Goal: Transaction & Acquisition: Book appointment/travel/reservation

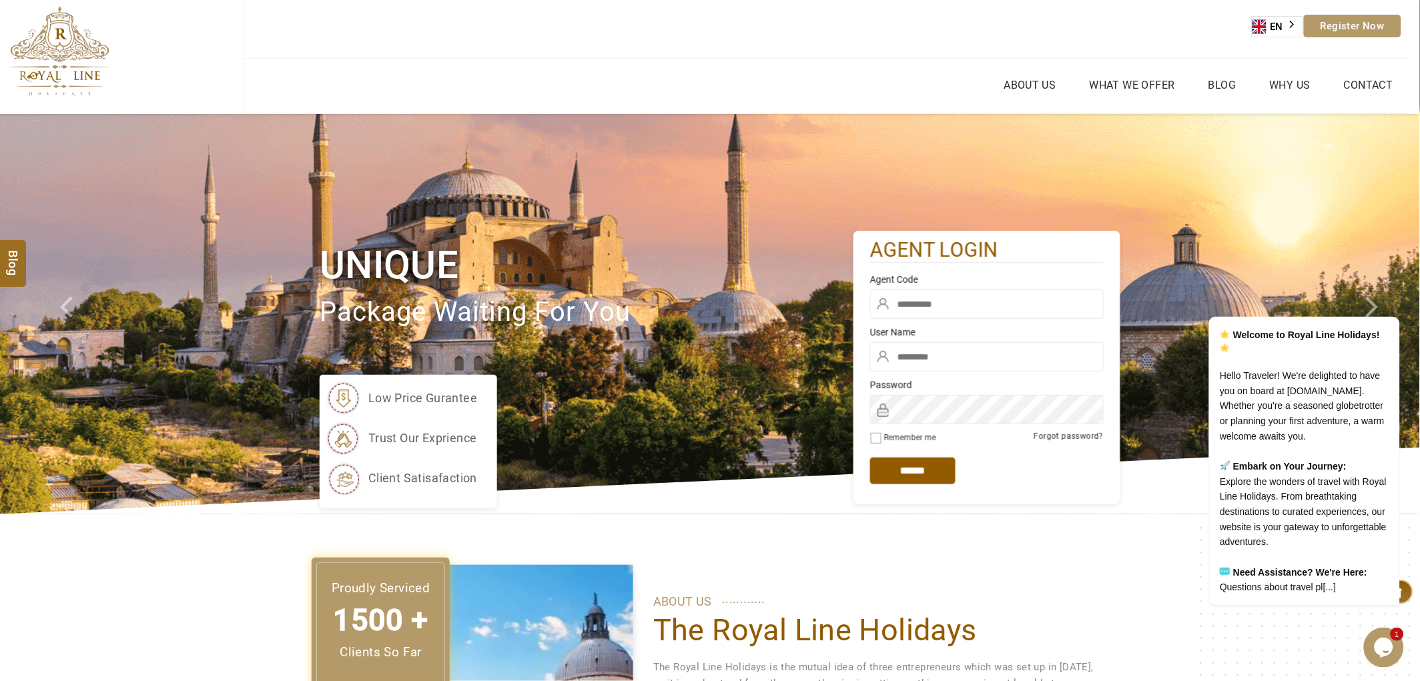
type input "******"
click at [1013, 303] on input "text" at bounding box center [987, 304] width 234 height 29
type input "****"
type input "*****"
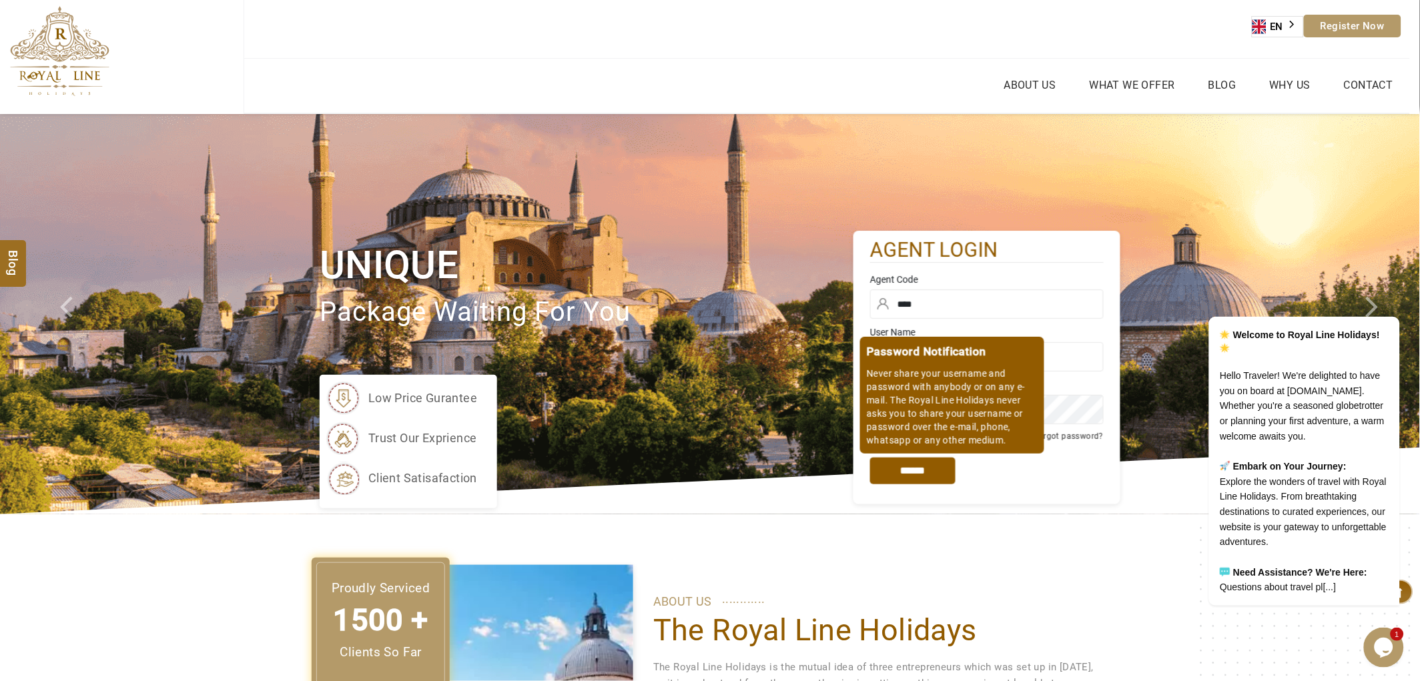
click at [898, 466] on input "*****" at bounding box center [912, 471] width 85 height 27
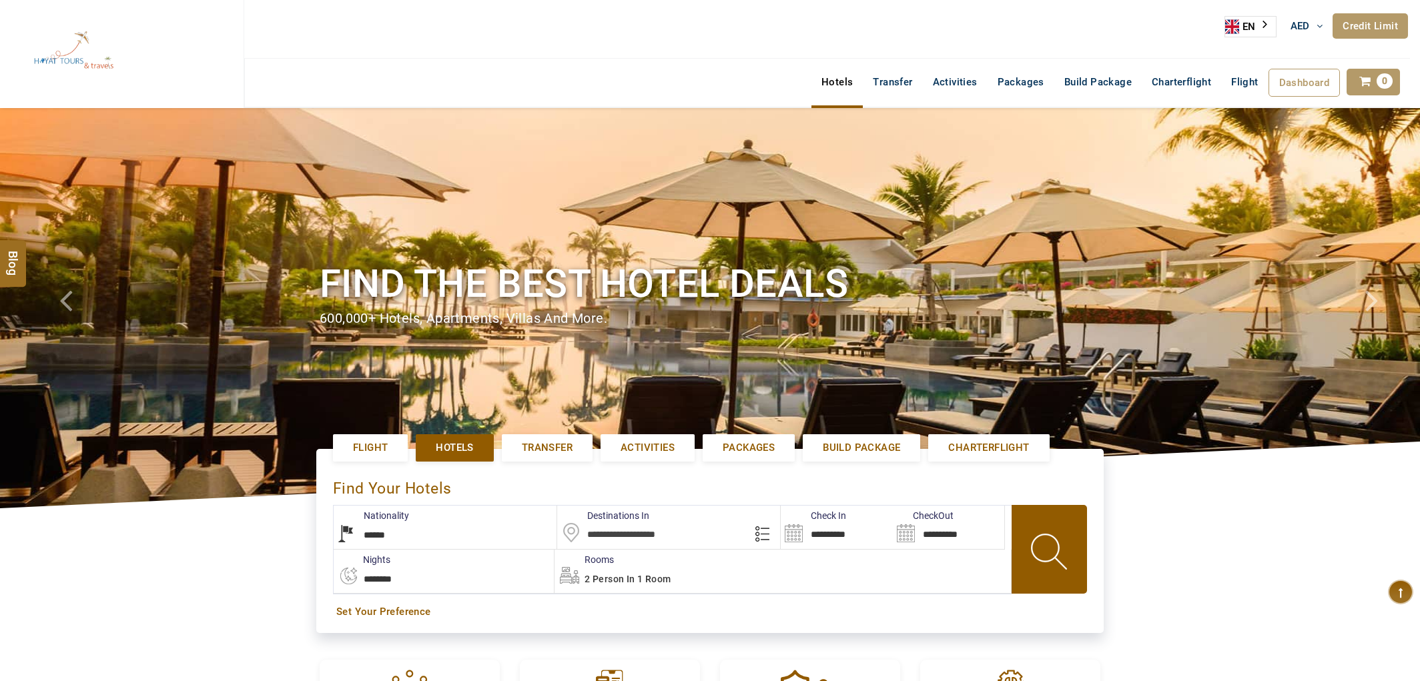
select select "******"
select select "*"
click at [632, 538] on input "text" at bounding box center [669, 527] width 224 height 43
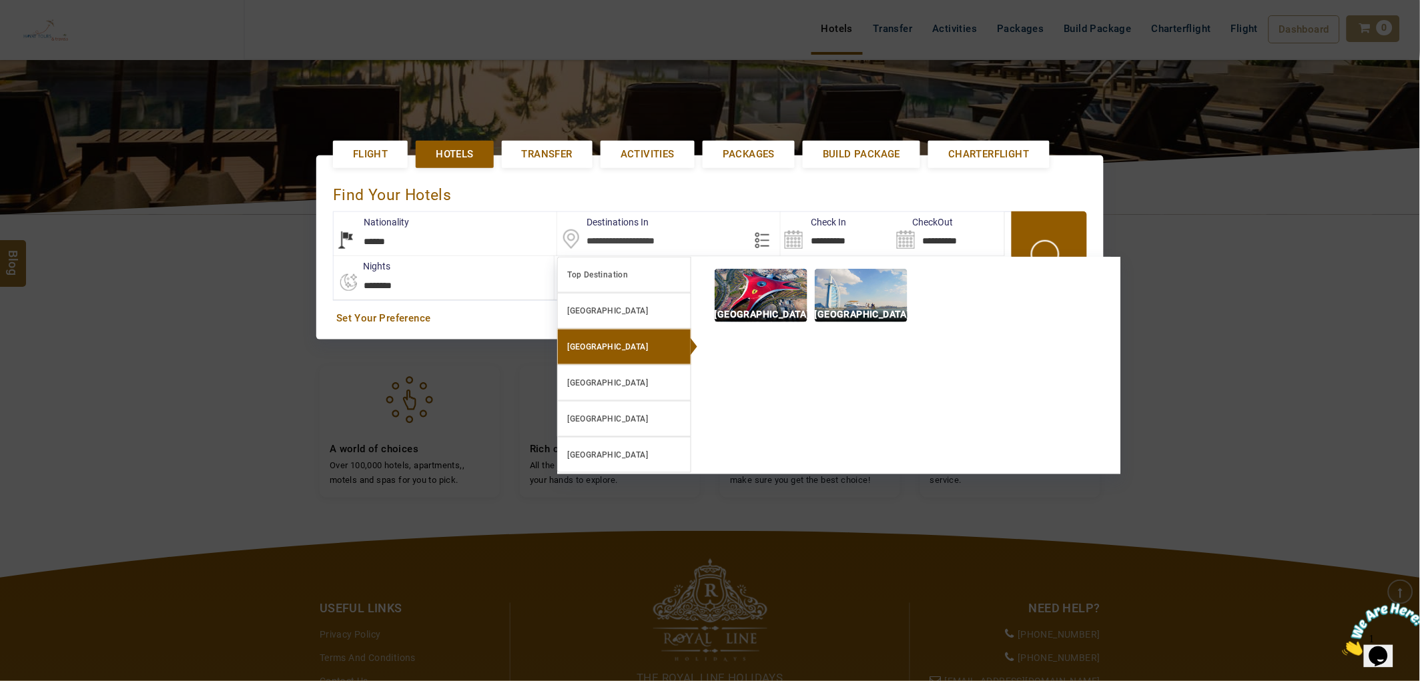
scroll to position [308, 0]
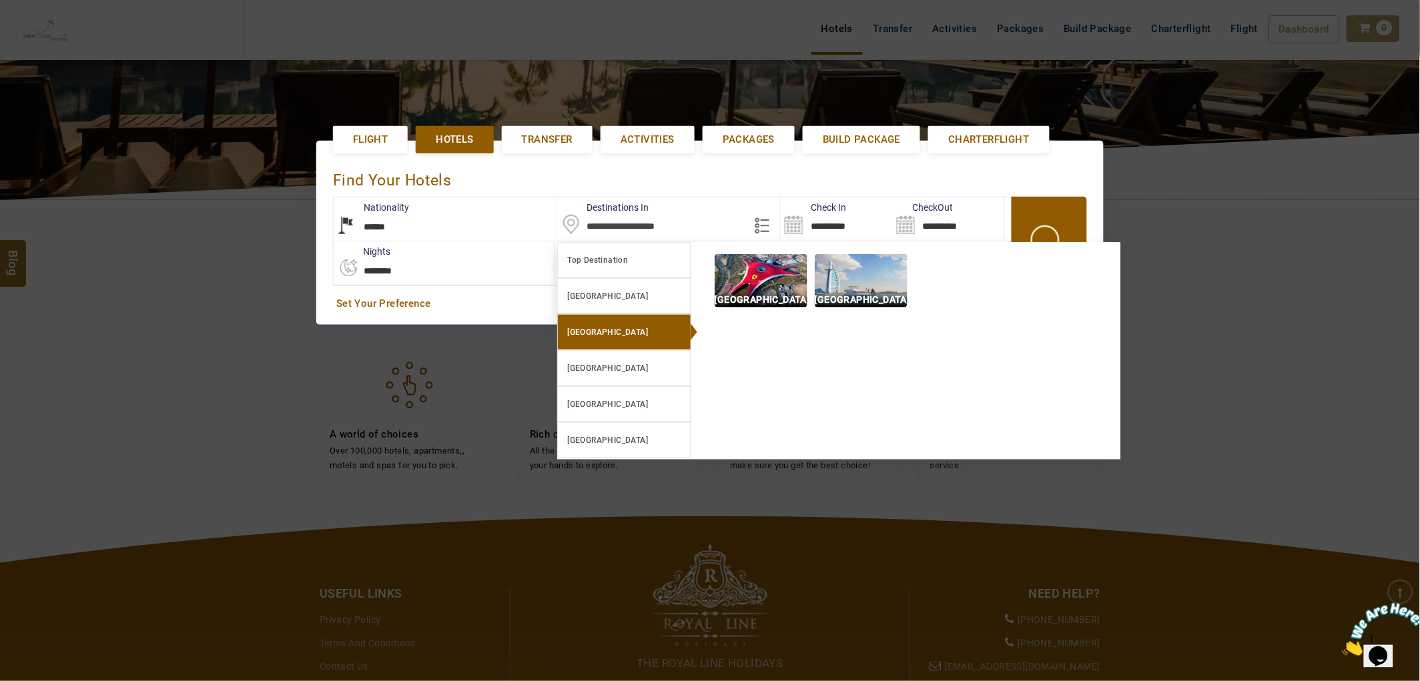
drag, startPoint x: 854, startPoint y: 288, endPoint x: 854, endPoint y: 264, distance: 23.4
click at [854, 286] on img at bounding box center [861, 280] width 93 height 53
type input "**********"
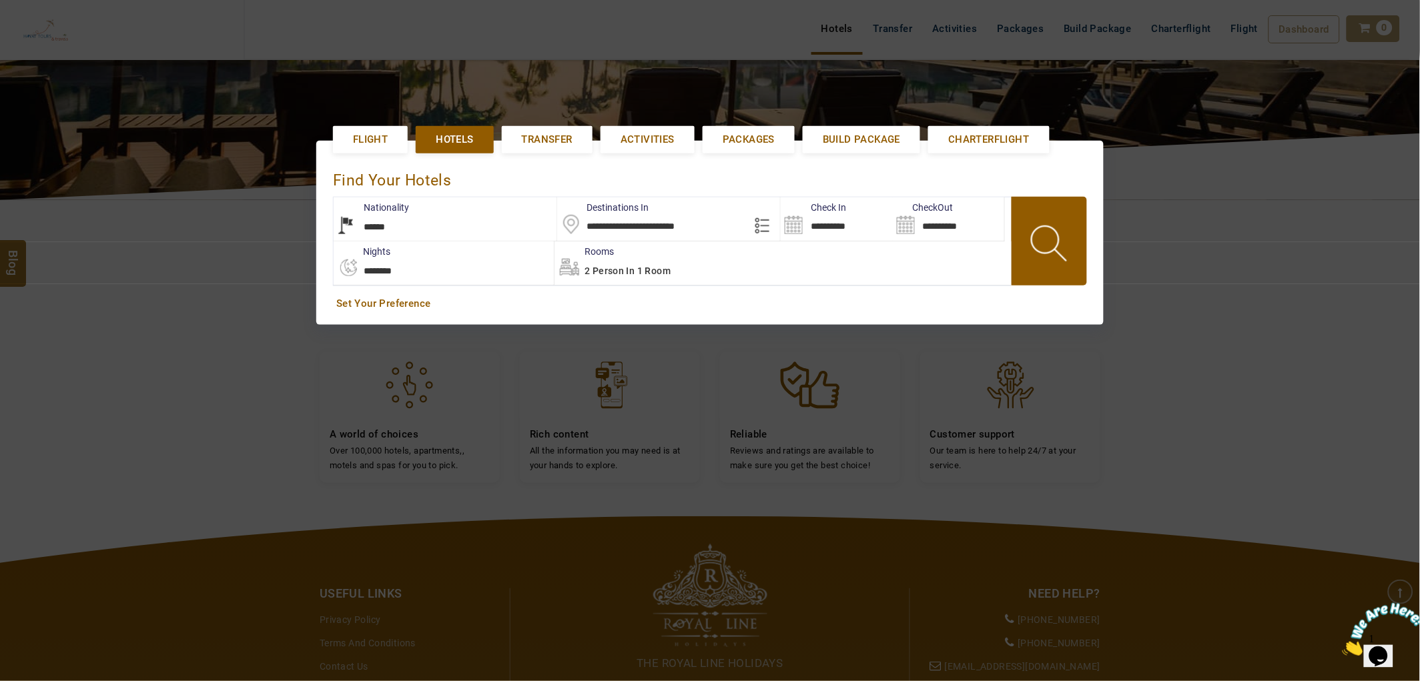
click at [839, 209] on label "Check In" at bounding box center [813, 207] width 65 height 13
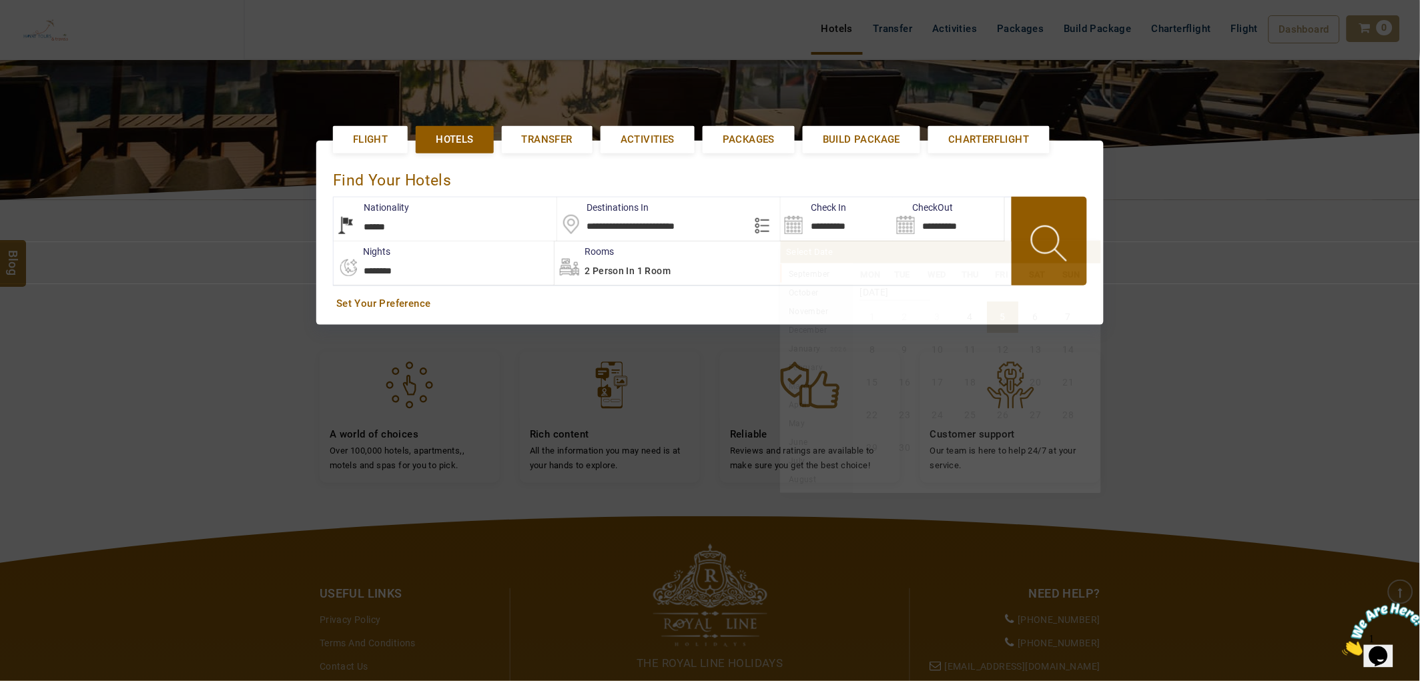
click at [845, 220] on input "**********" at bounding box center [836, 218] width 111 height 43
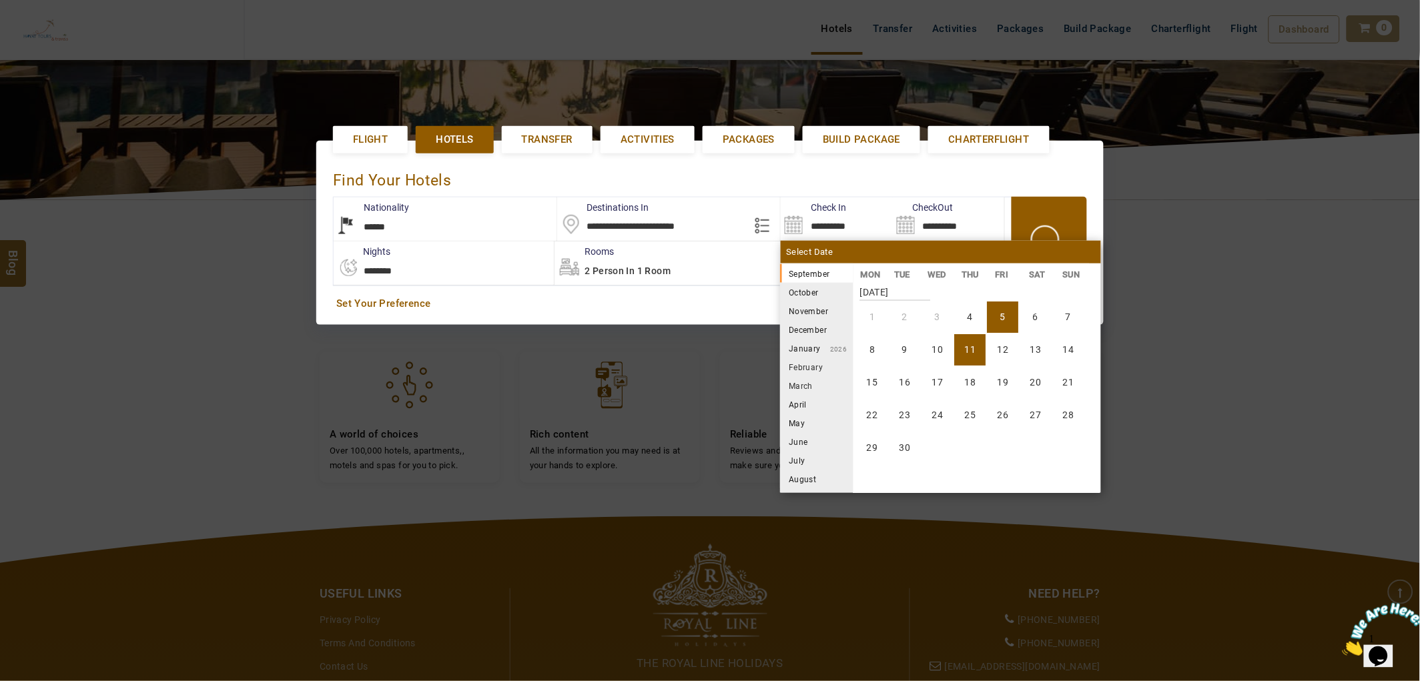
click at [963, 362] on li "11" at bounding box center [970, 349] width 31 height 31
type input "**********"
select select "*"
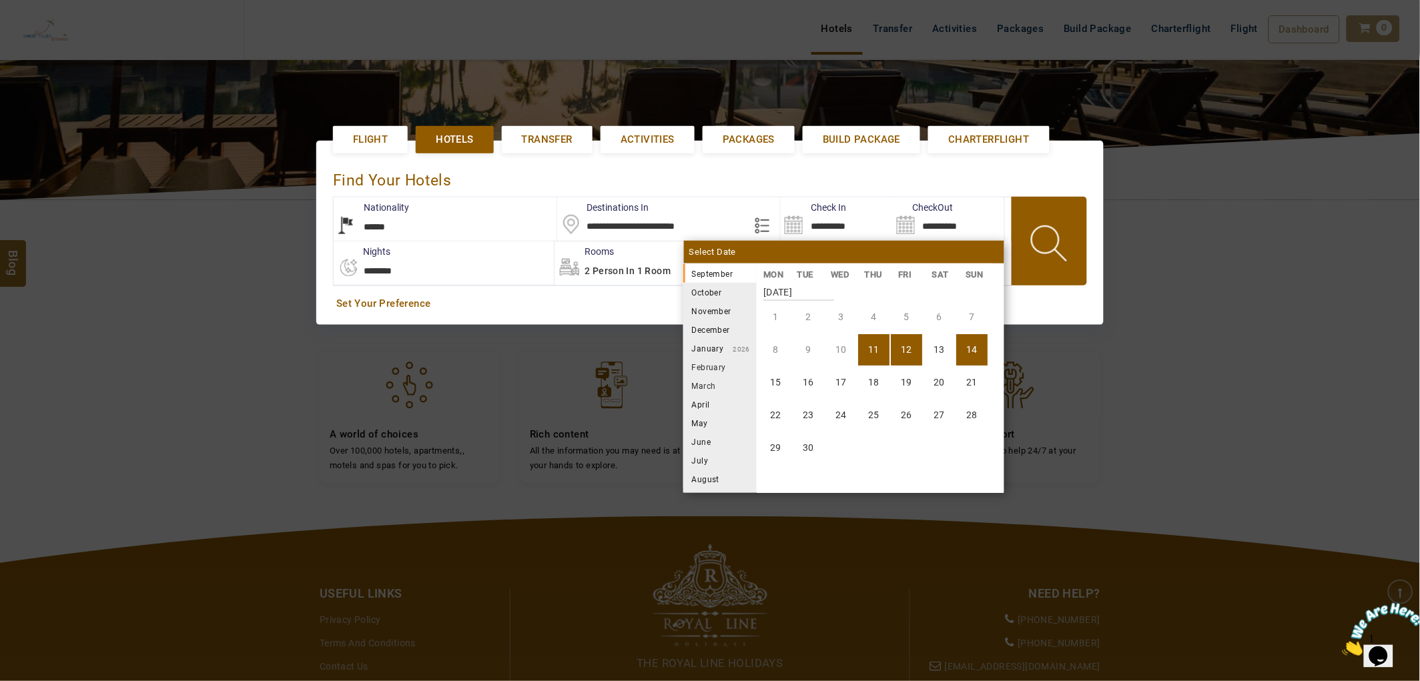
click at [963, 352] on li "14" at bounding box center [971, 349] width 31 height 31
type input "**********"
select select "*"
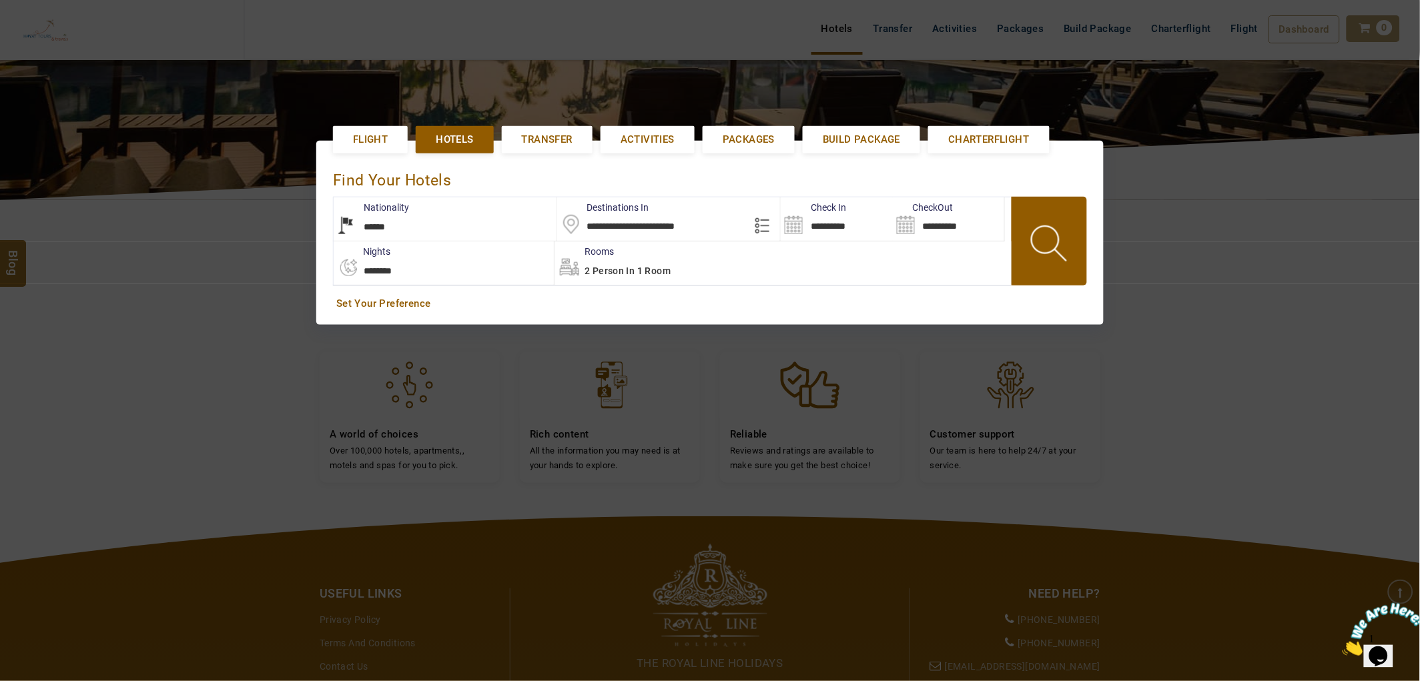
click at [1069, 234] on span at bounding box center [1050, 246] width 60 height 66
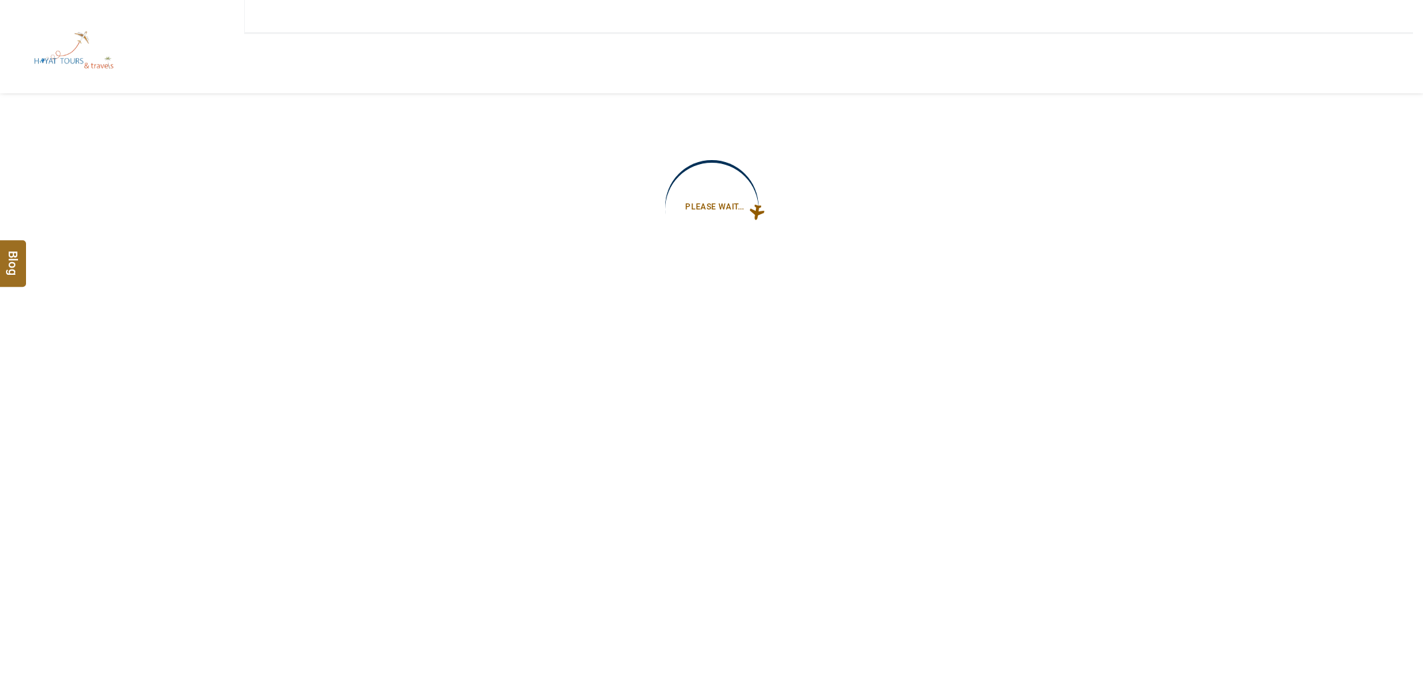
type input "**********"
select select "*"
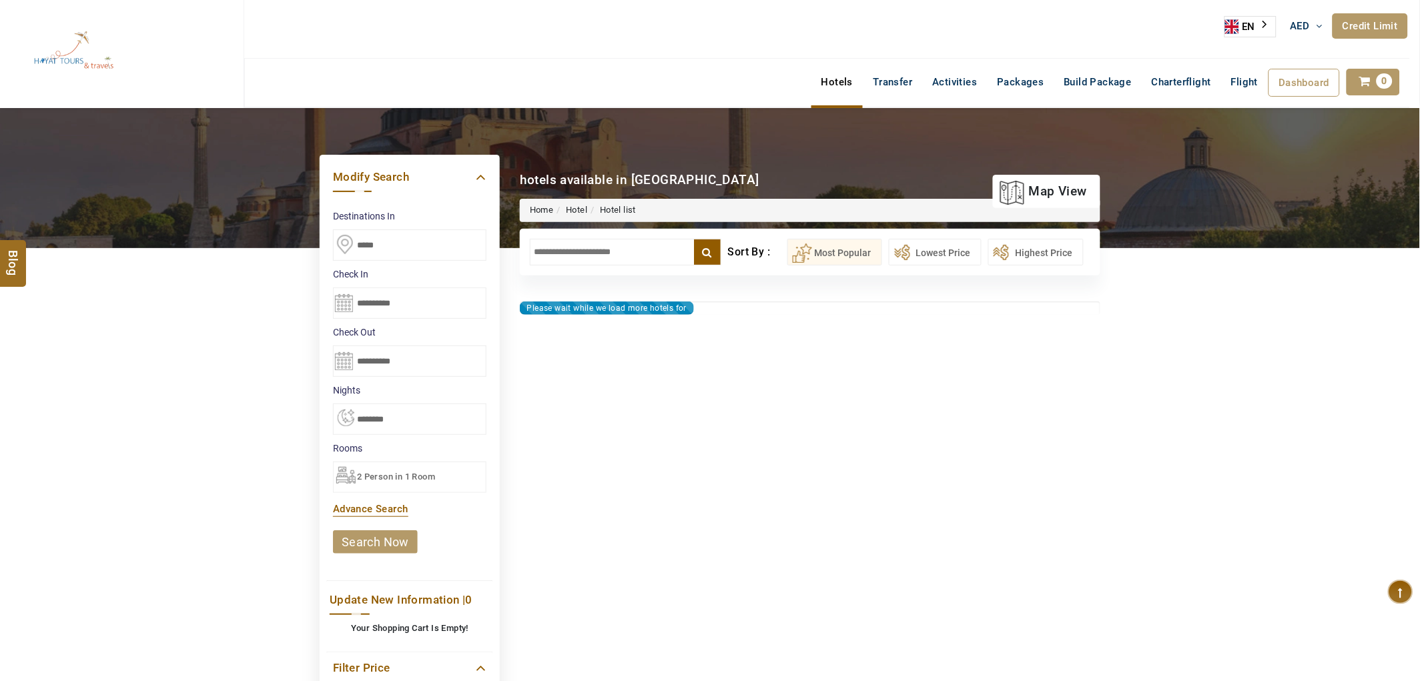
type input "**********"
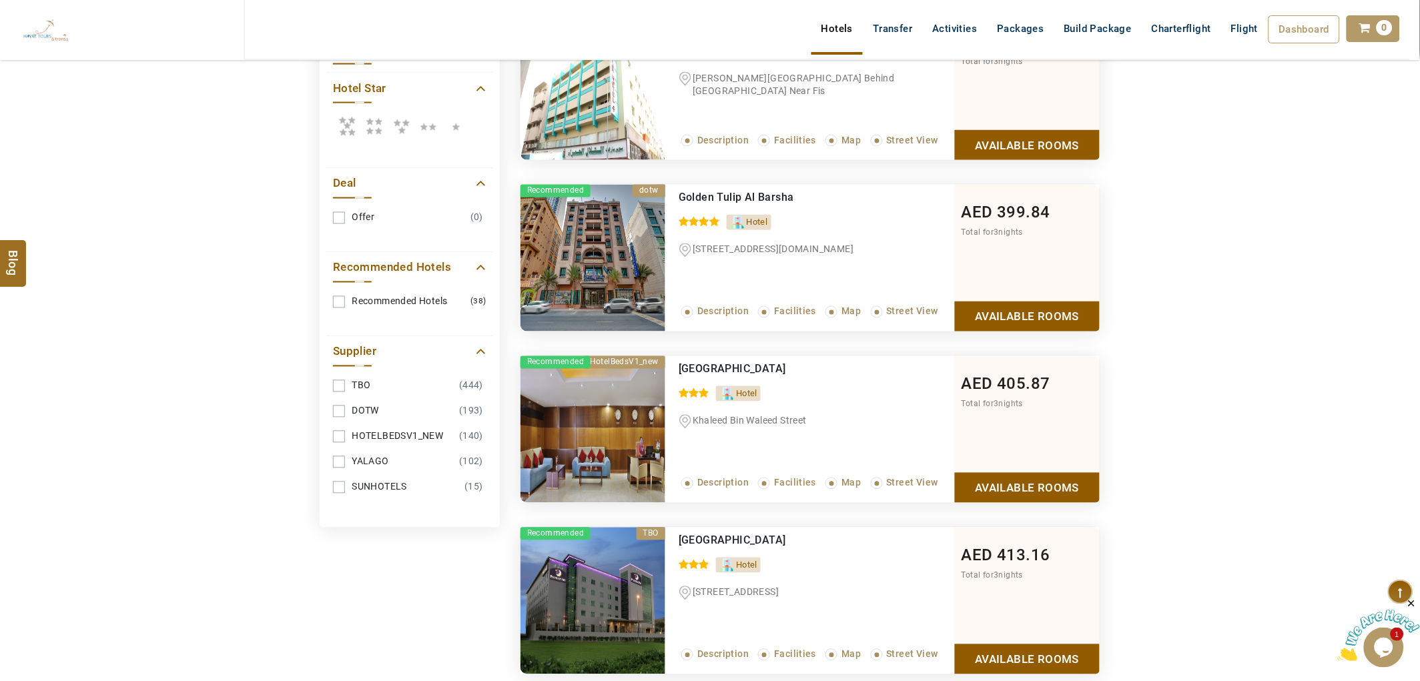
scroll to position [667, 0]
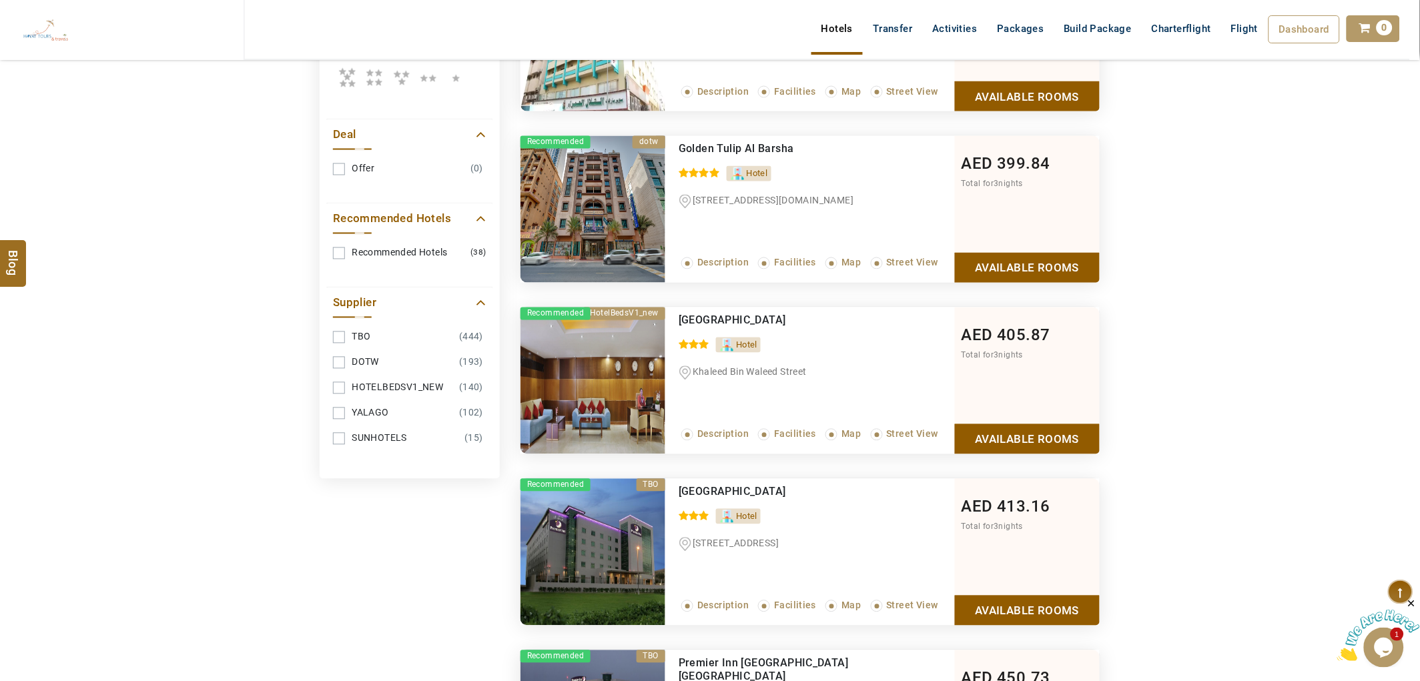
click at [382, 405] on link "YALAGO (102)" at bounding box center [409, 413] width 153 height 25
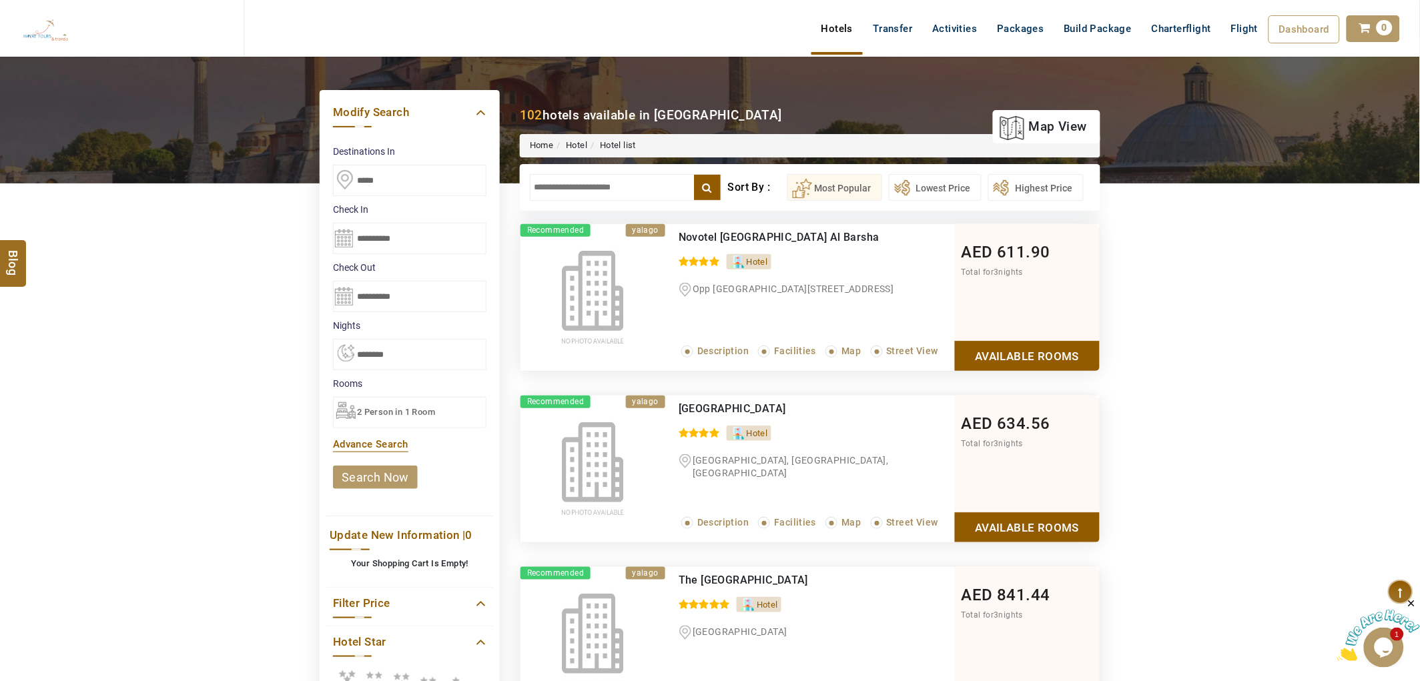
scroll to position [0, 0]
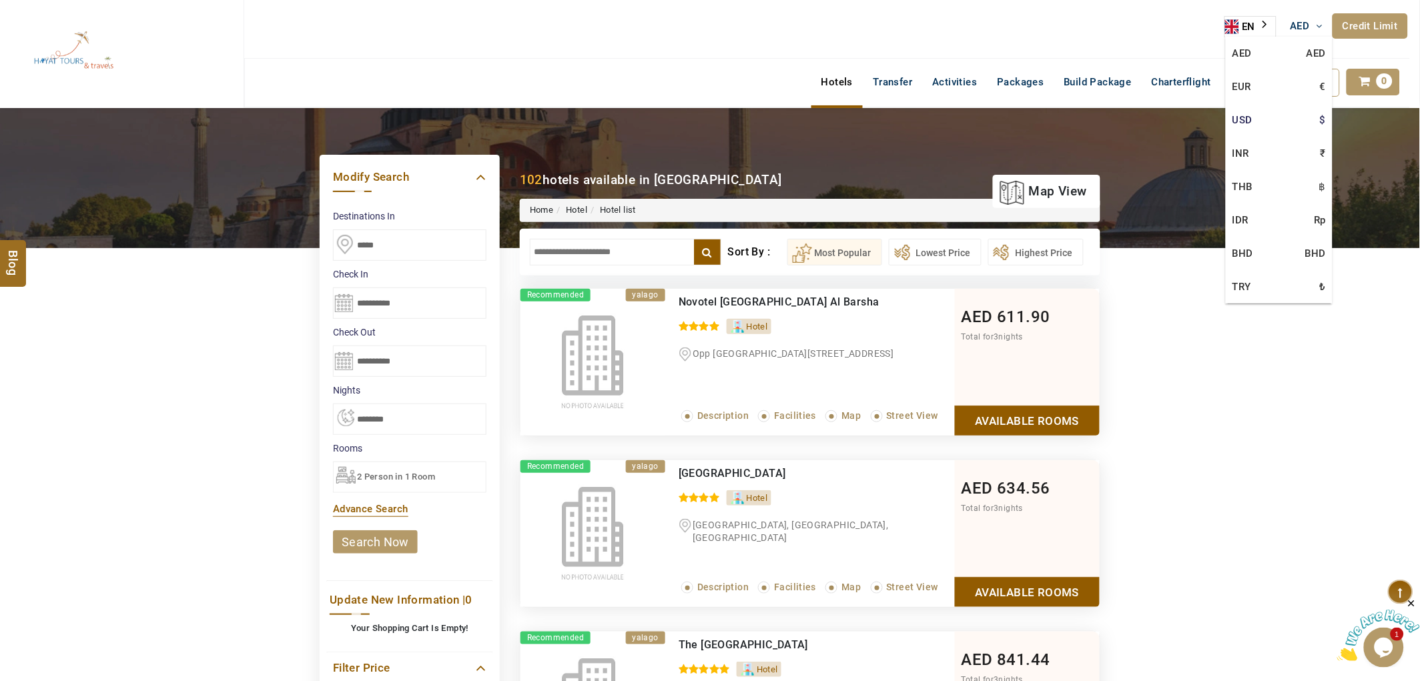
click at [1255, 115] on link "USD $" at bounding box center [1279, 119] width 107 height 33
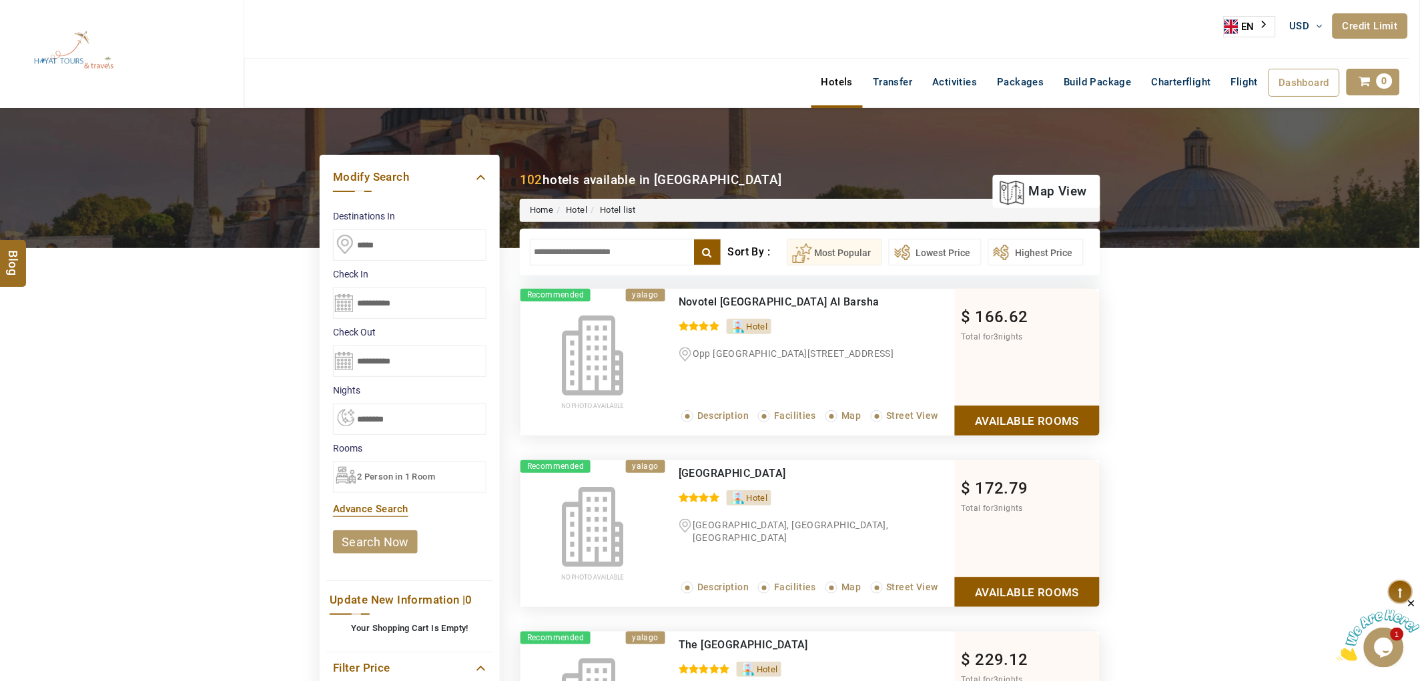
click at [1017, 422] on link "Available Rooms" at bounding box center [1027, 421] width 145 height 30
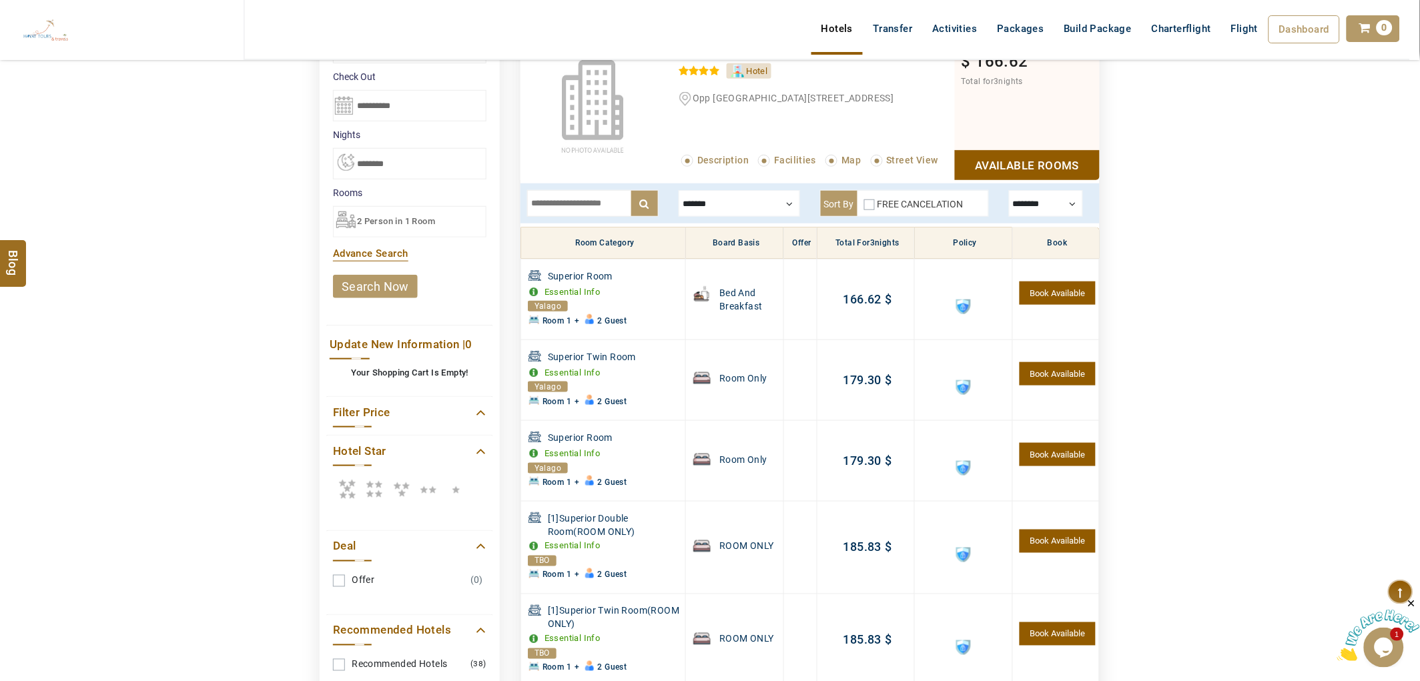
click at [1055, 211] on div at bounding box center [1046, 203] width 74 height 27
click at [1029, 201] on div at bounding box center [1046, 203] width 74 height 27
click at [1044, 188] on div "x ******* Room Only Breakfast Half Board Full Board free valet parking,free sel…" at bounding box center [809, 203] width 579 height 40
click at [1042, 208] on div at bounding box center [1046, 203] width 74 height 27
click at [1041, 209] on div at bounding box center [1046, 203] width 74 height 27
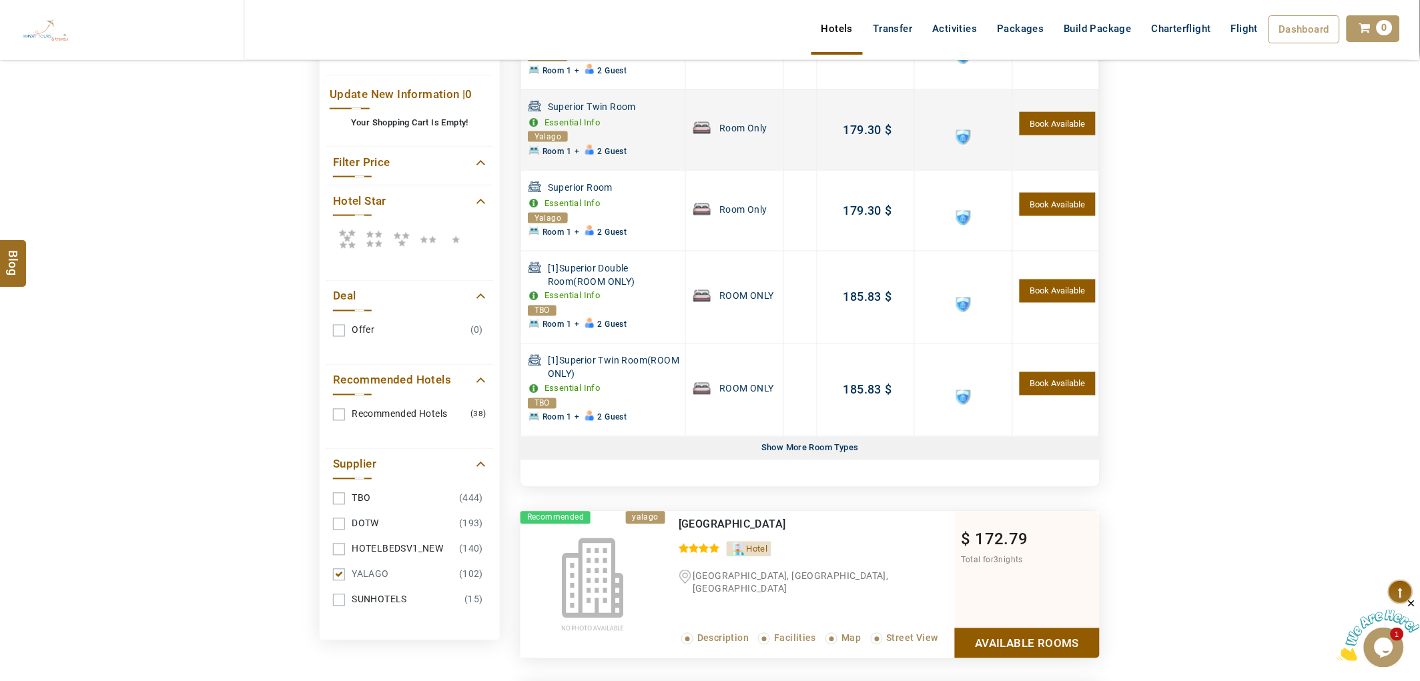
scroll to position [552, 0]
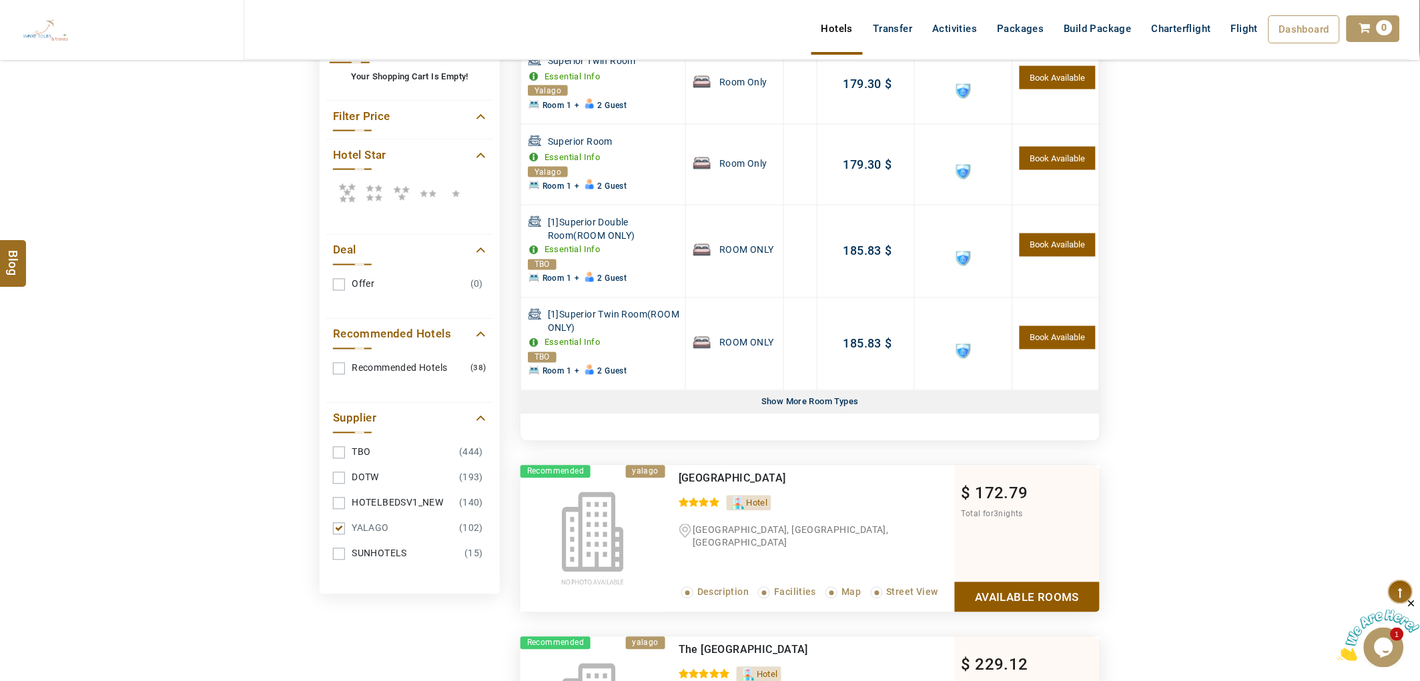
click at [833, 400] on div "Show More Room Types" at bounding box center [810, 402] width 108 height 23
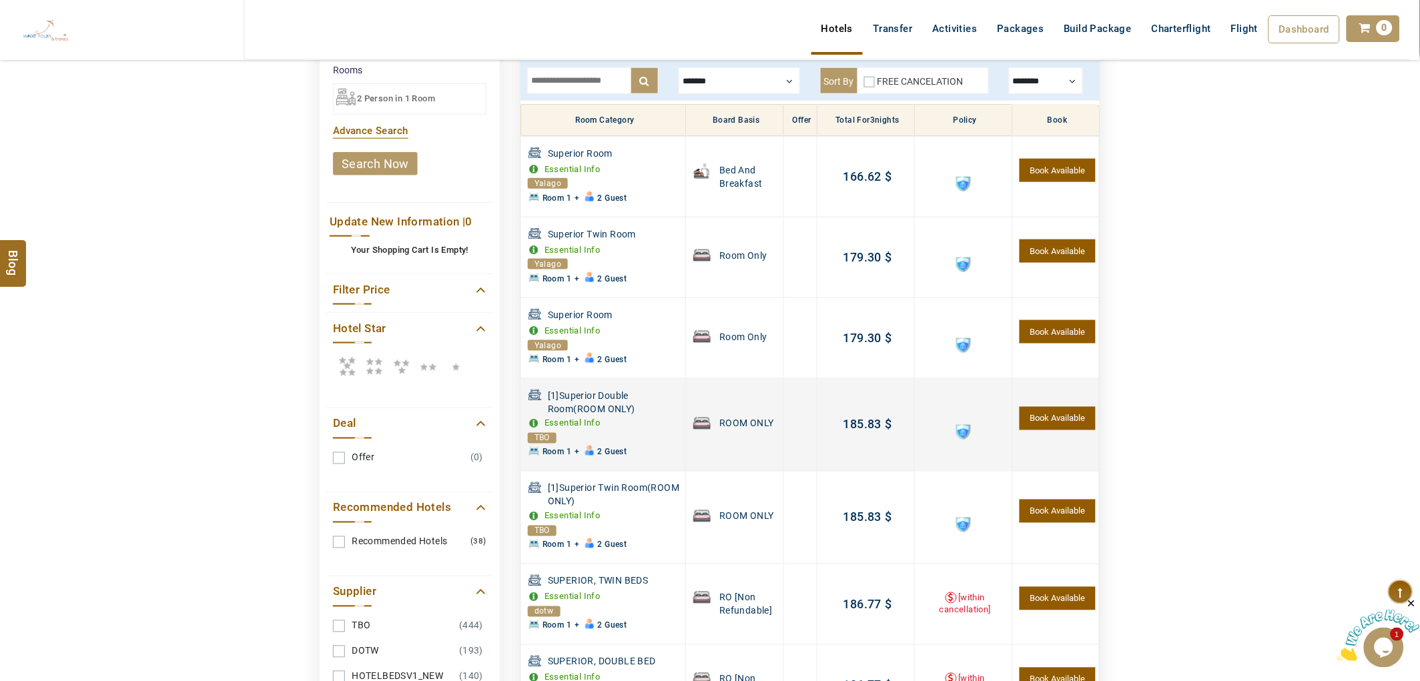
scroll to position [181, 0]
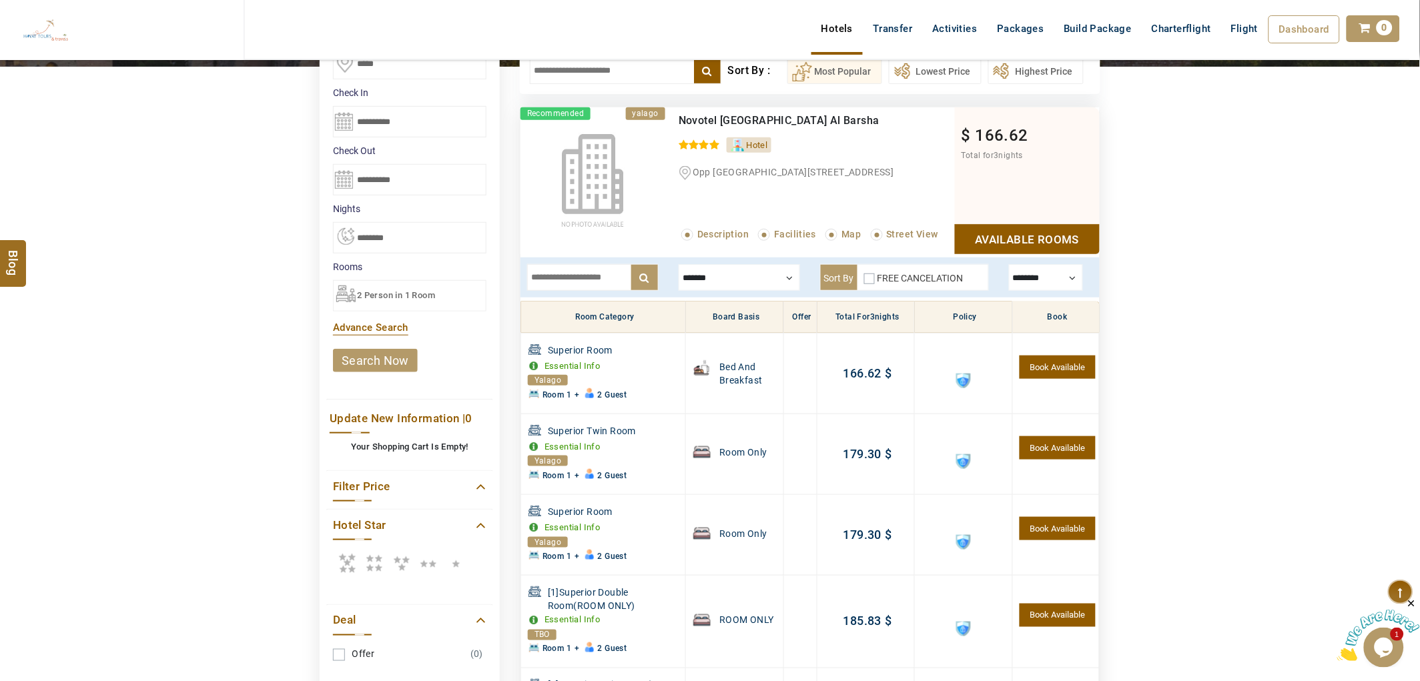
click at [730, 272] on div at bounding box center [739, 277] width 121 height 27
click at [724, 318] on label "Breakfast" at bounding box center [720, 318] width 43 height 12
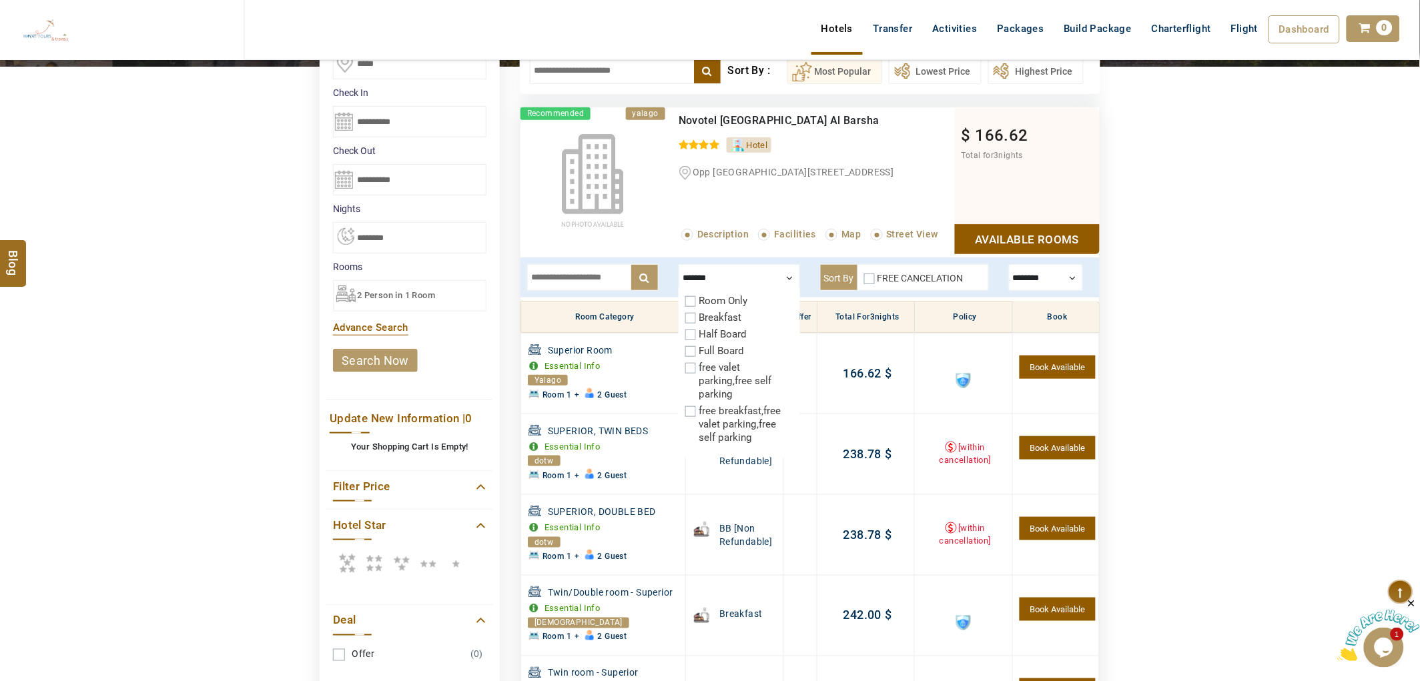
click at [762, 264] on div at bounding box center [739, 277] width 121 height 27
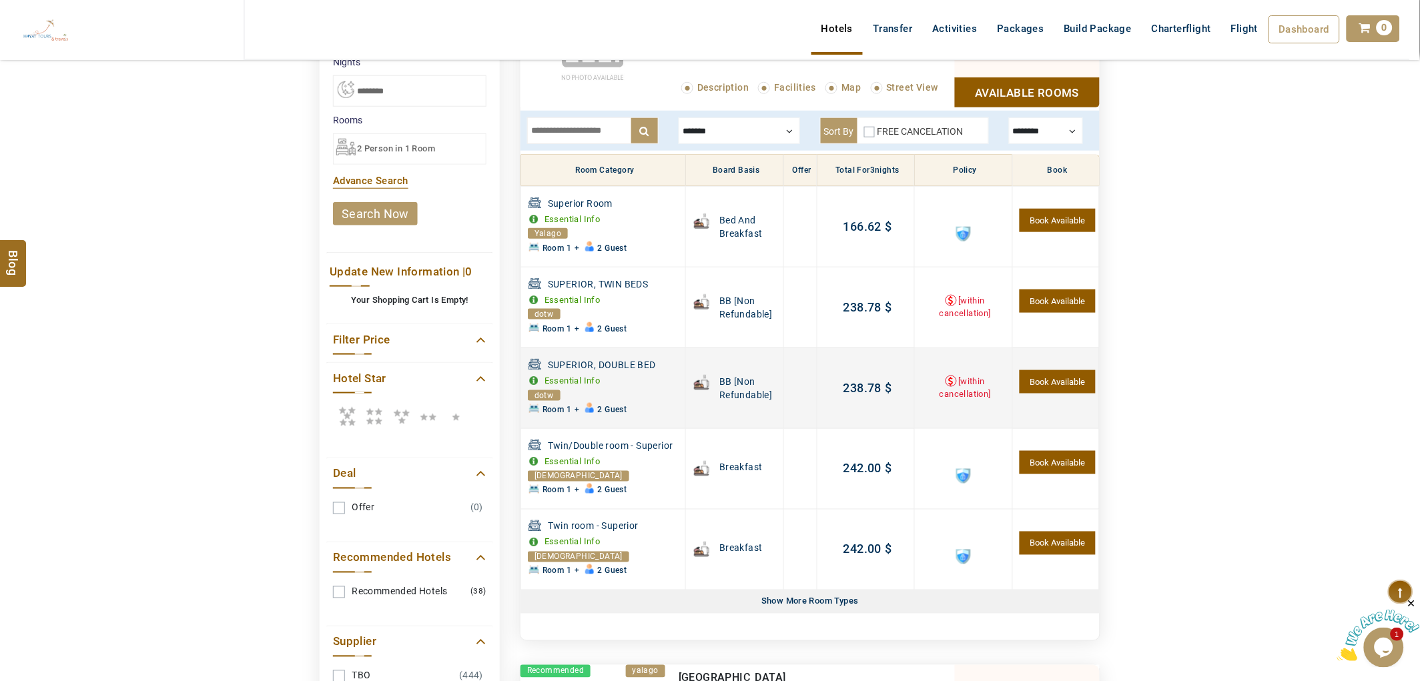
scroll to position [330, 0]
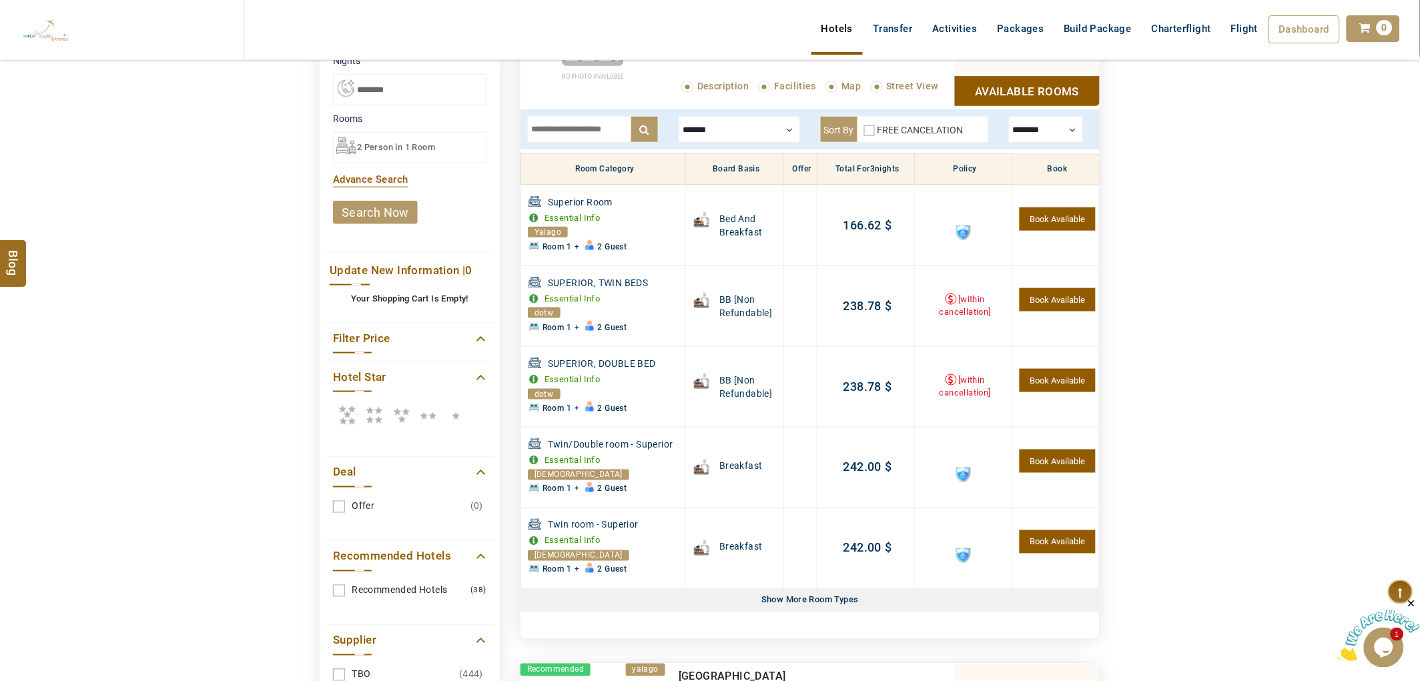
click at [1062, 129] on div at bounding box center [1046, 129] width 74 height 27
click at [1036, 173] on label "TBO" at bounding box center [1038, 169] width 19 height 12
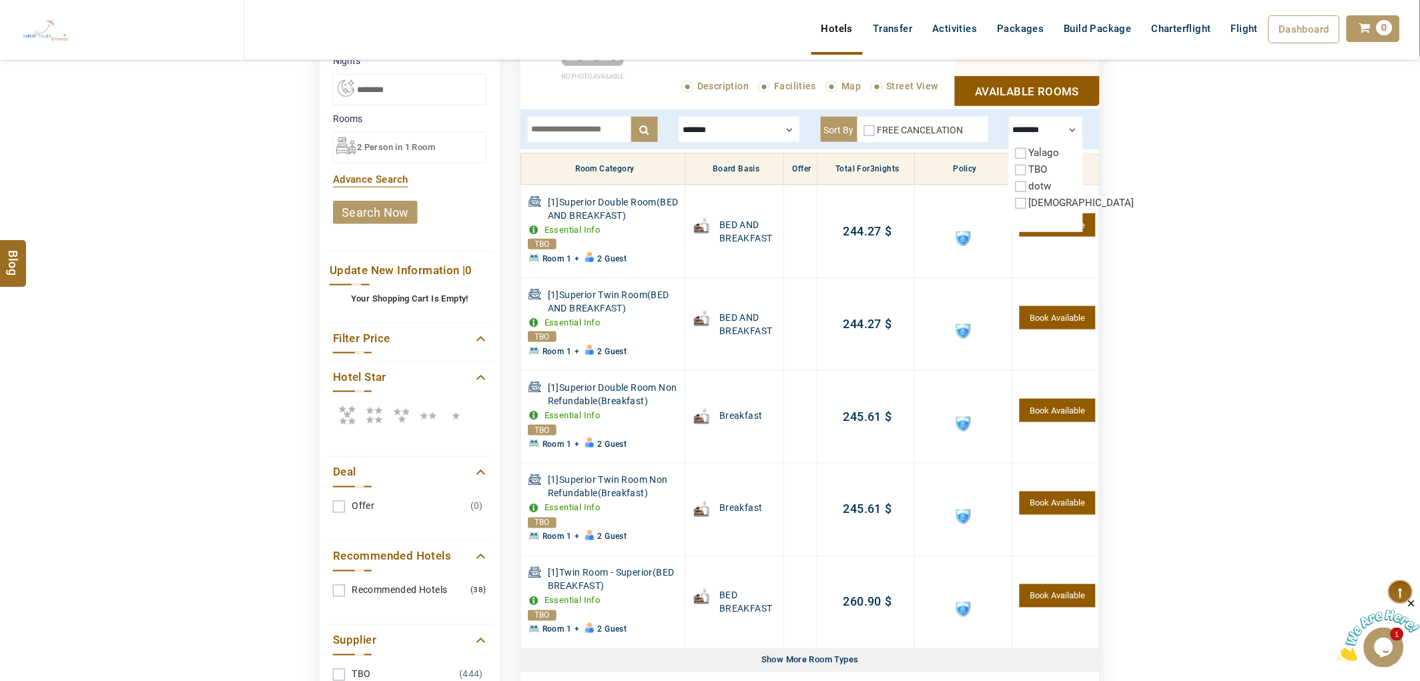
click at [1036, 173] on label "TBO" at bounding box center [1038, 169] width 19 height 12
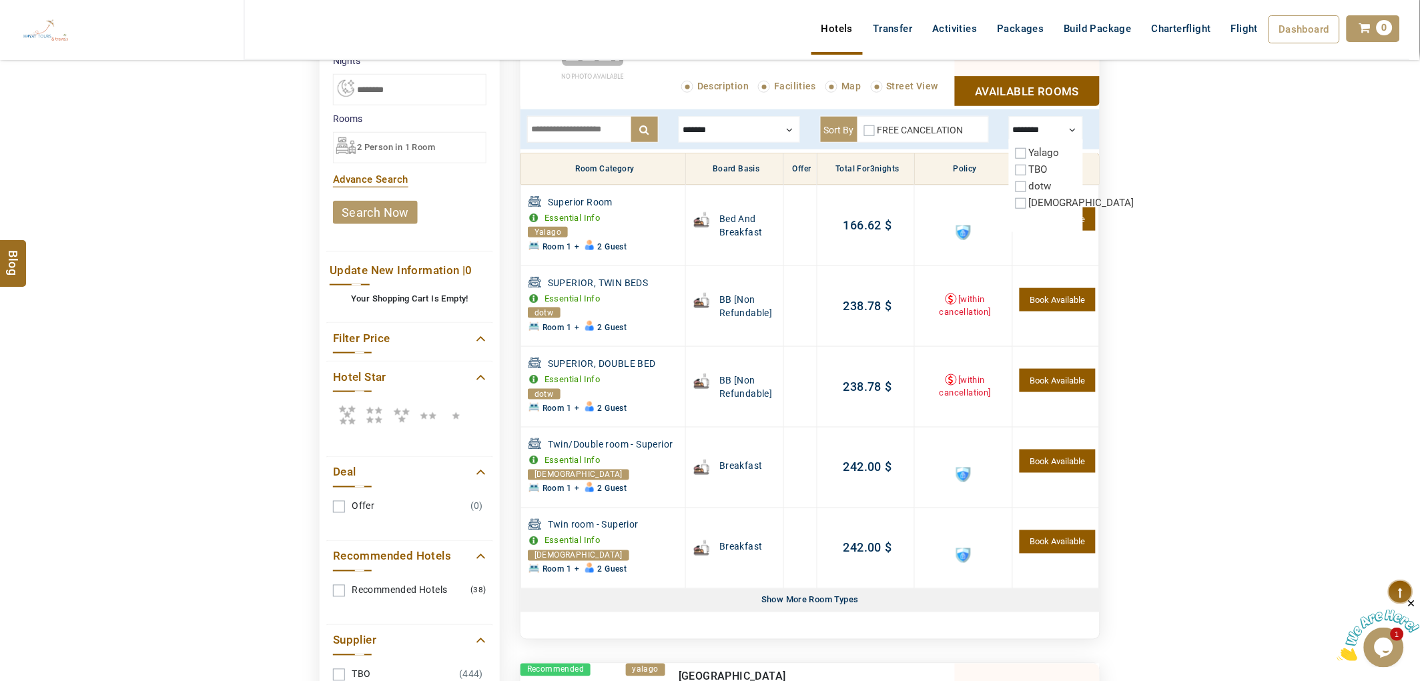
click at [1039, 130] on div at bounding box center [1046, 129] width 74 height 27
click at [701, 134] on div at bounding box center [739, 129] width 121 height 27
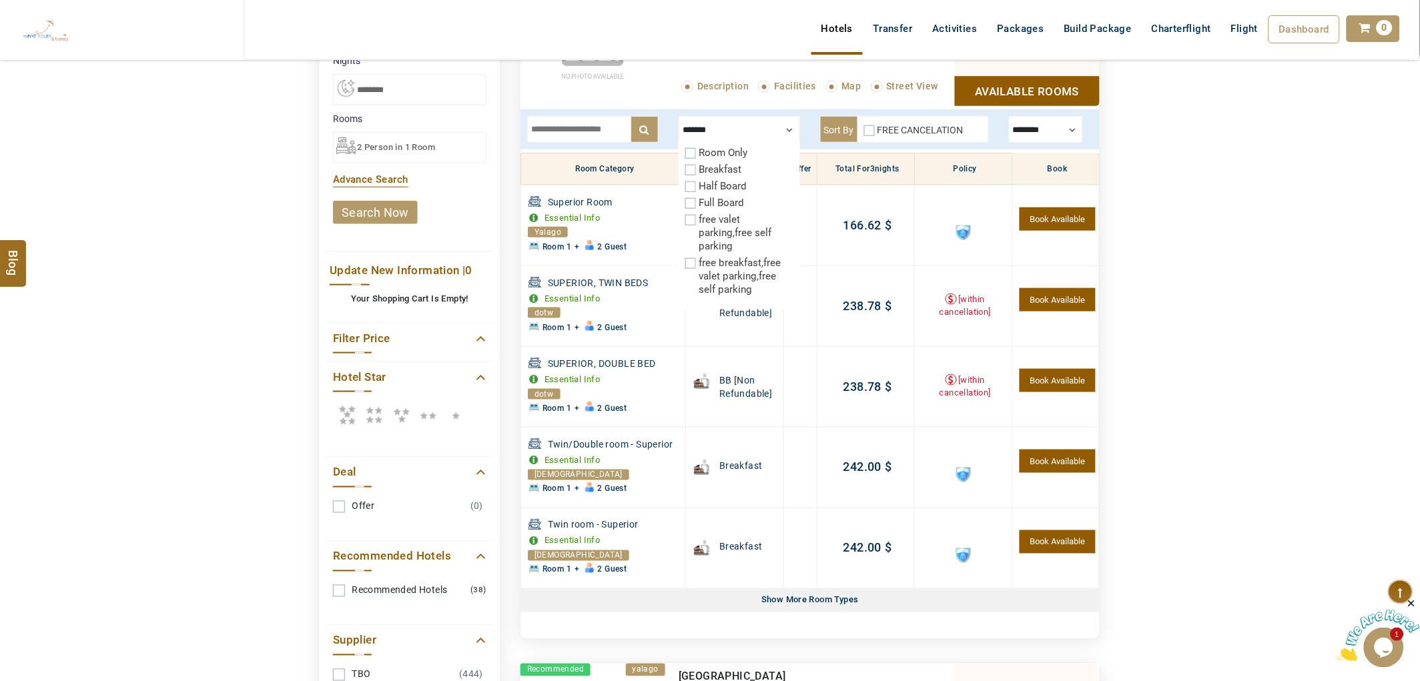
click at [704, 173] on label "Breakfast" at bounding box center [720, 169] width 43 height 12
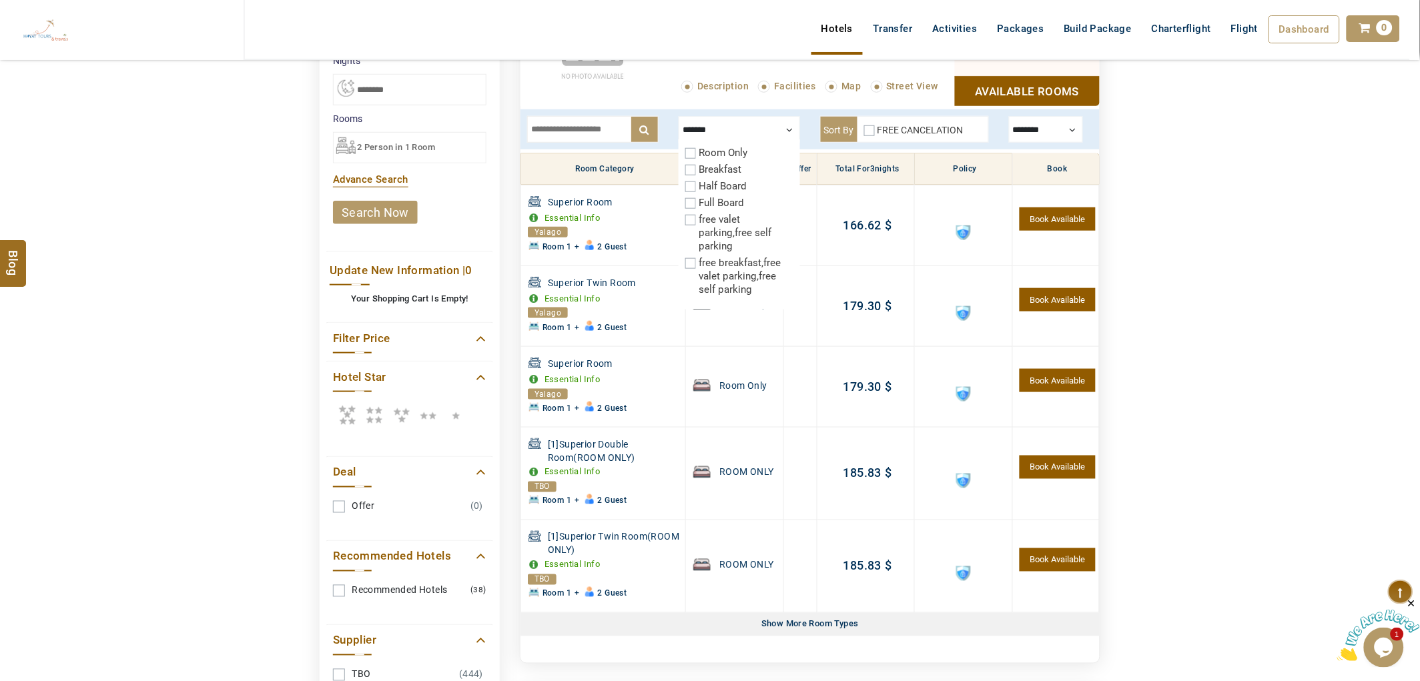
click at [733, 130] on div at bounding box center [739, 129] width 121 height 27
click at [937, 127] on label "FREE CANCELATION" at bounding box center [920, 130] width 86 height 11
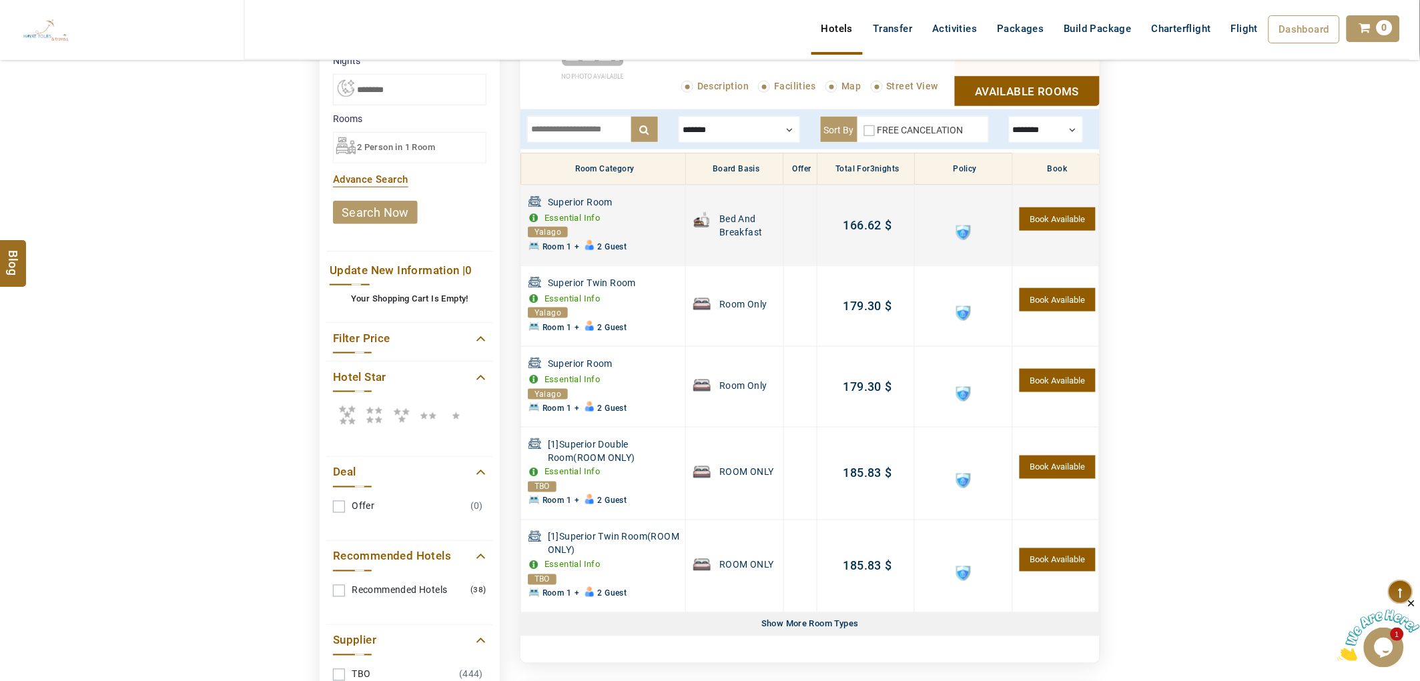
click at [956, 234] on span at bounding box center [963, 233] width 15 height 15
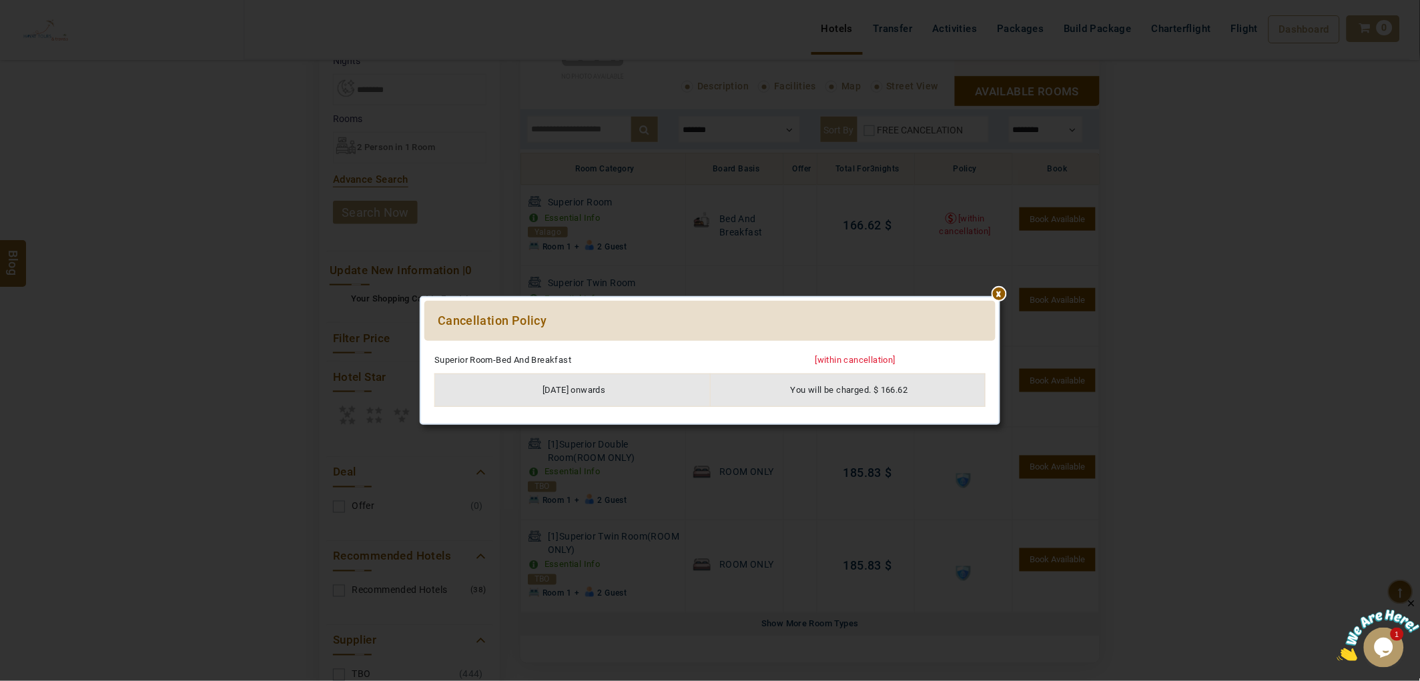
click at [838, 227] on div "***** ****** Cancellation Policy Please Wait... Superior Room-Bed And Breakfast…" at bounding box center [710, 360] width 781 height 681
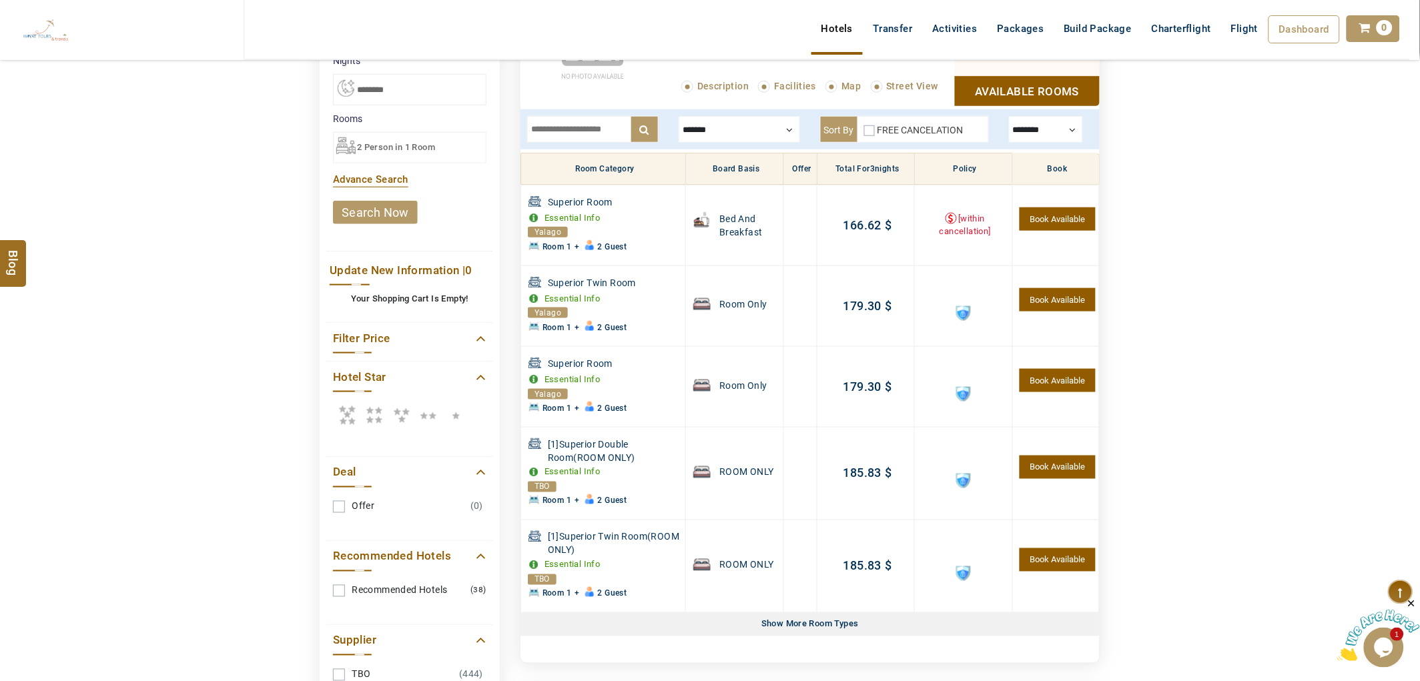
click at [957, 312] on span at bounding box center [963, 313] width 15 height 15
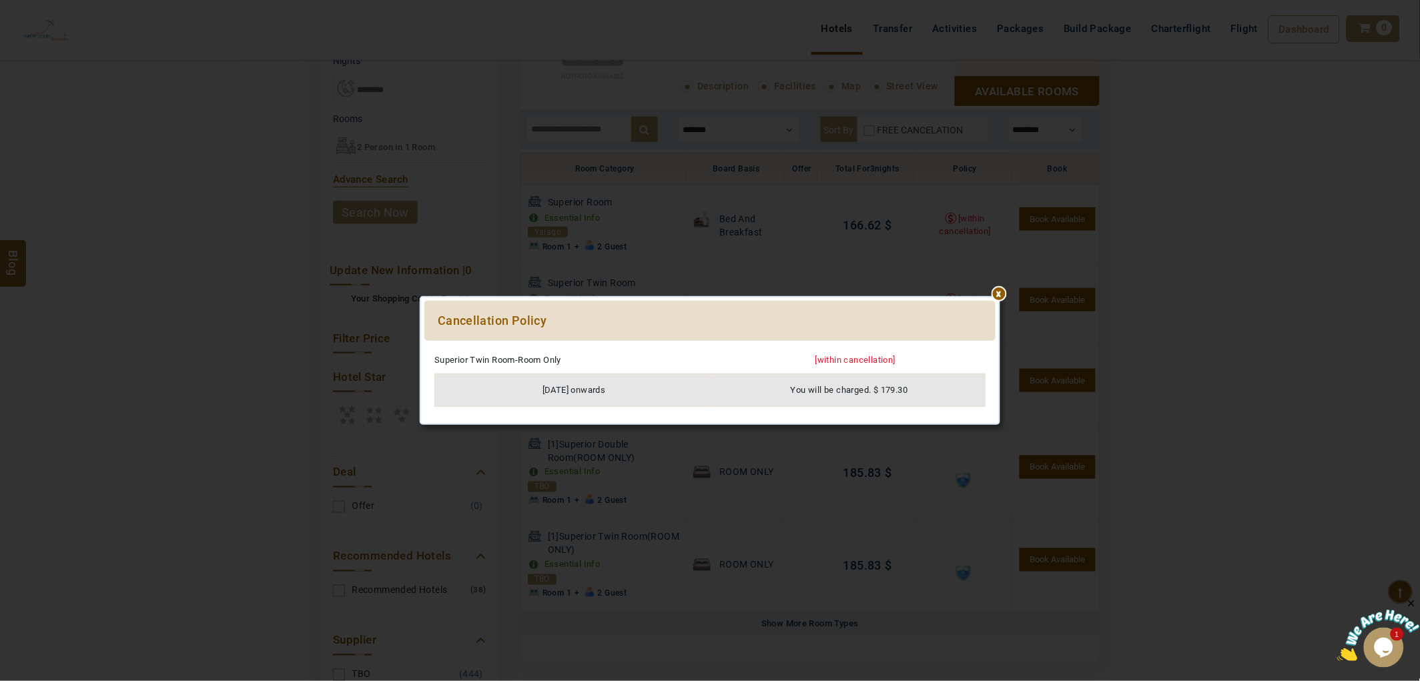
click at [850, 232] on div "***** ****** Cancellation Policy Please Wait... Superior Twin Room-Room Only [w…" at bounding box center [710, 360] width 781 height 681
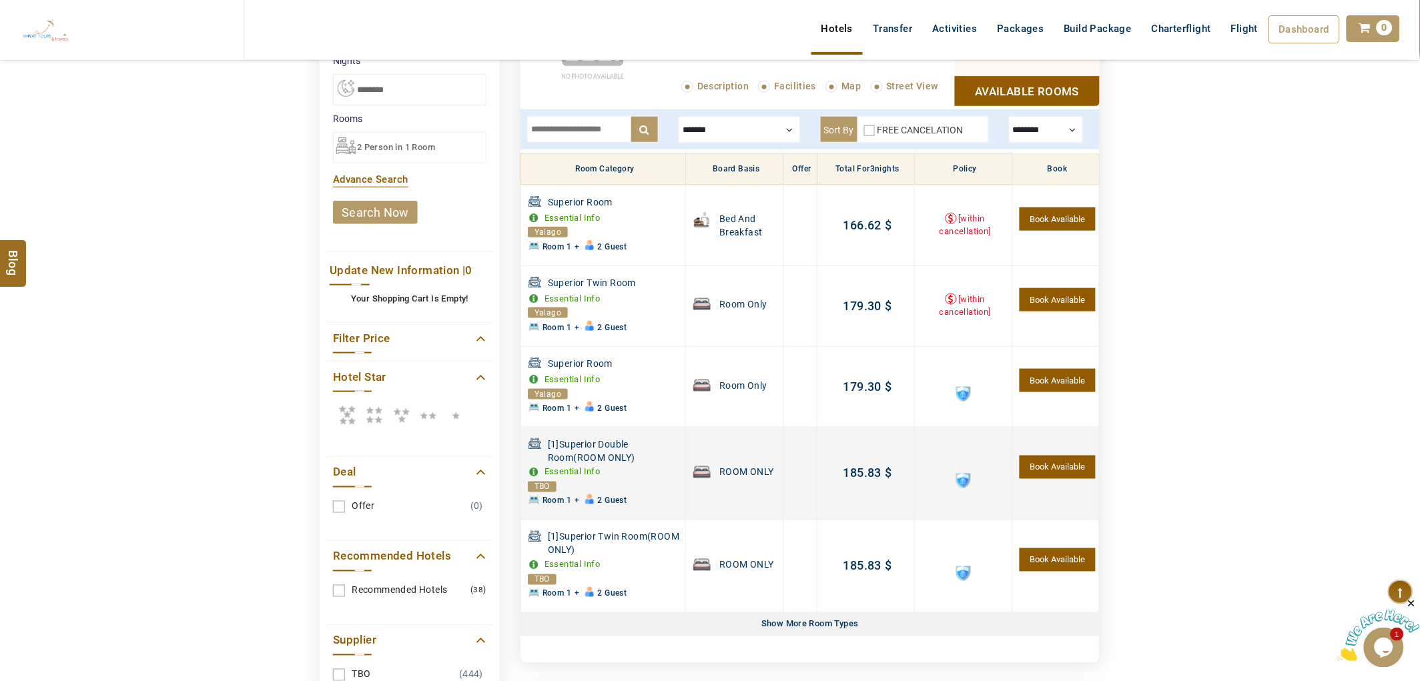
click at [963, 478] on span at bounding box center [963, 481] width 15 height 15
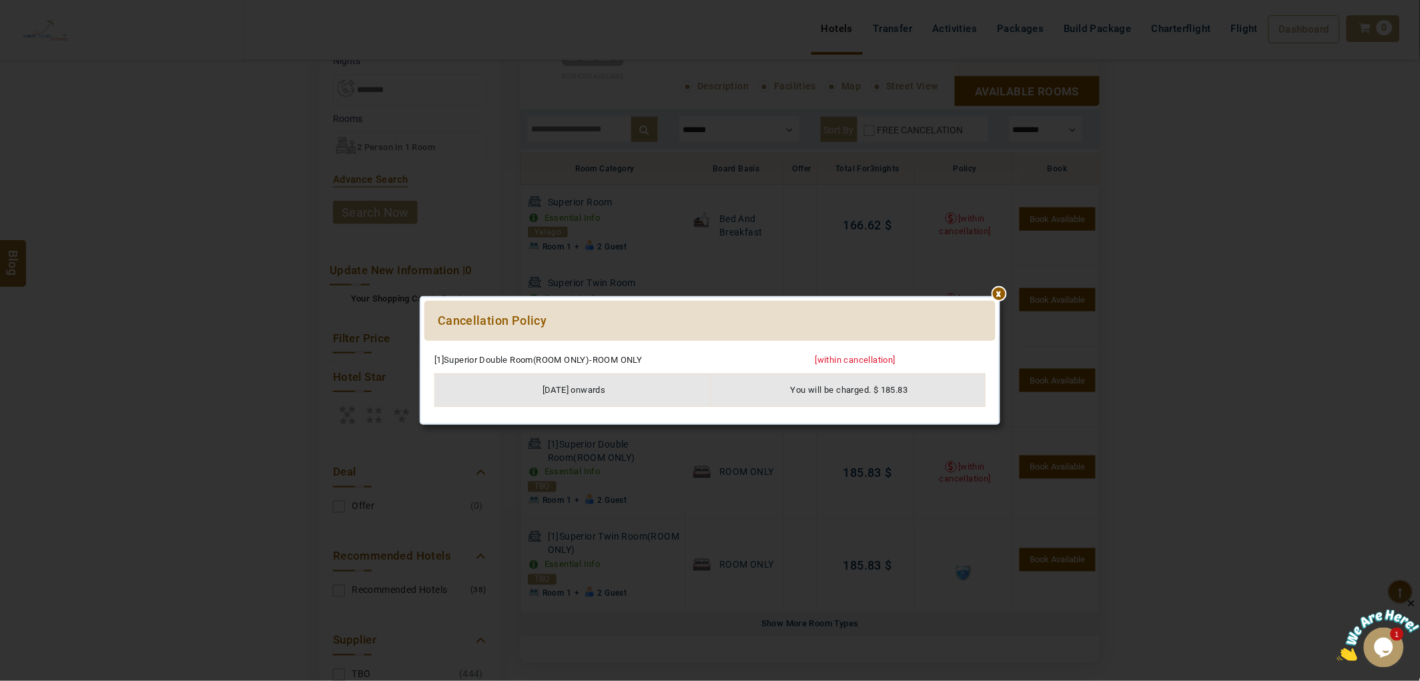
click at [816, 528] on div "***** ****** Cancellation Policy Please Wait... [1]Superior Double Room(ROOM ON…" at bounding box center [710, 360] width 781 height 681
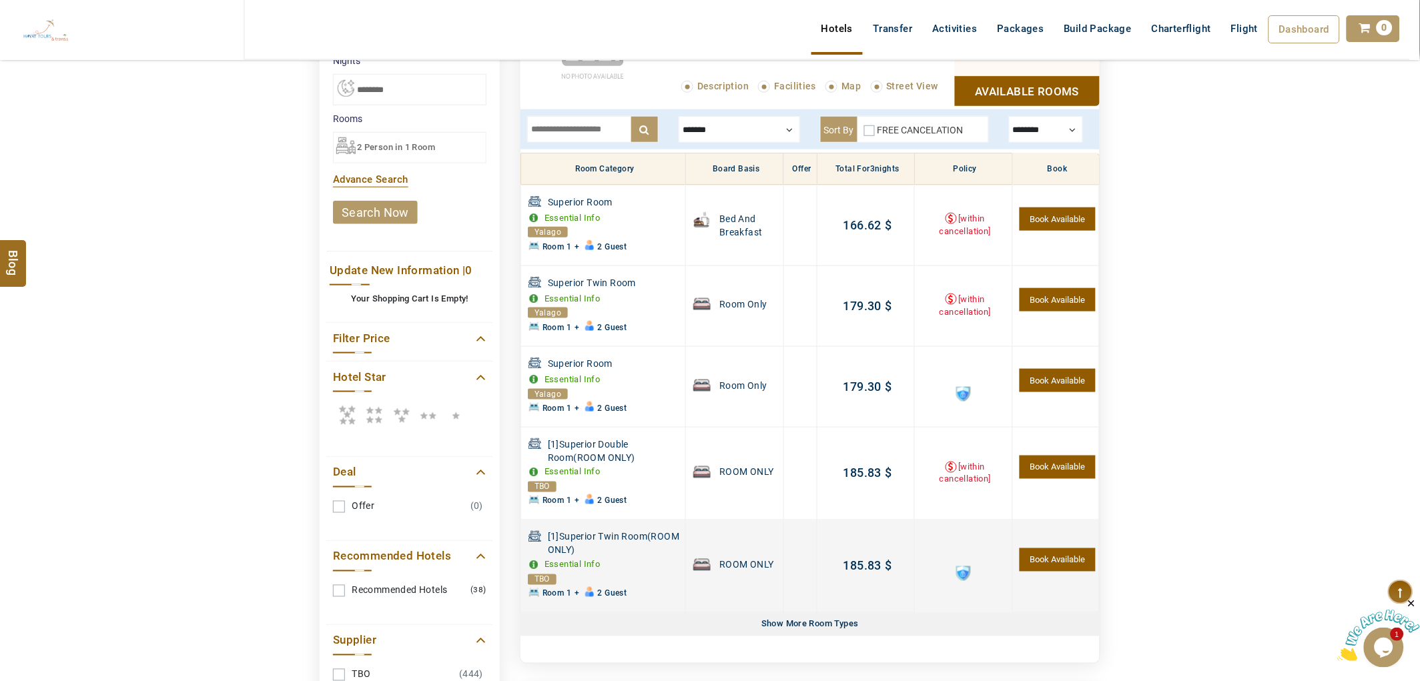
click at [967, 565] on td at bounding box center [963, 566] width 97 height 93
click at [963, 574] on span at bounding box center [963, 573] width 15 height 15
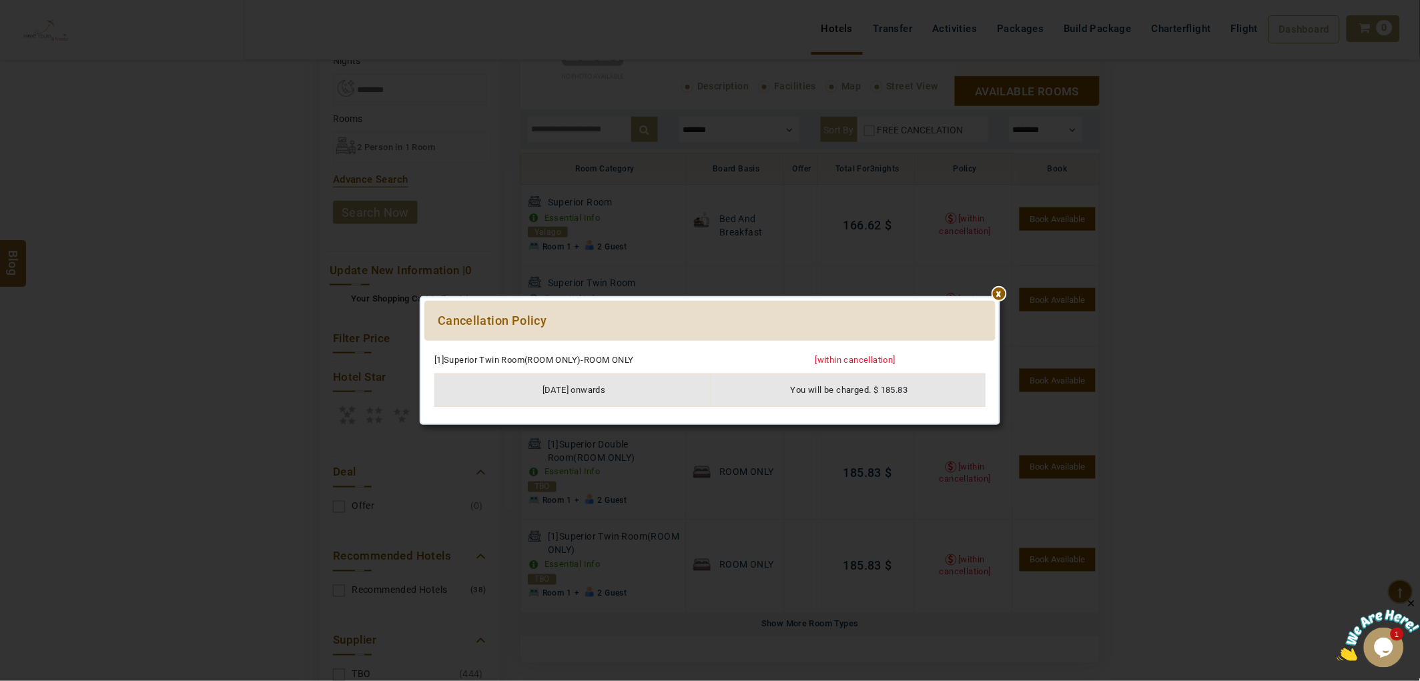
click at [721, 514] on div "***** ****** Cancellation Policy Please Wait... [1]Superior Twin Room(ROOM ONLY…" at bounding box center [710, 360] width 781 height 681
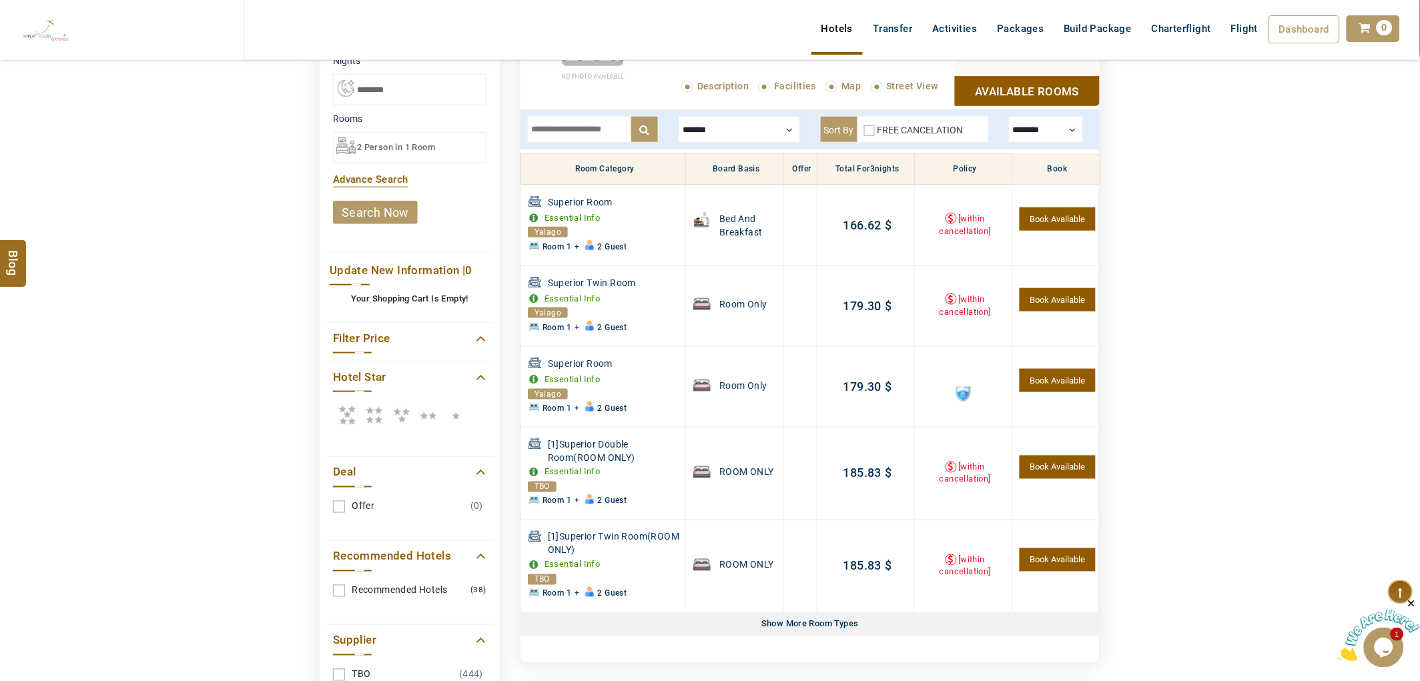
click at [804, 622] on div "Show More Room Types" at bounding box center [810, 624] width 108 height 23
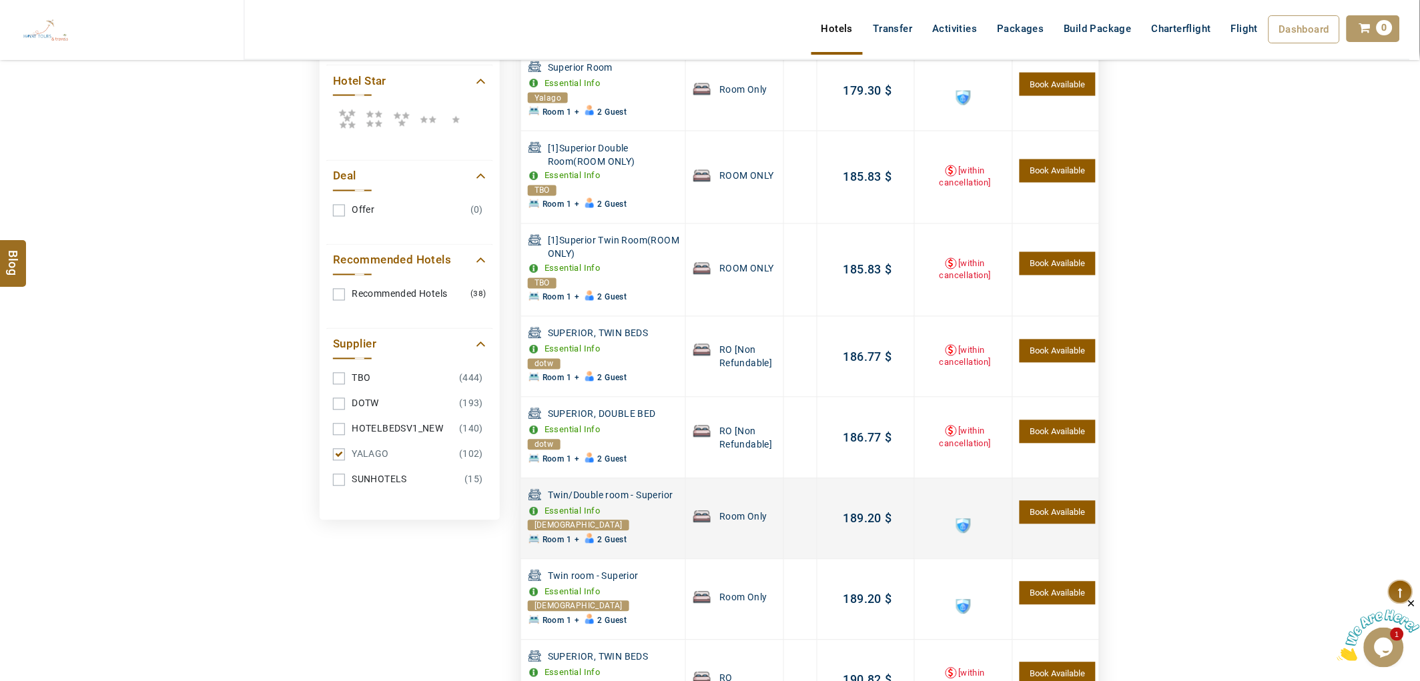
scroll to position [1145, 0]
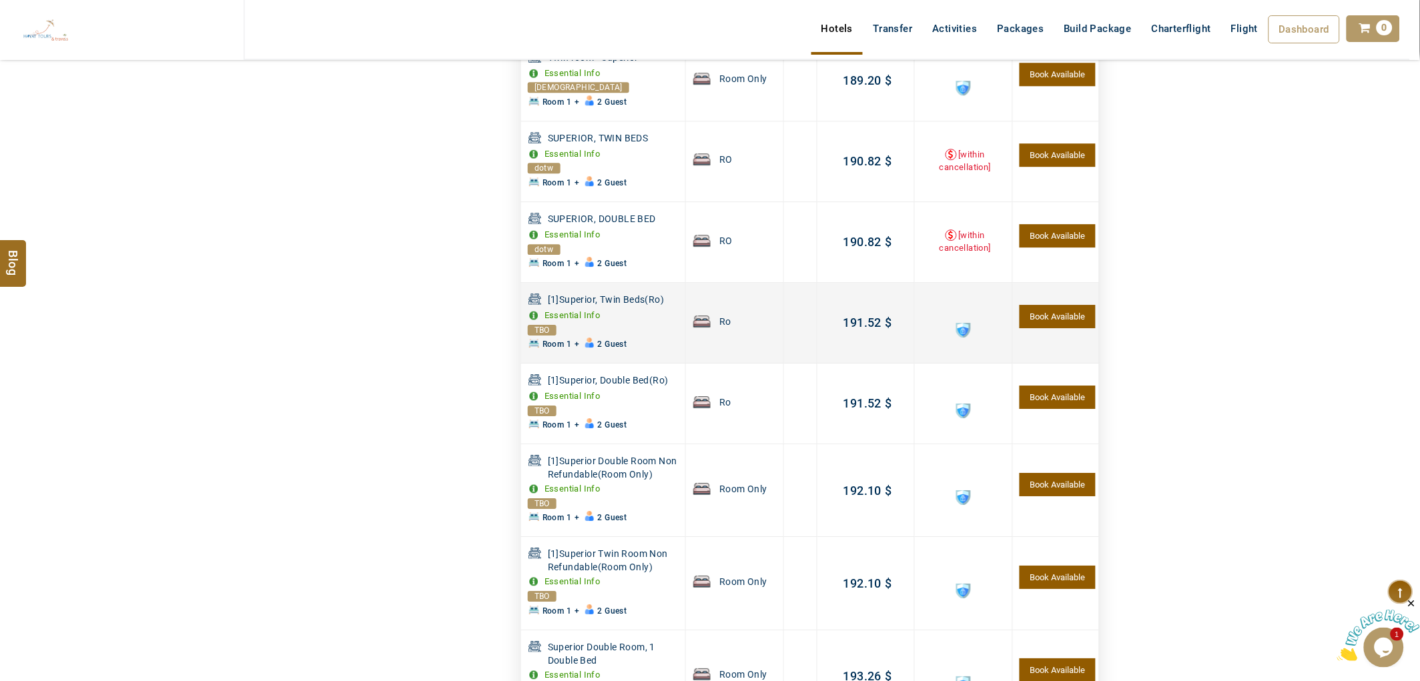
click at [956, 312] on td at bounding box center [963, 323] width 97 height 81
click at [963, 336] on span at bounding box center [963, 330] width 15 height 15
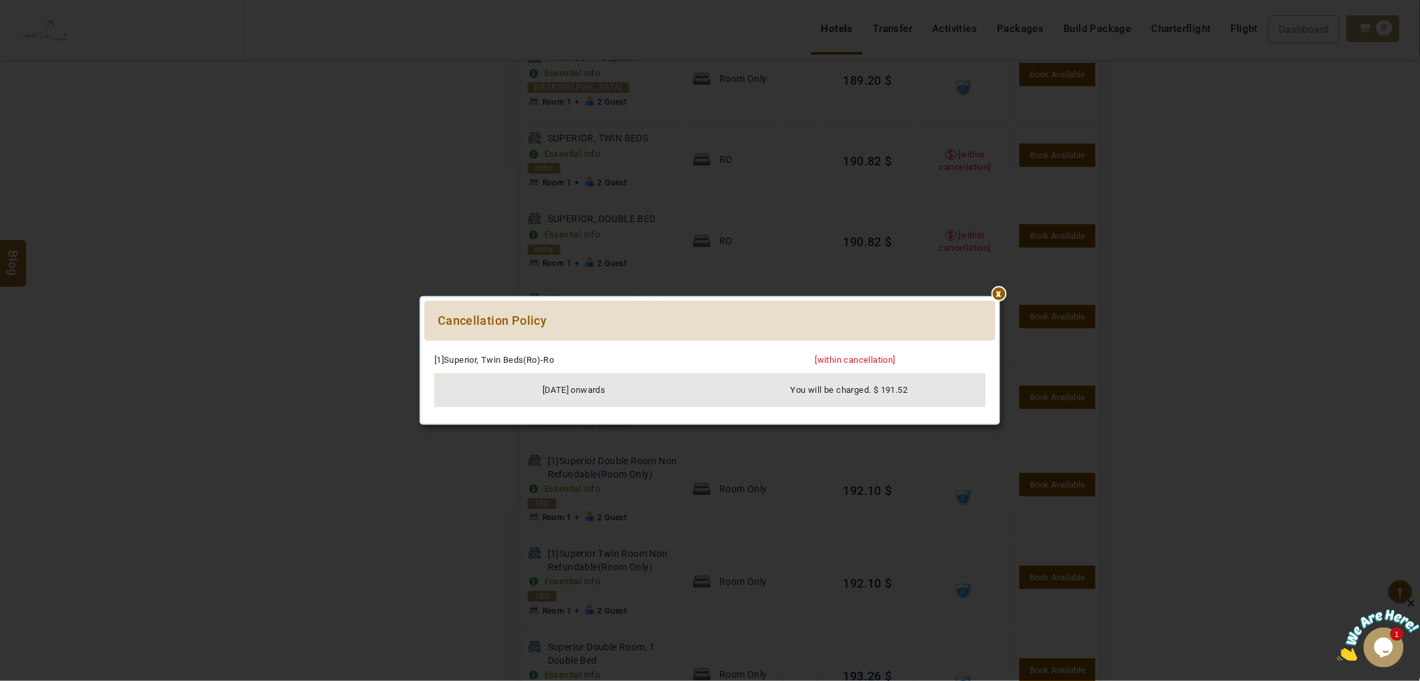
click at [1009, 290] on div "***** ****** Cancellation Policy Please Wait... [1]Superior, Twin Beds(Ro)-Ro […" at bounding box center [710, 360] width 781 height 681
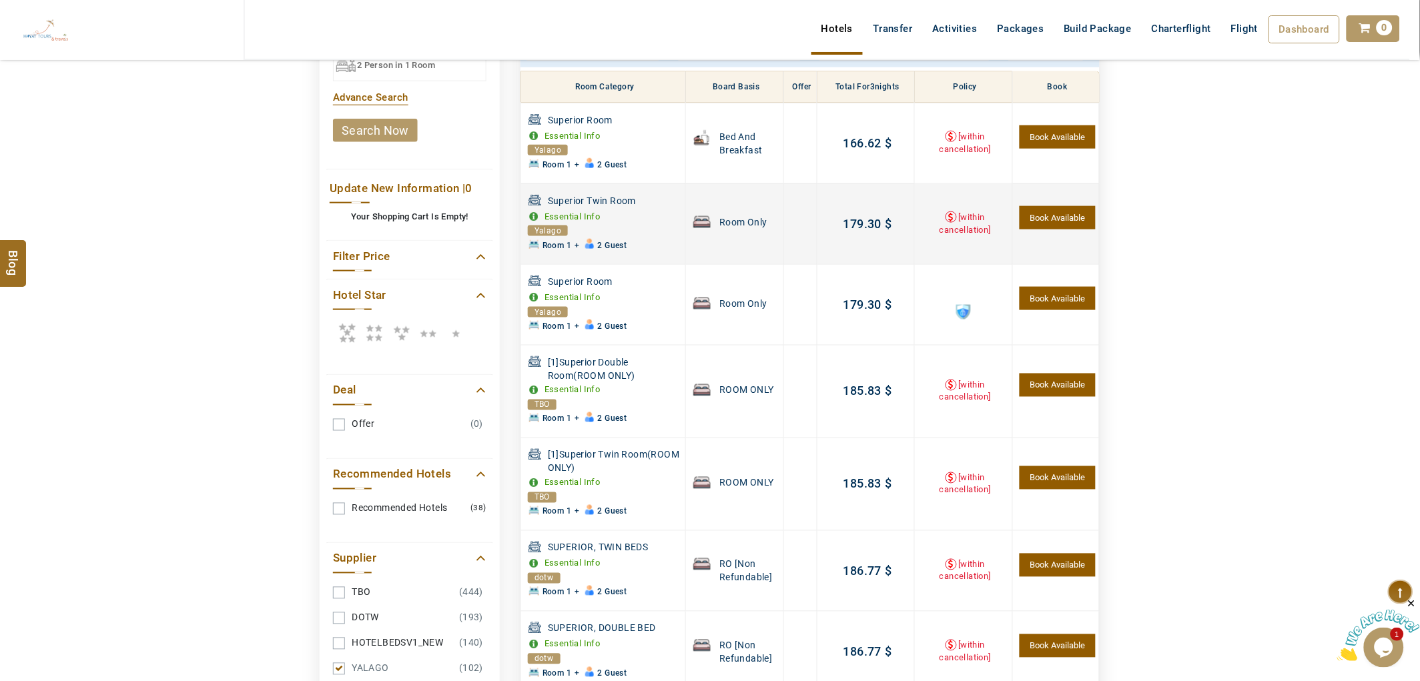
scroll to position [181, 0]
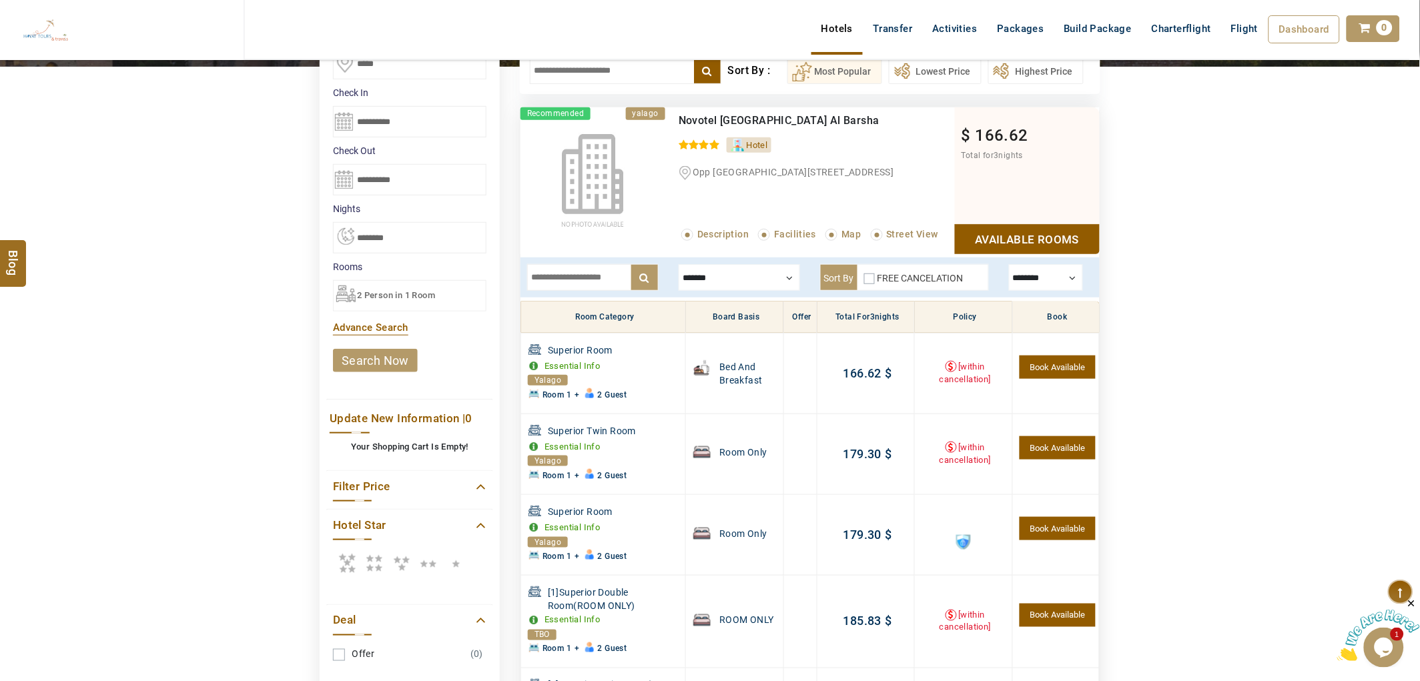
click at [1024, 241] on link "Available Rooms" at bounding box center [1027, 239] width 145 height 30
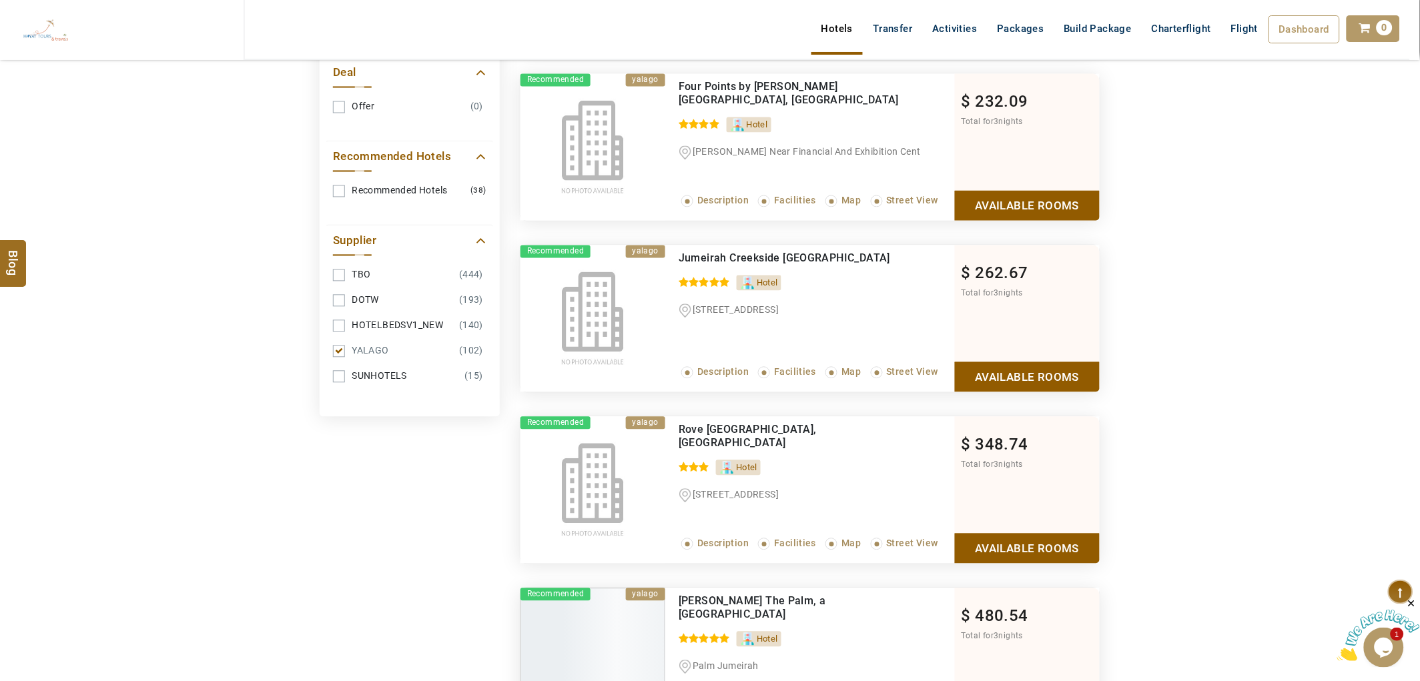
scroll to position [849, 0]
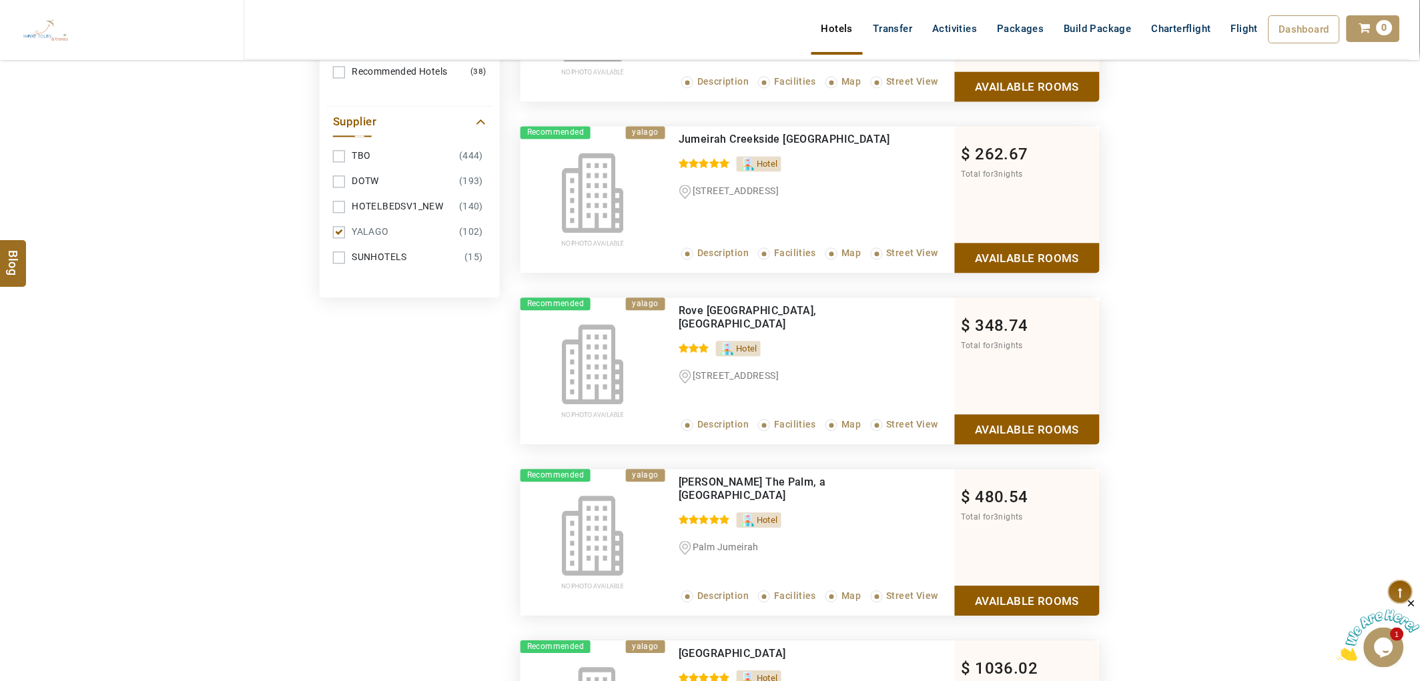
click at [1017, 263] on link "Available Rooms" at bounding box center [1027, 258] width 145 height 30
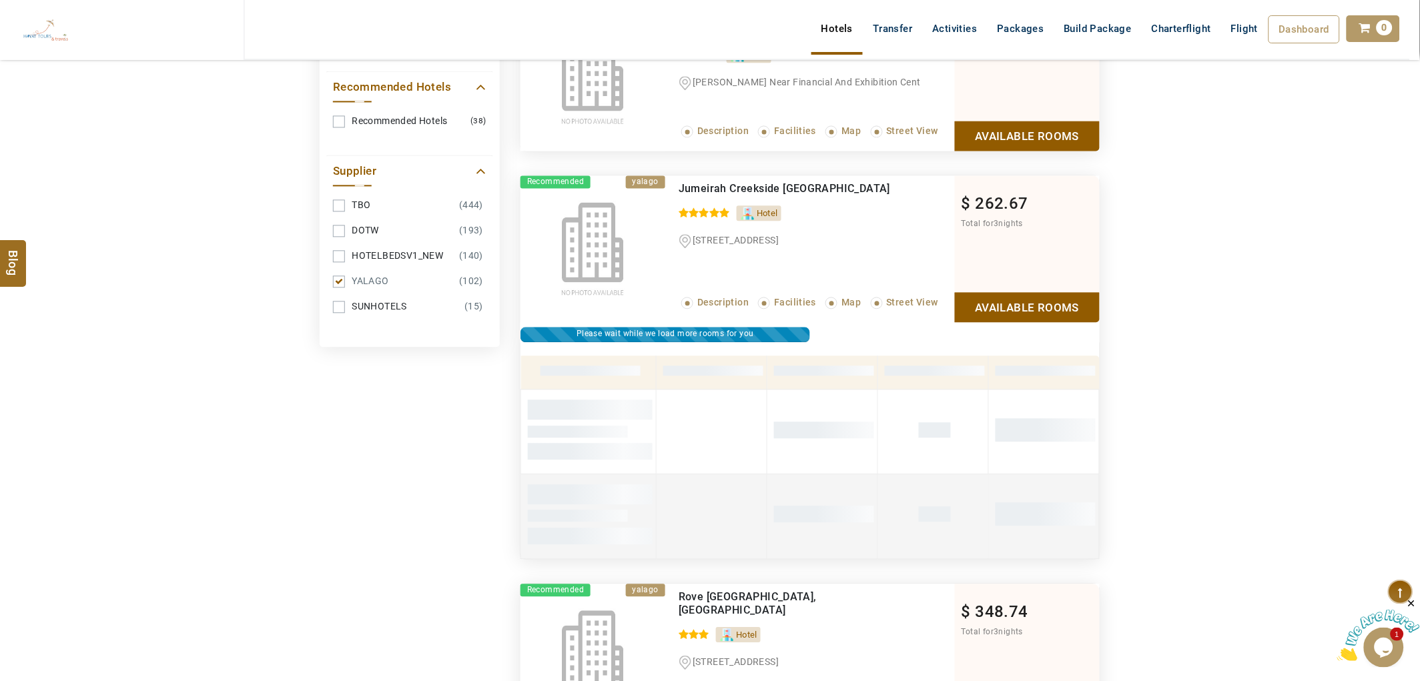
scroll to position [794, 0]
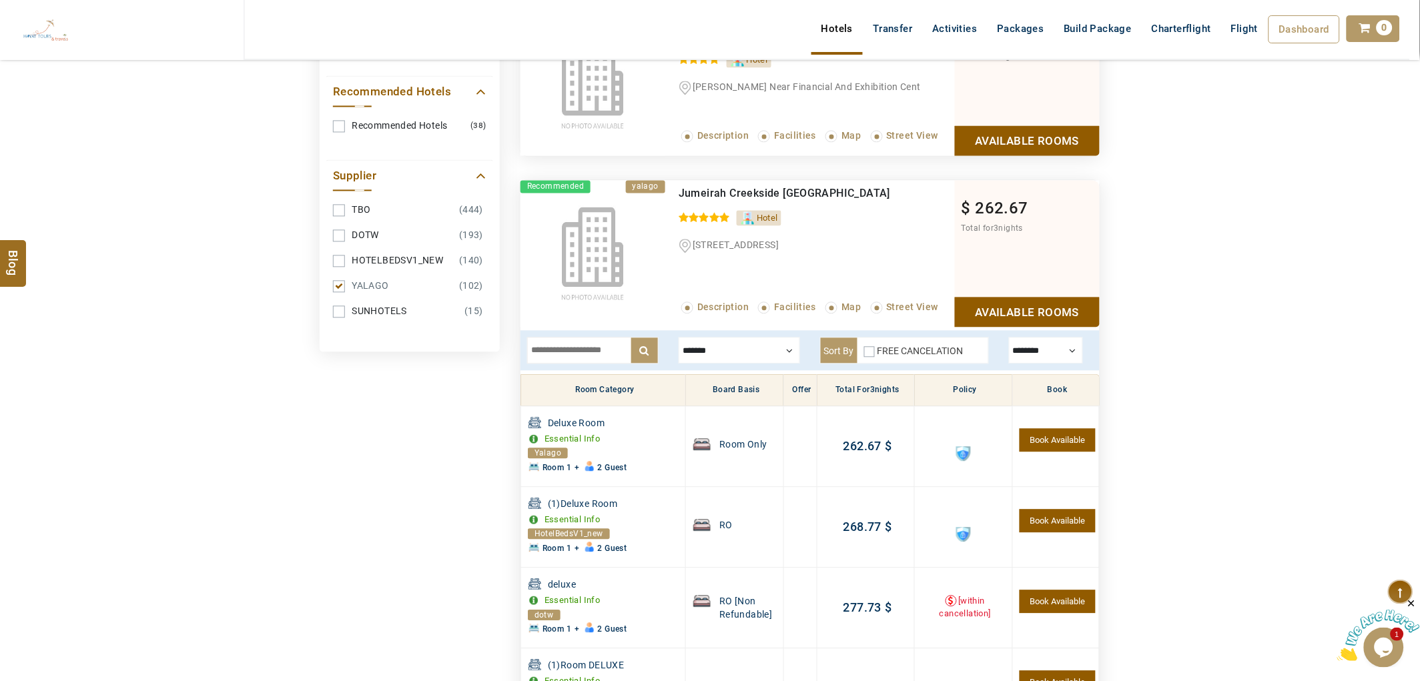
click at [737, 356] on div at bounding box center [739, 351] width 121 height 27
click at [743, 355] on div at bounding box center [739, 351] width 121 height 27
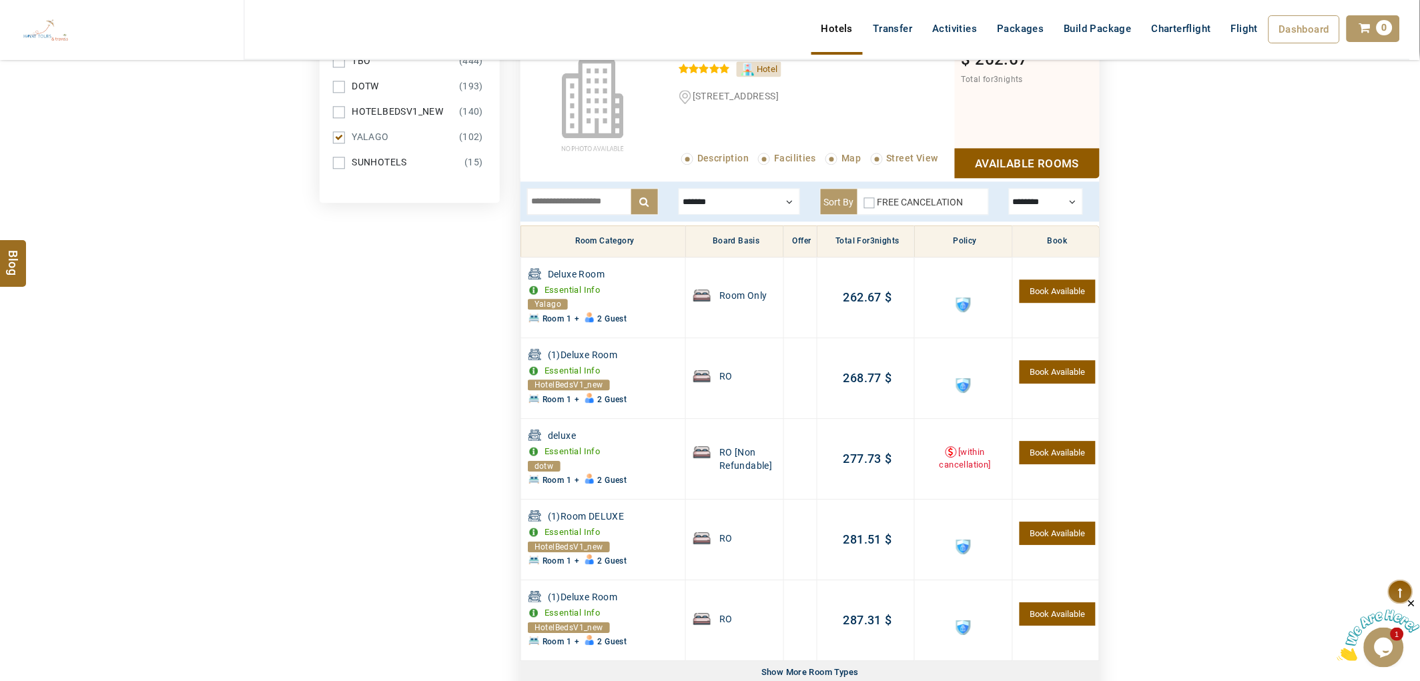
scroll to position [942, 0]
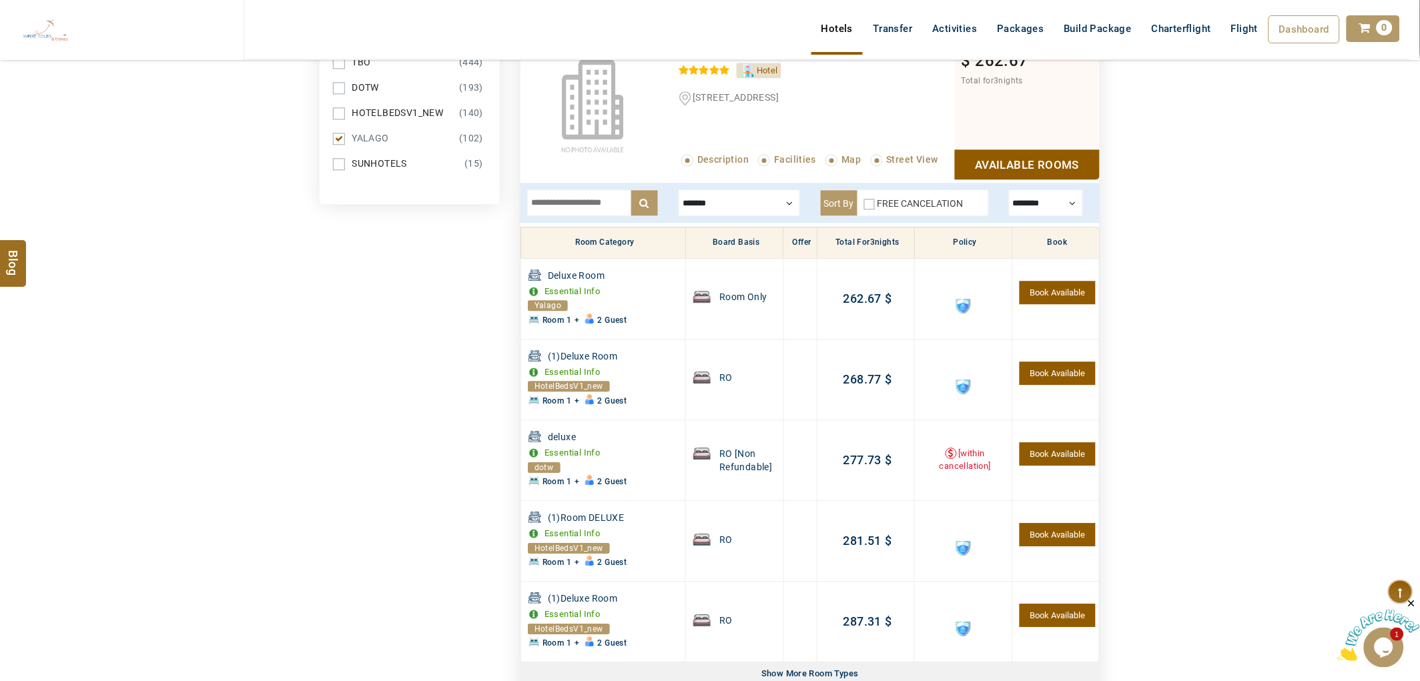
click at [1026, 142] on div "$ 262.67 Total for 3 nights Available Rooms" at bounding box center [1027, 106] width 145 height 147
click at [1014, 161] on link "Available Rooms" at bounding box center [1027, 164] width 145 height 30
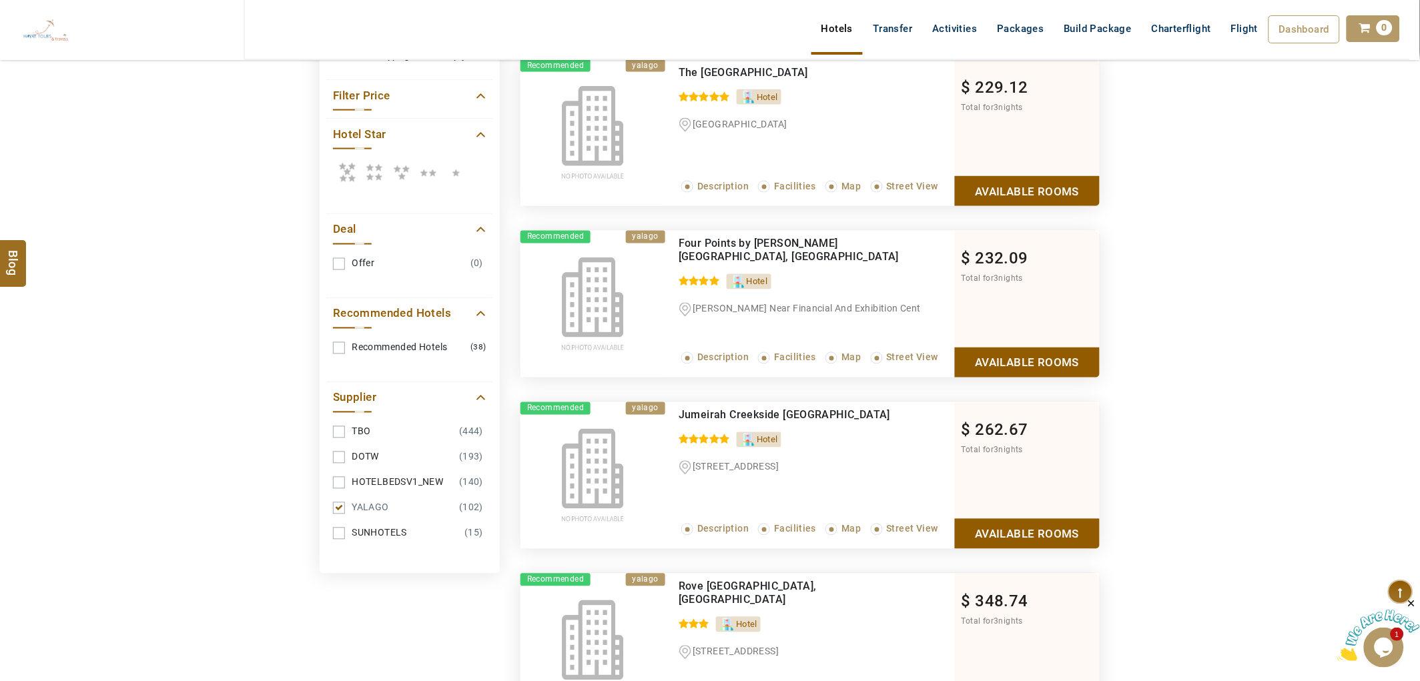
scroll to position [571, 0]
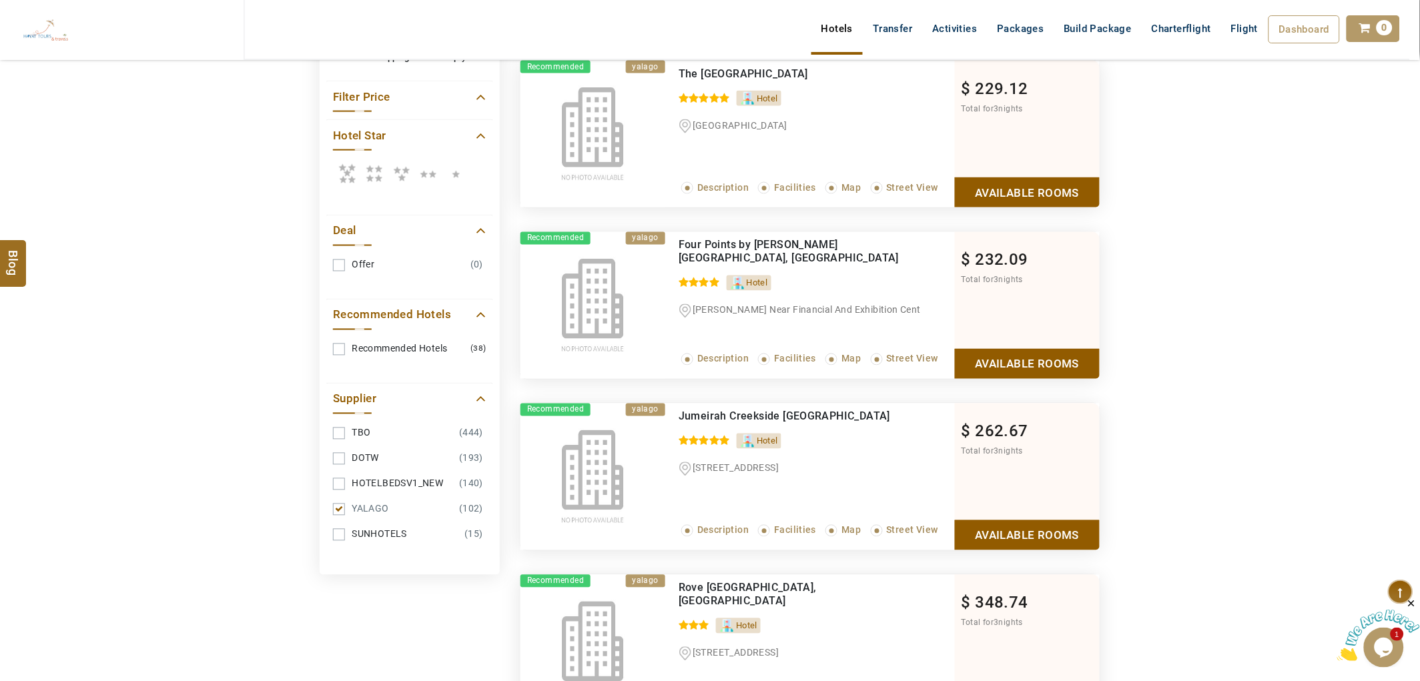
click at [344, 165] on icon at bounding box center [347, 173] width 27 height 27
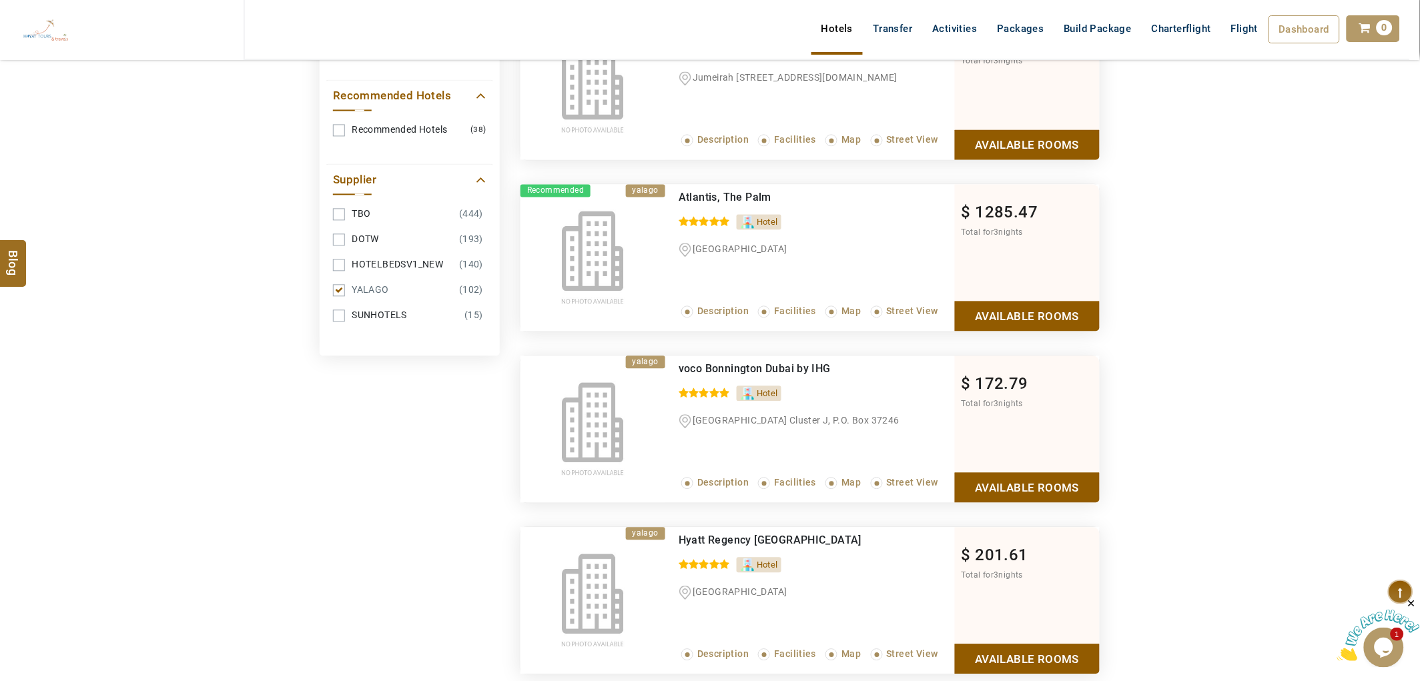
scroll to position [794, 0]
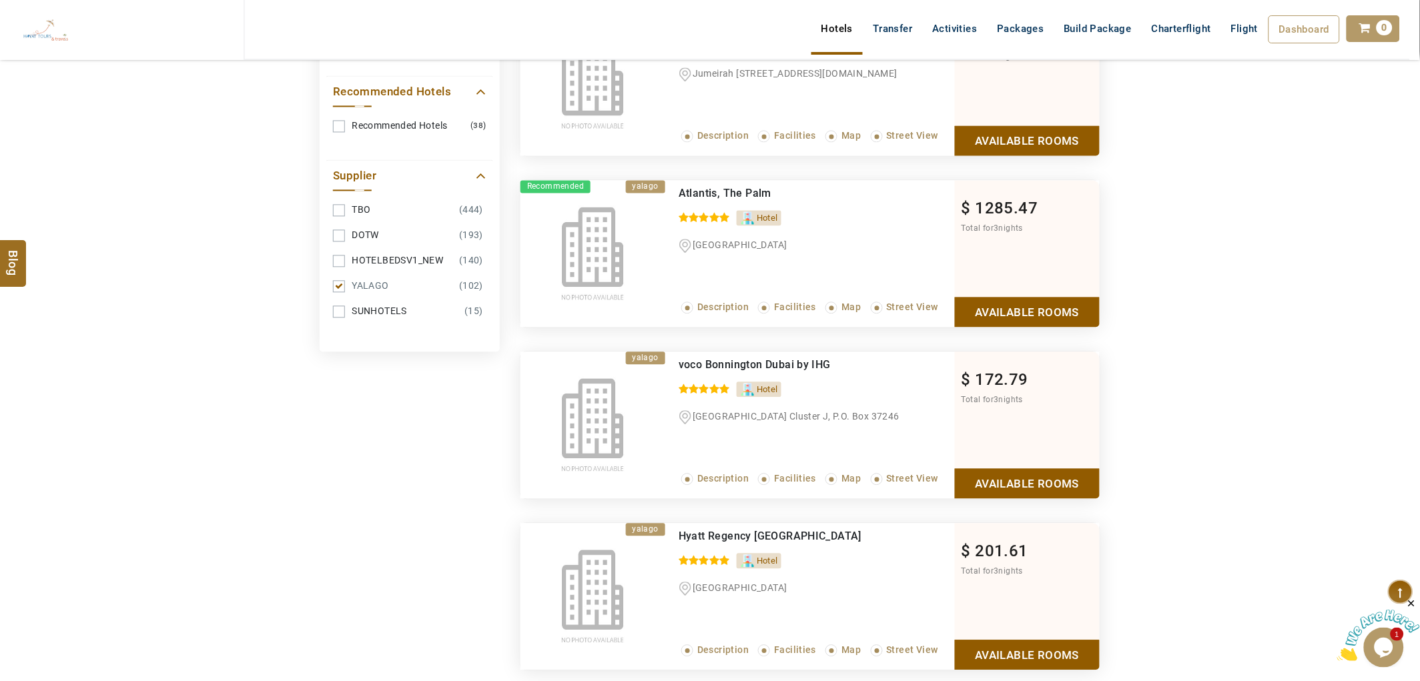
click at [1034, 484] on link "Available Rooms" at bounding box center [1027, 484] width 145 height 30
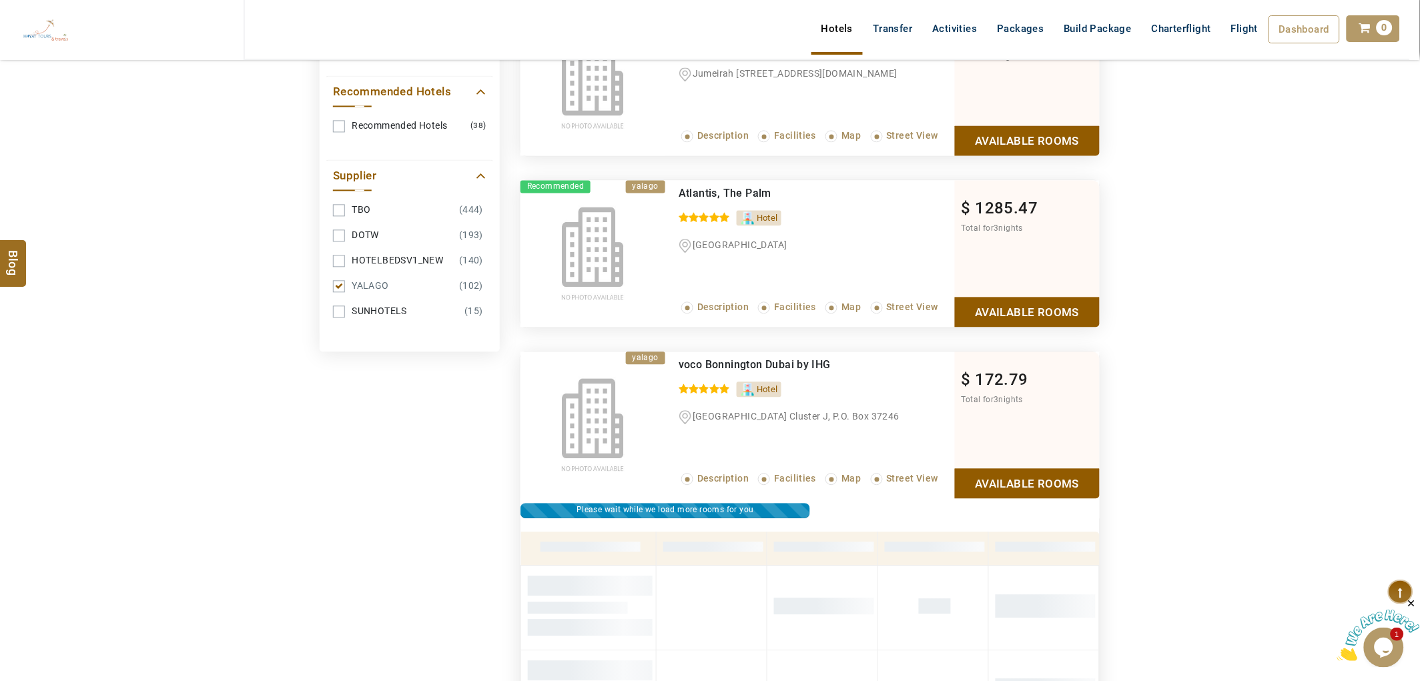
scroll to position [1114, 0]
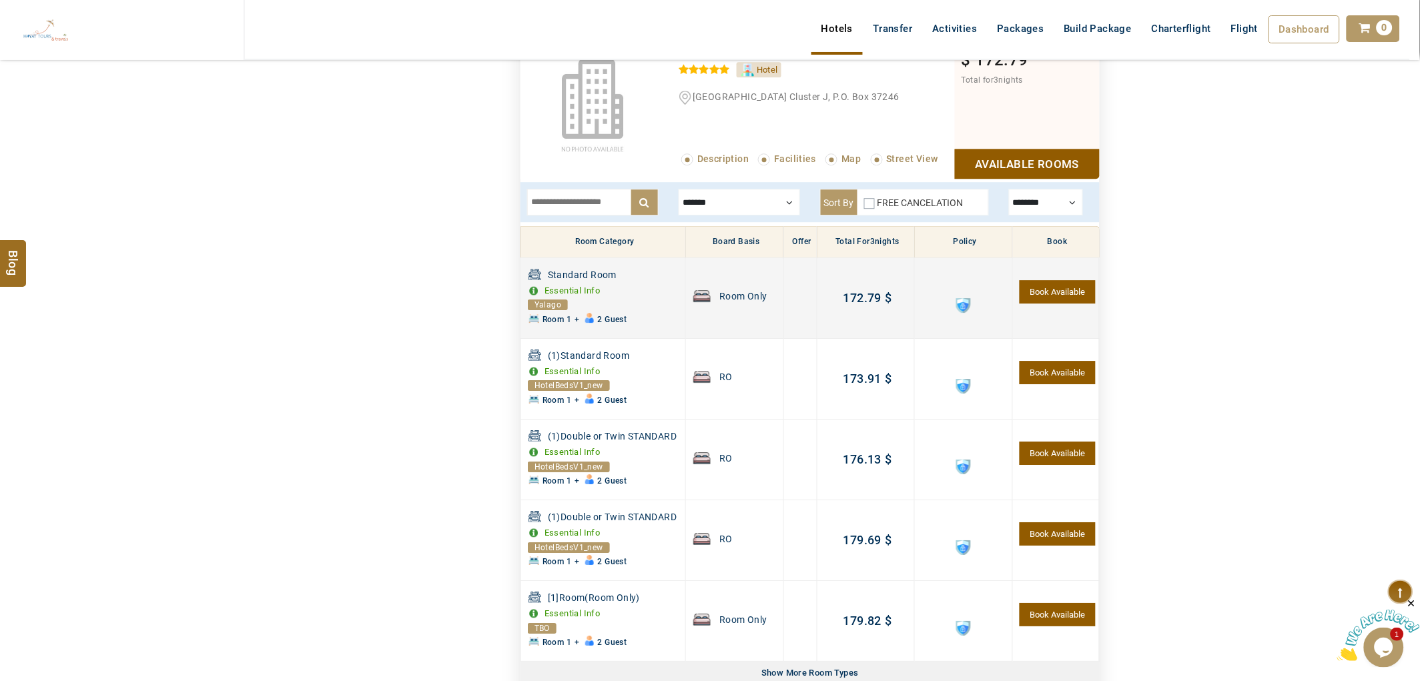
click at [945, 304] on td at bounding box center [963, 298] width 97 height 81
click at [969, 301] on span at bounding box center [963, 305] width 15 height 15
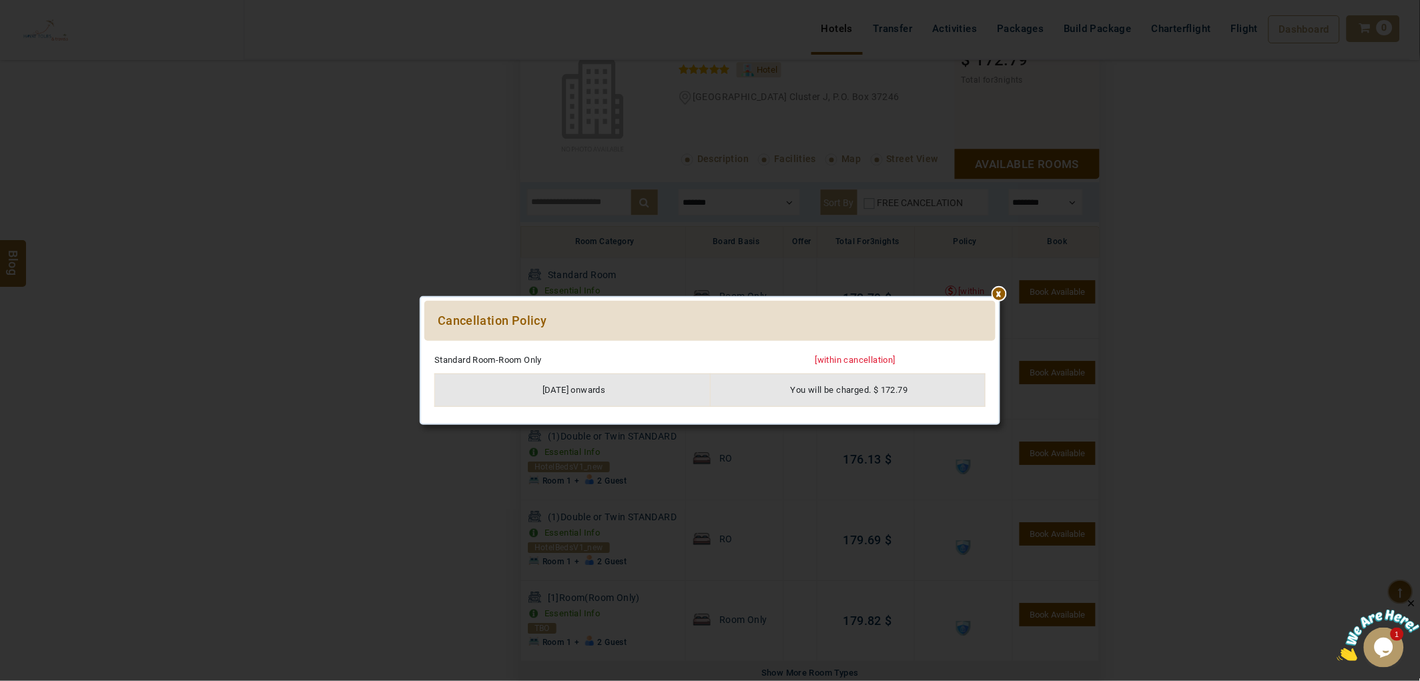
click at [995, 348] on div at bounding box center [709, 348] width 571 height 0
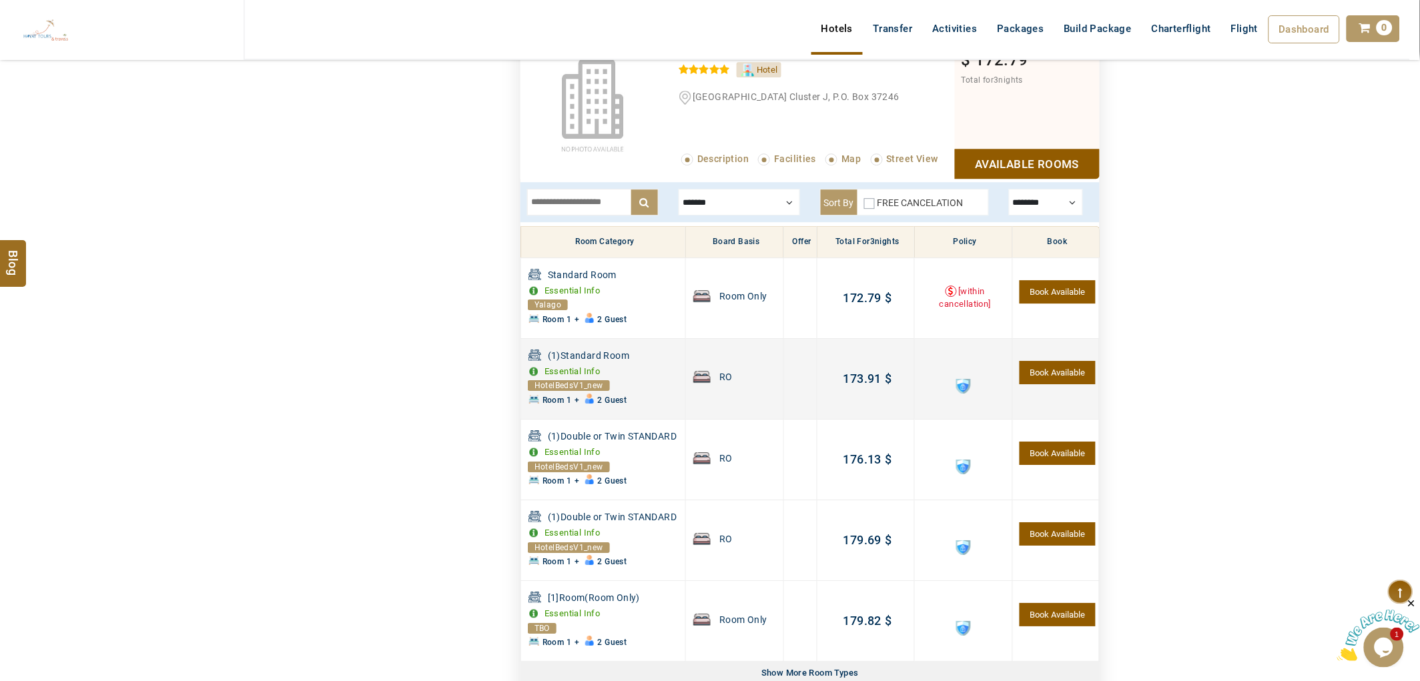
click at [962, 390] on span at bounding box center [963, 386] width 15 height 15
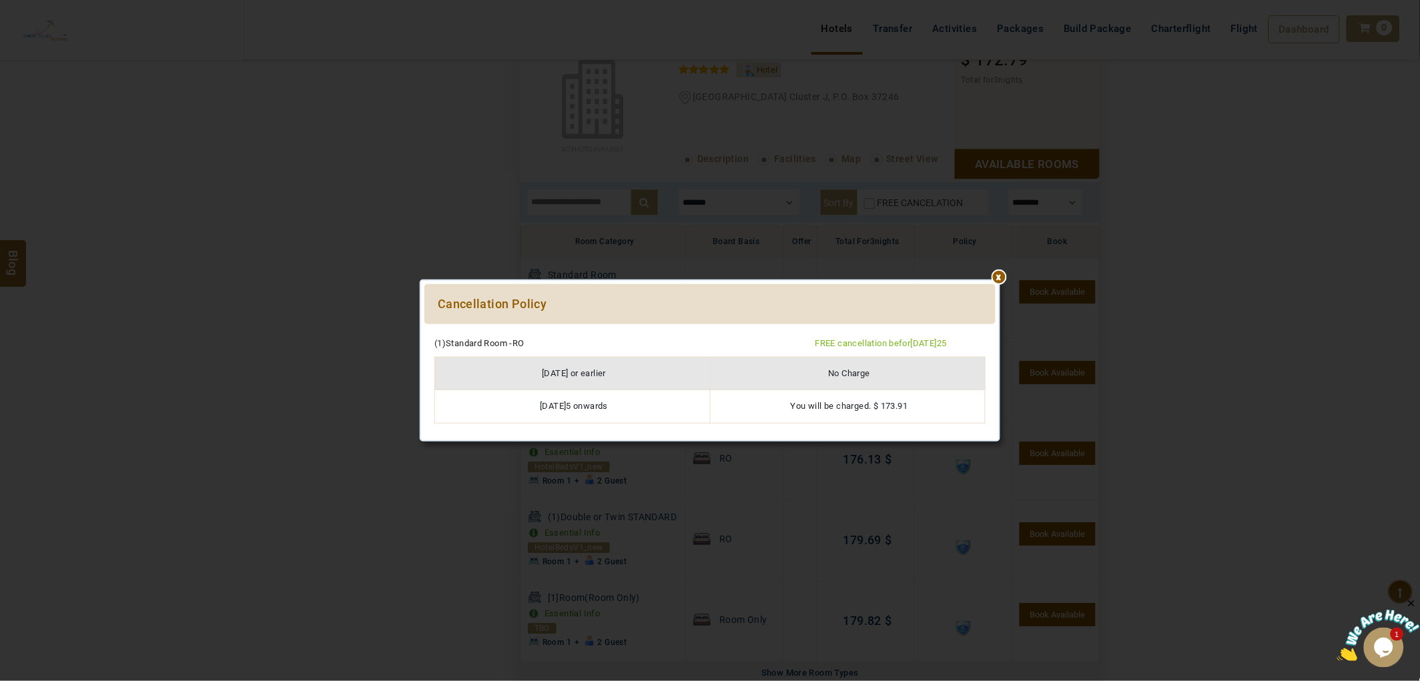
click at [791, 529] on div "***** ****** Cancellation Policy Please Wait... (1)Standard Room -RO FREE cance…" at bounding box center [710, 360] width 781 height 681
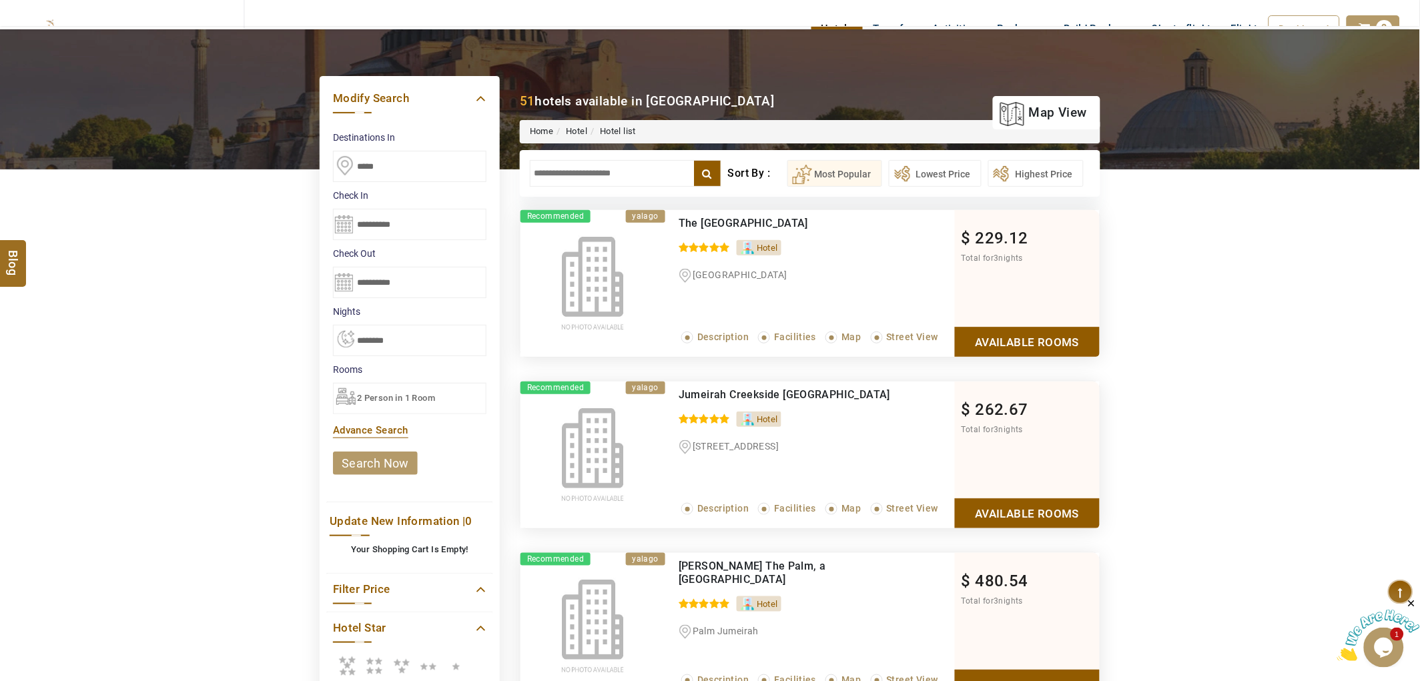
scroll to position [0, 0]
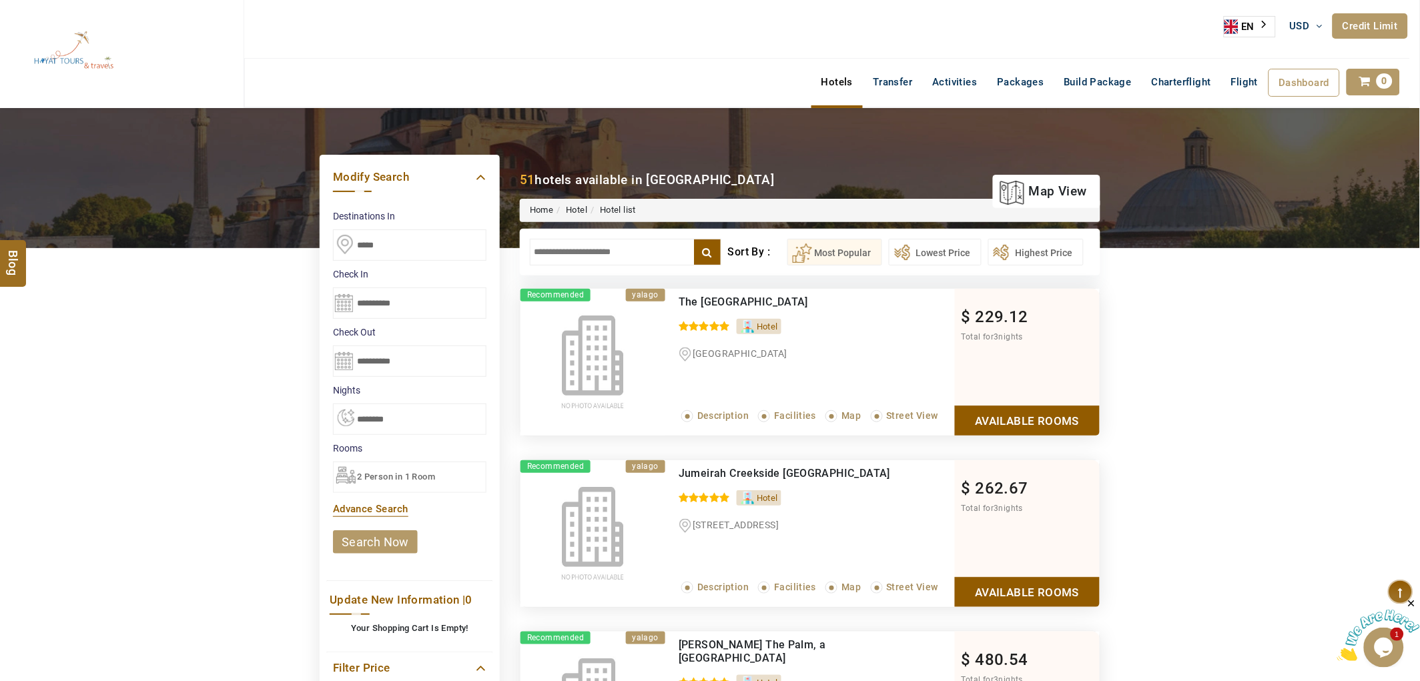
drag, startPoint x: 396, startPoint y: 236, endPoint x: 288, endPoint y: 235, distance: 108.1
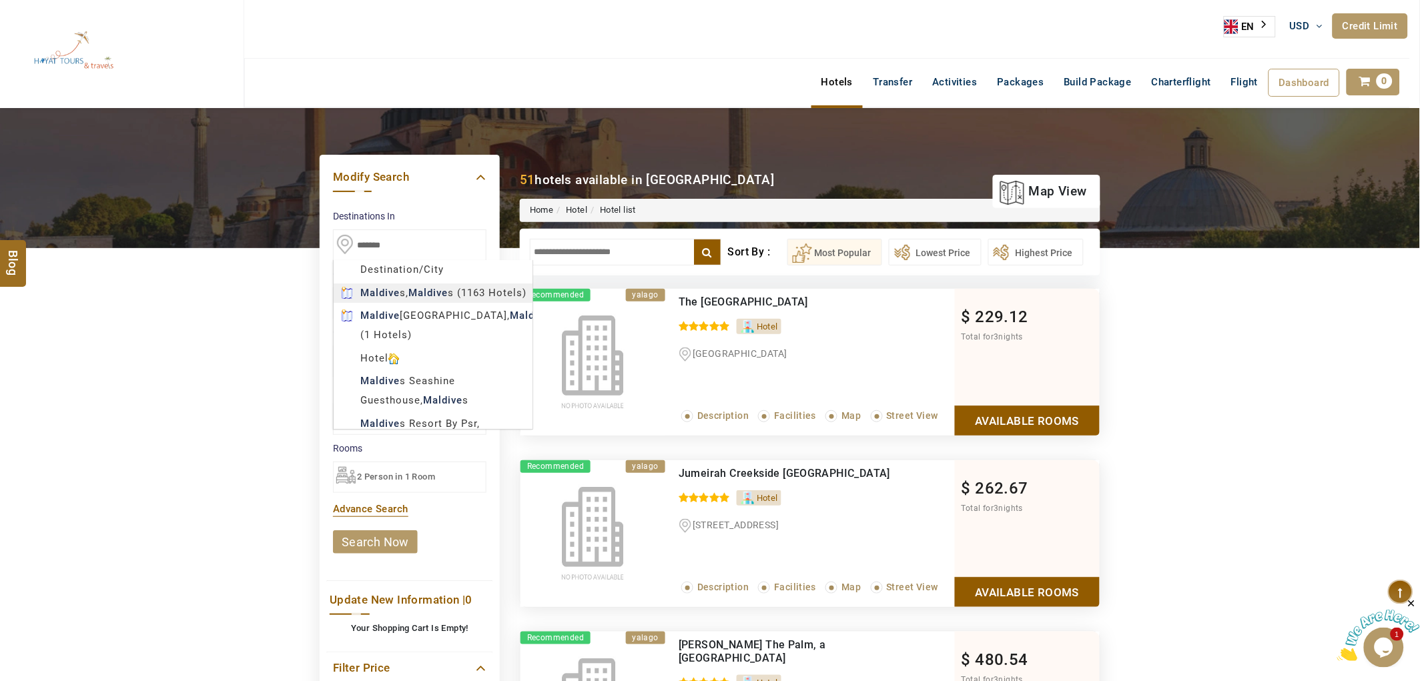
type input "********"
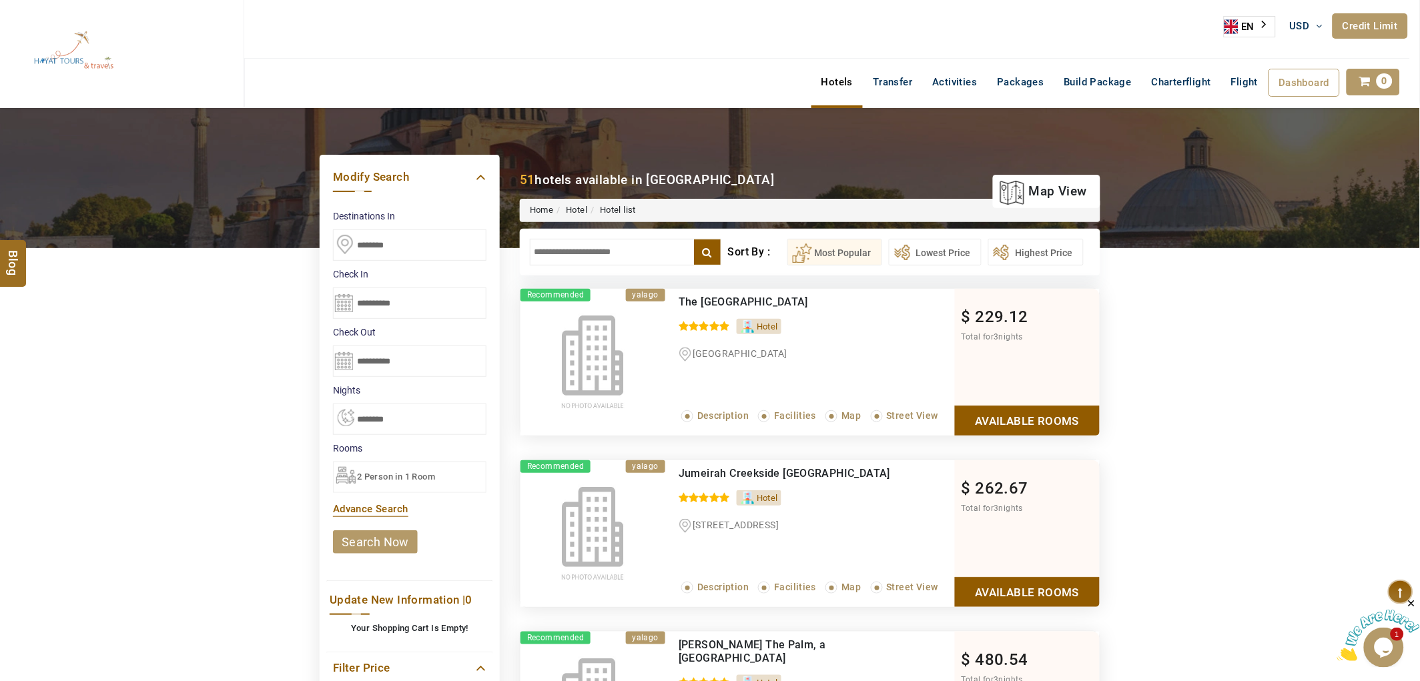
click at [398, 318] on div "**********" at bounding box center [409, 303] width 153 height 31
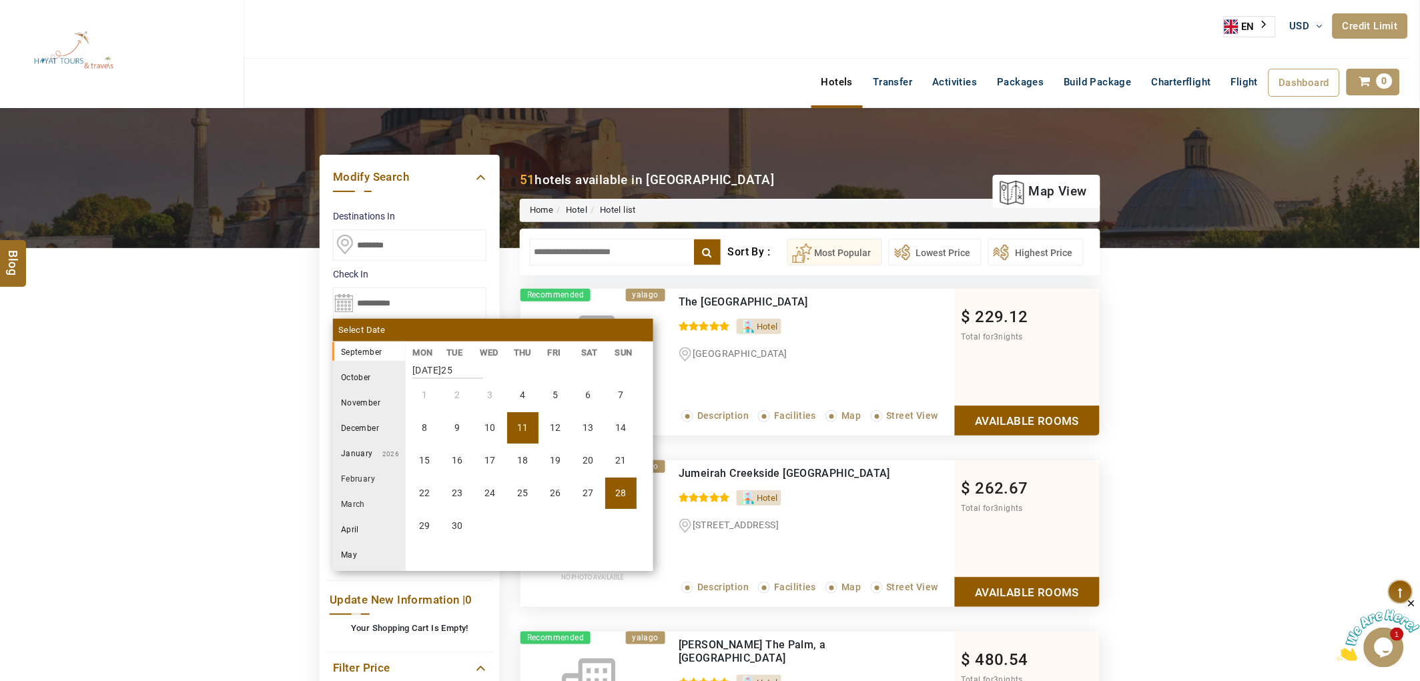
click at [623, 494] on li "28" at bounding box center [620, 493] width 31 height 31
select select "*"
type input "**********"
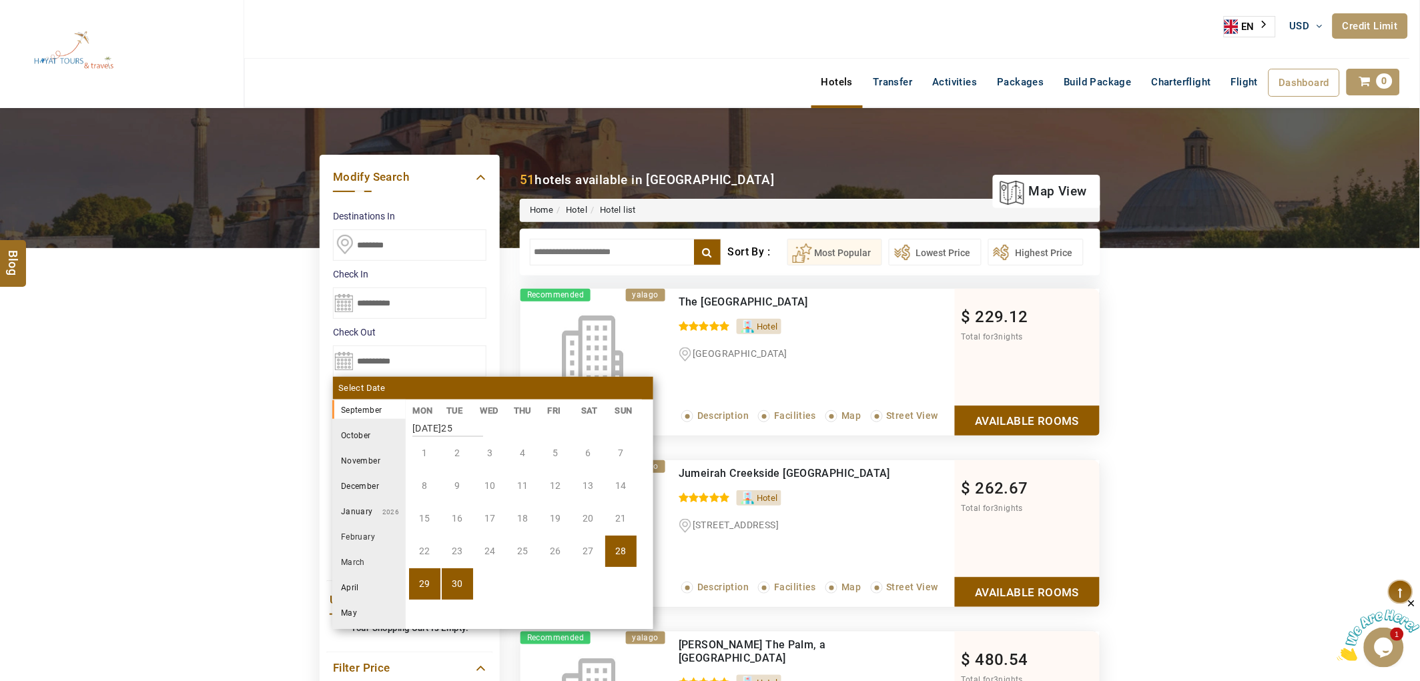
click at [454, 587] on li "30" at bounding box center [457, 583] width 31 height 31
select select "*"
type input "**********"
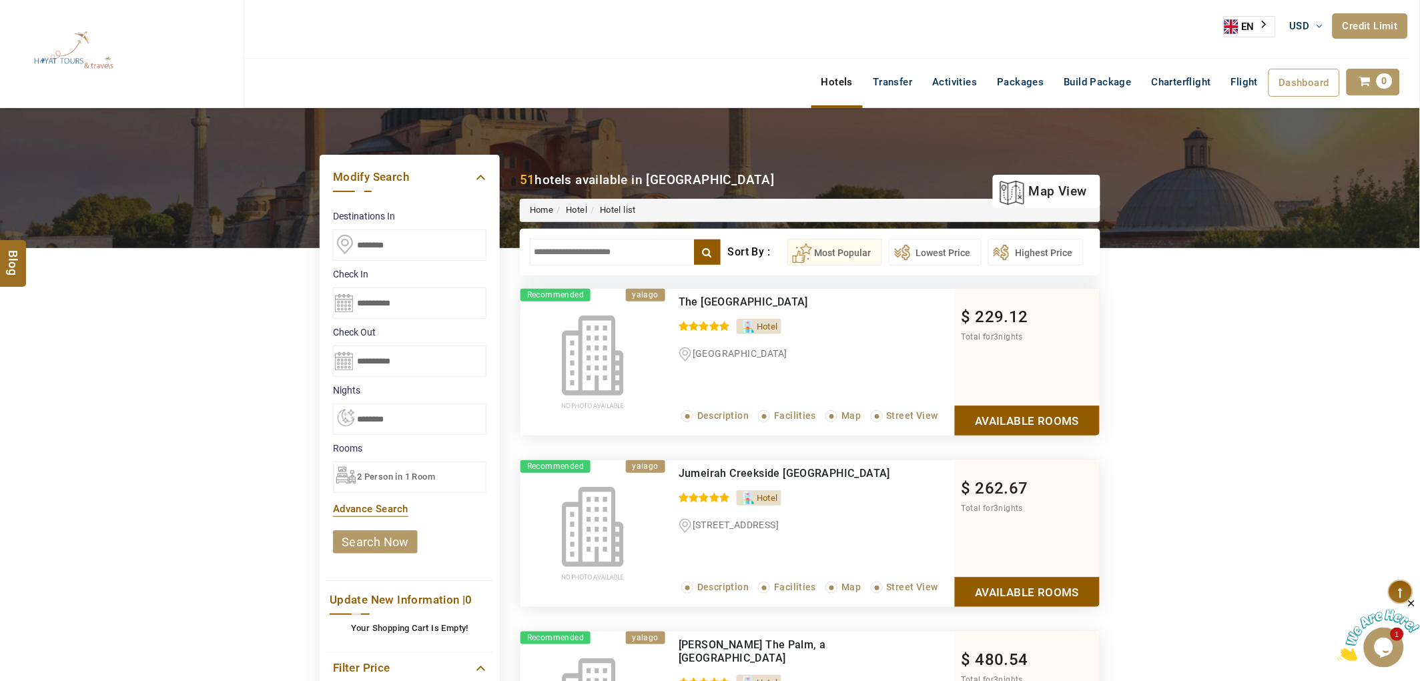
click at [403, 534] on link "search now" at bounding box center [375, 541] width 85 height 23
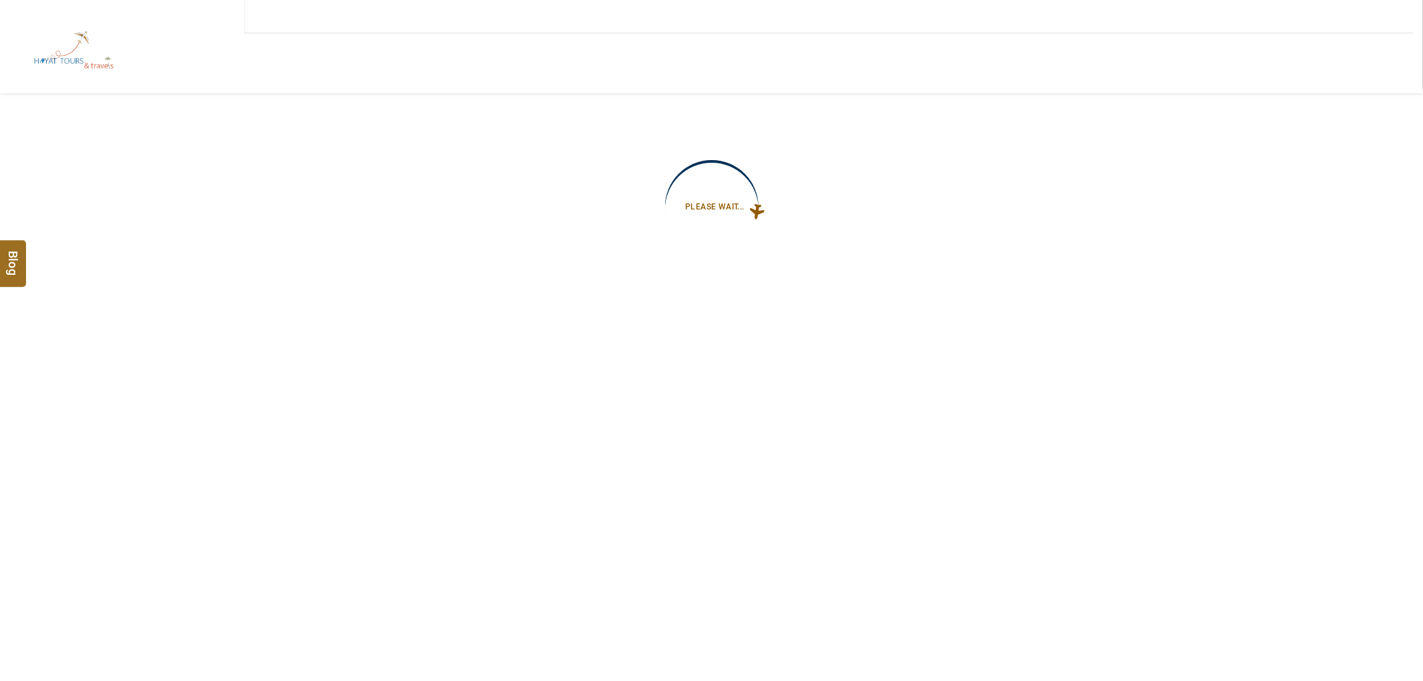
type input "**********"
select select "*"
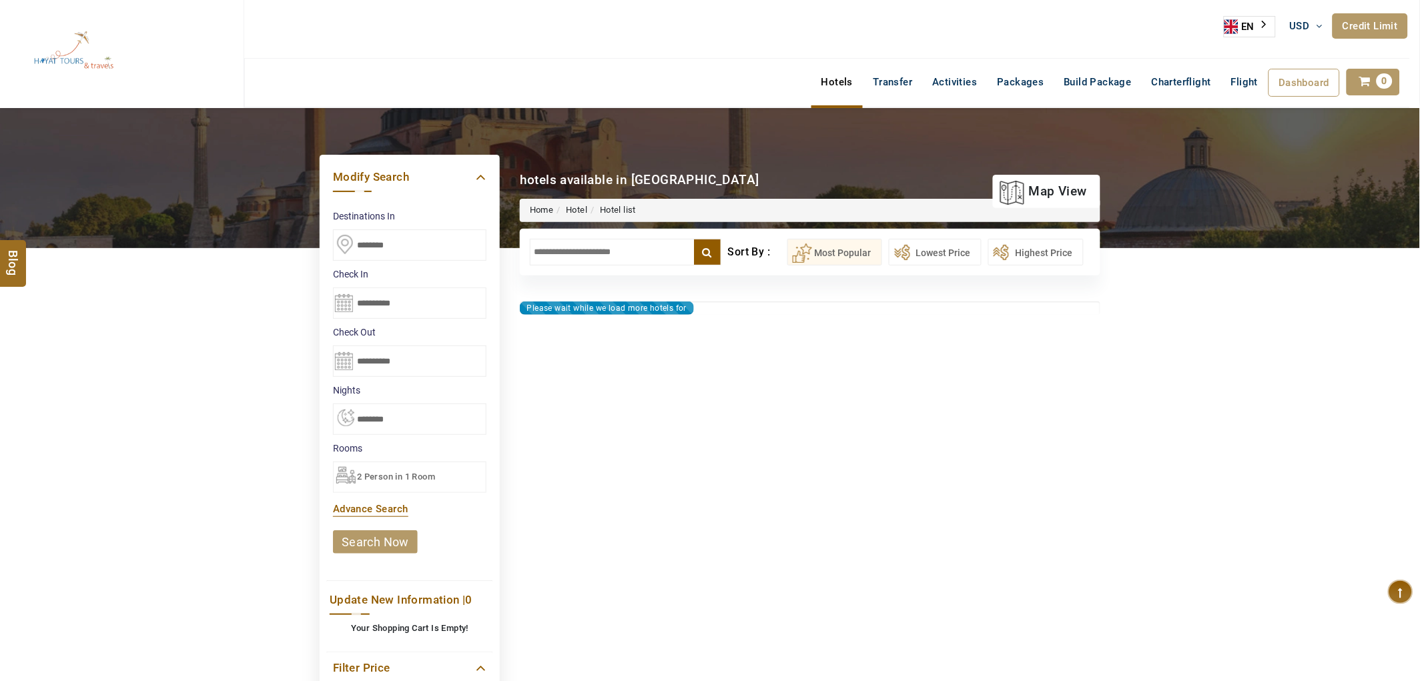
type input "**********"
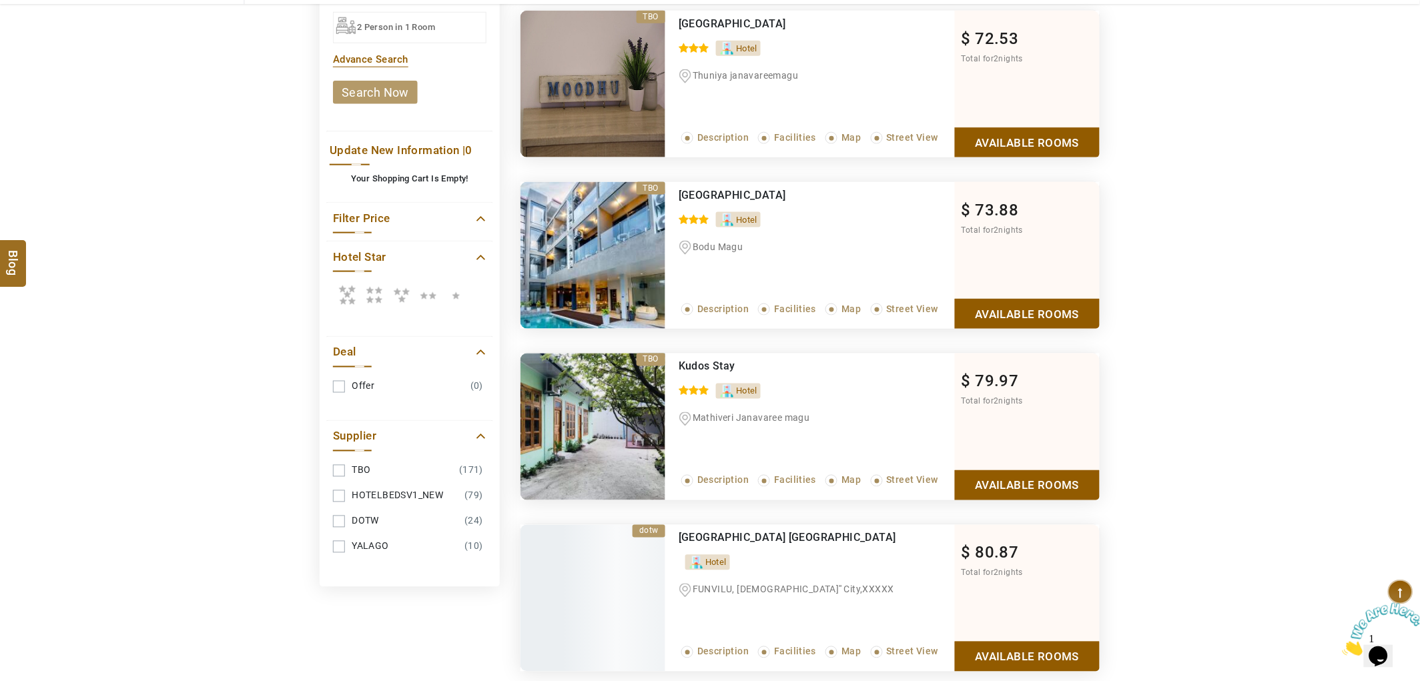
scroll to position [518, 0]
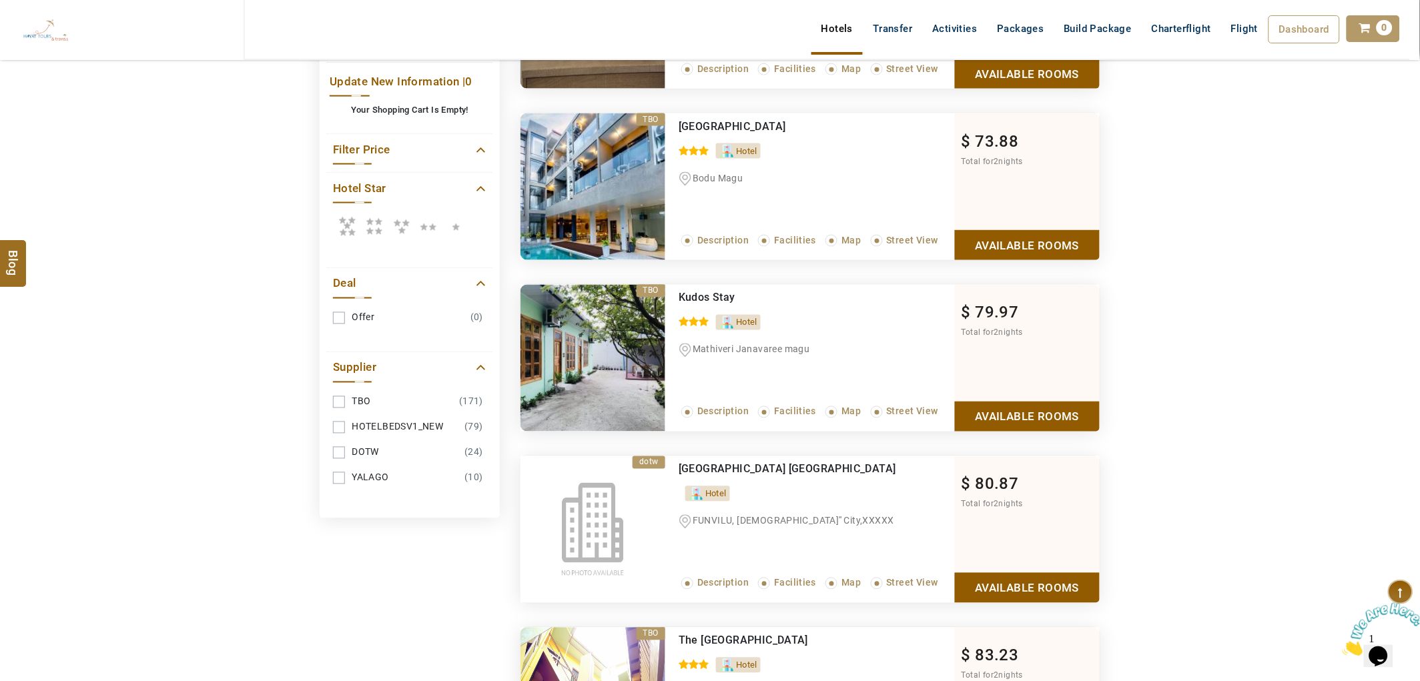
click at [383, 469] on link "YALAGO (10)" at bounding box center [409, 478] width 153 height 25
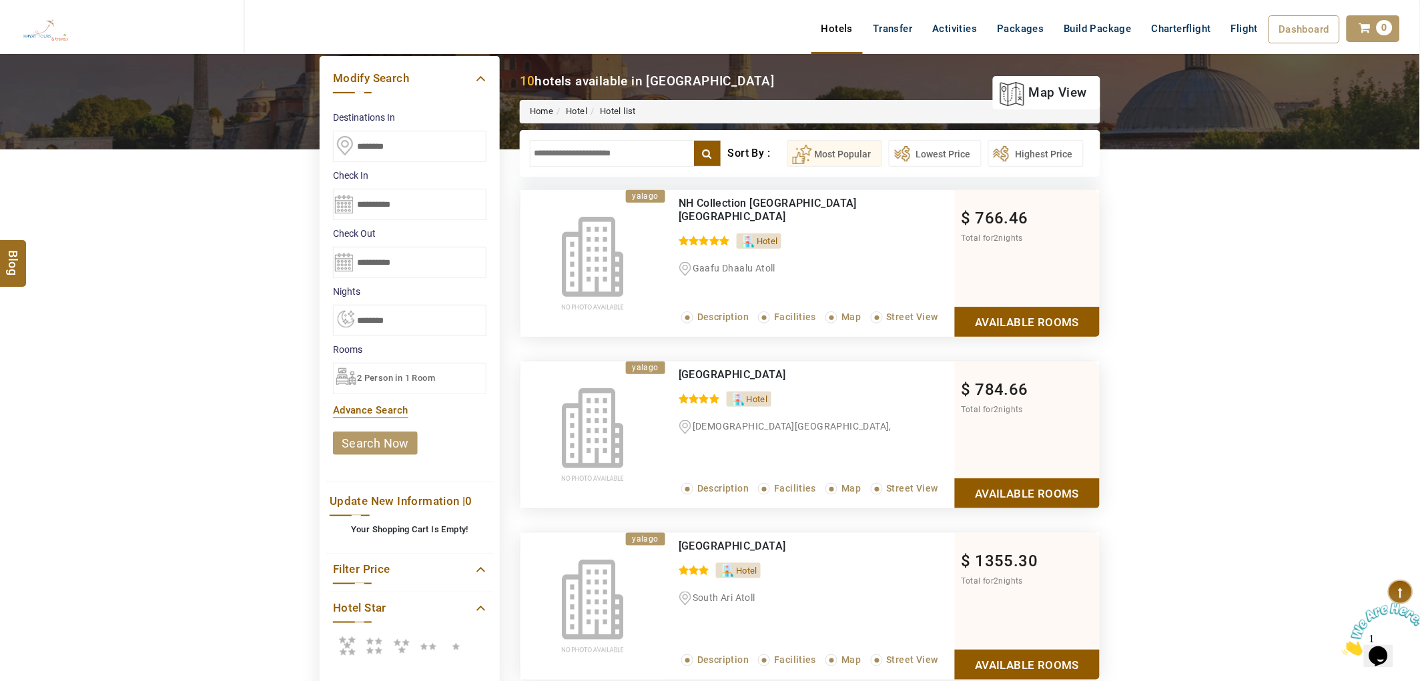
scroll to position [74, 0]
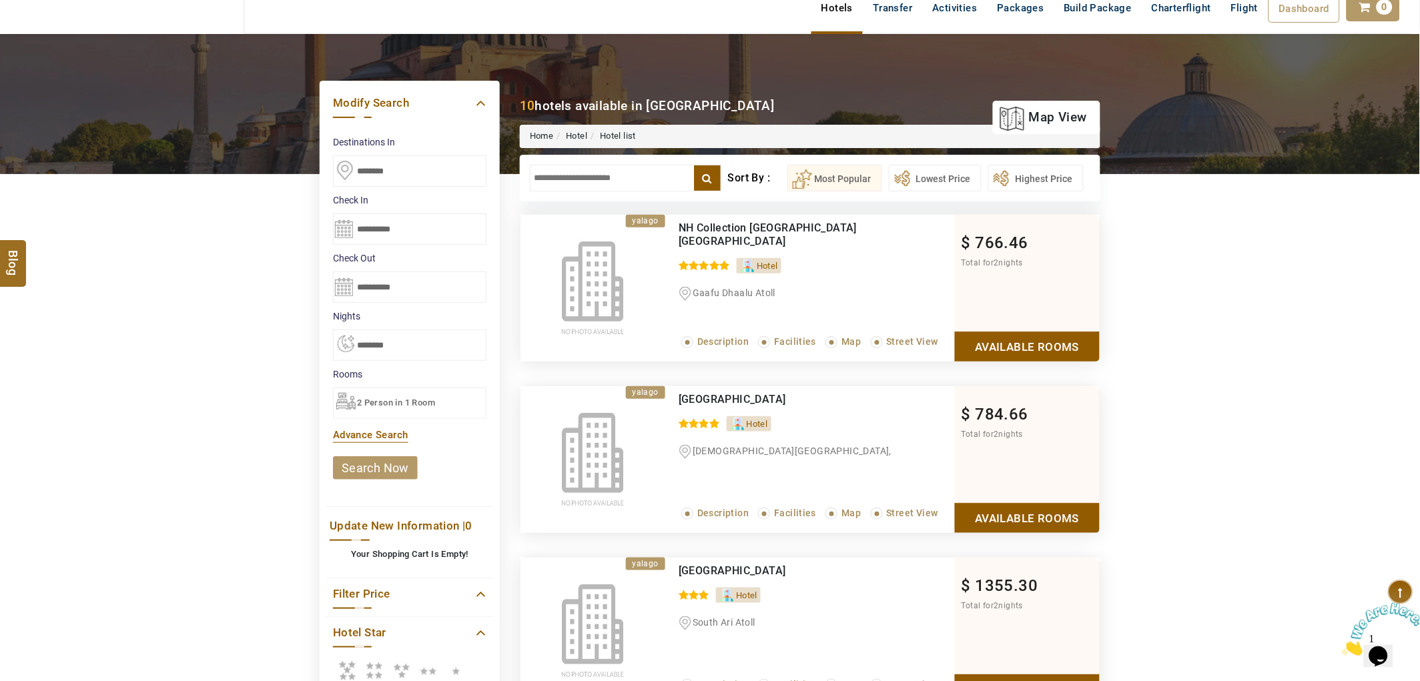
click at [1025, 356] on link "Available Rooms" at bounding box center [1027, 347] width 145 height 30
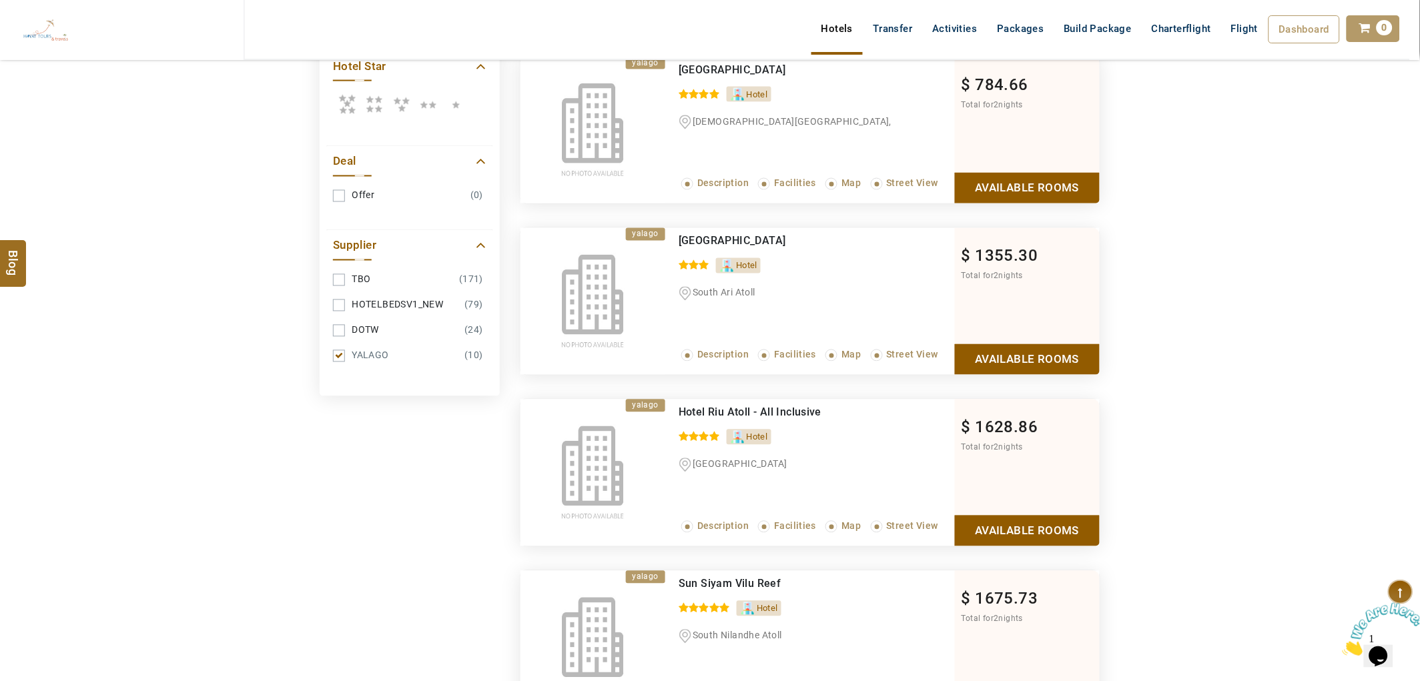
scroll to position [667, 0]
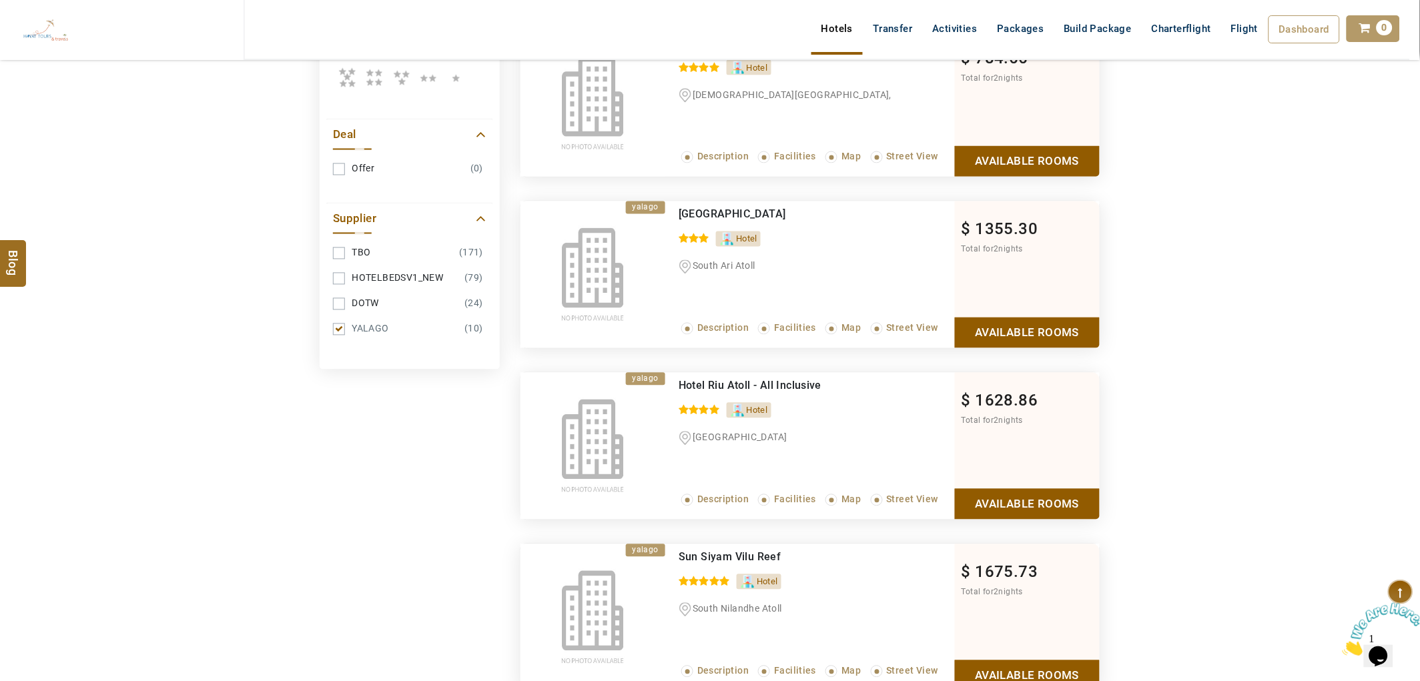
click at [362, 324] on link "YALAGO (10)" at bounding box center [409, 329] width 153 height 25
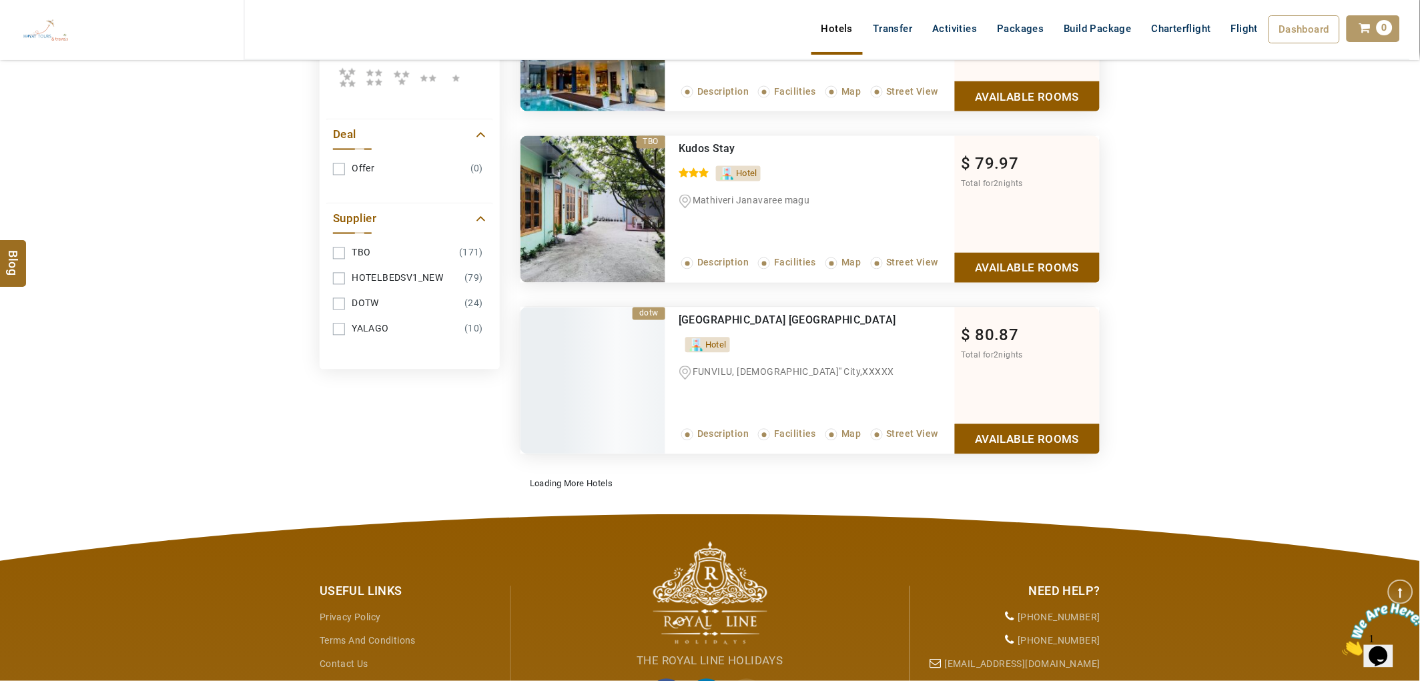
scroll to position [296, 0]
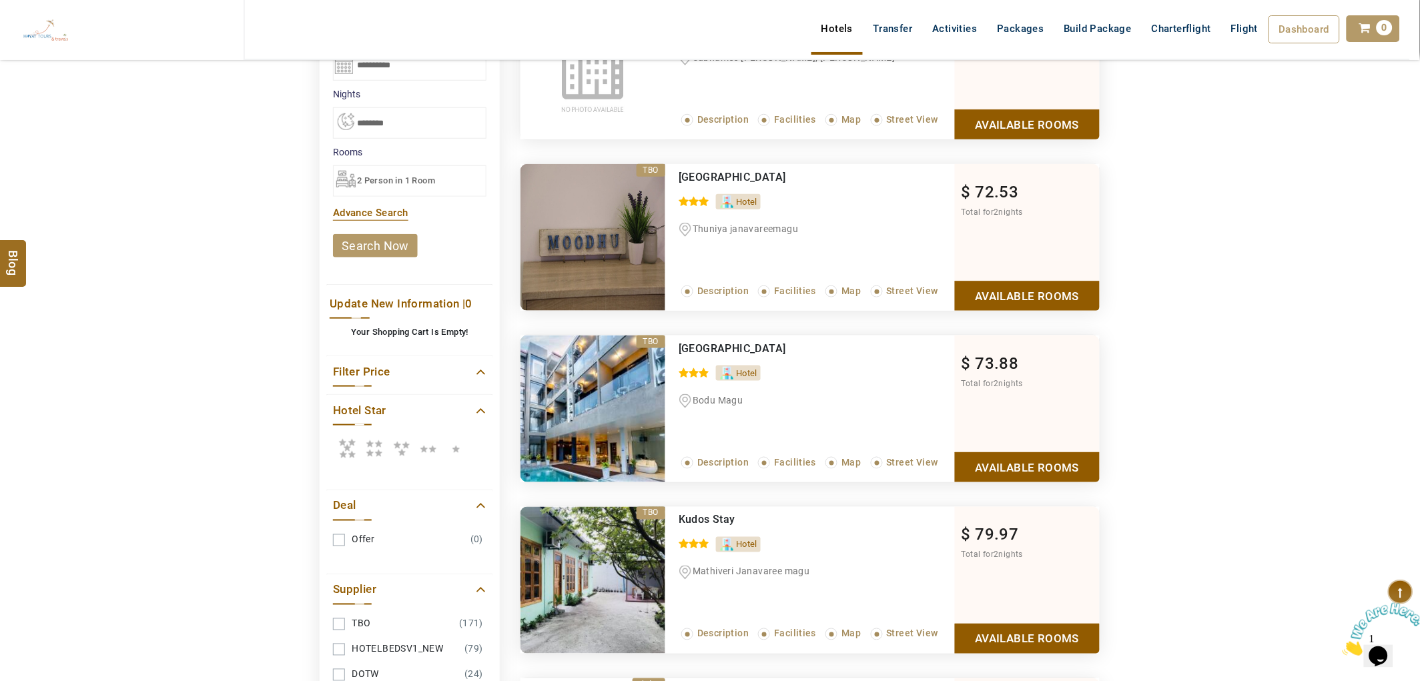
click at [350, 441] on icon at bounding box center [347, 448] width 27 height 27
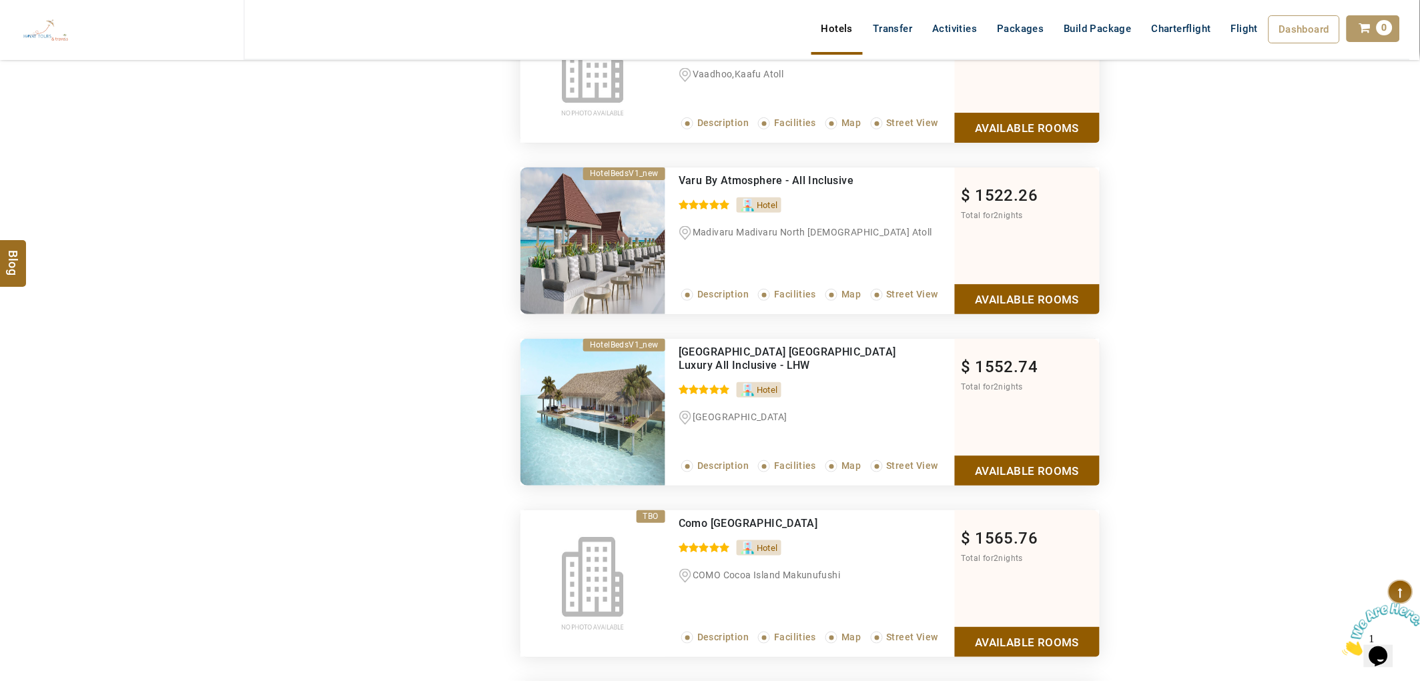
scroll to position [11267, 0]
click at [1001, 485] on link "Available Rooms" at bounding box center [1027, 470] width 145 height 30
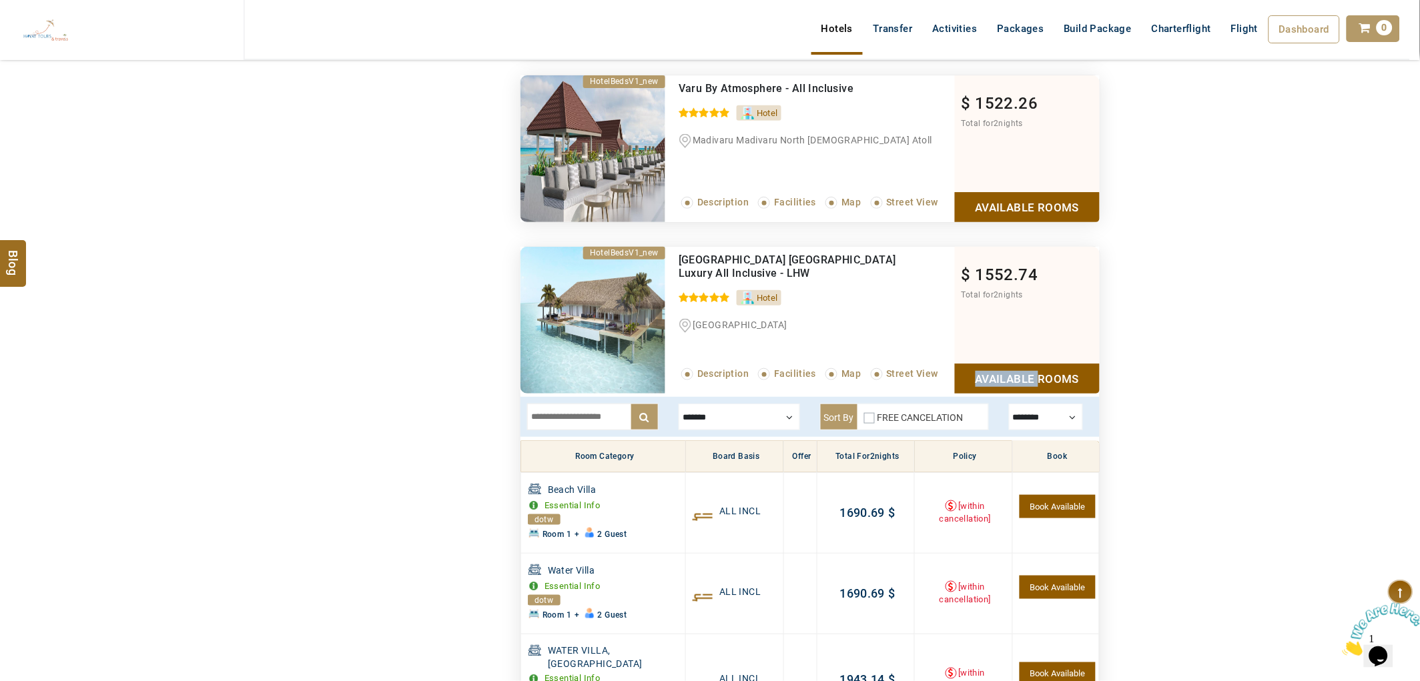
scroll to position [11360, 0]
drag, startPoint x: 839, startPoint y: 289, endPoint x: 681, endPoint y: 262, distance: 161.0
click at [681, 262] on div "Baglioni Resort Maldives Luxury All Inclusive - LHW" at bounding box center [789, 266] width 221 height 27
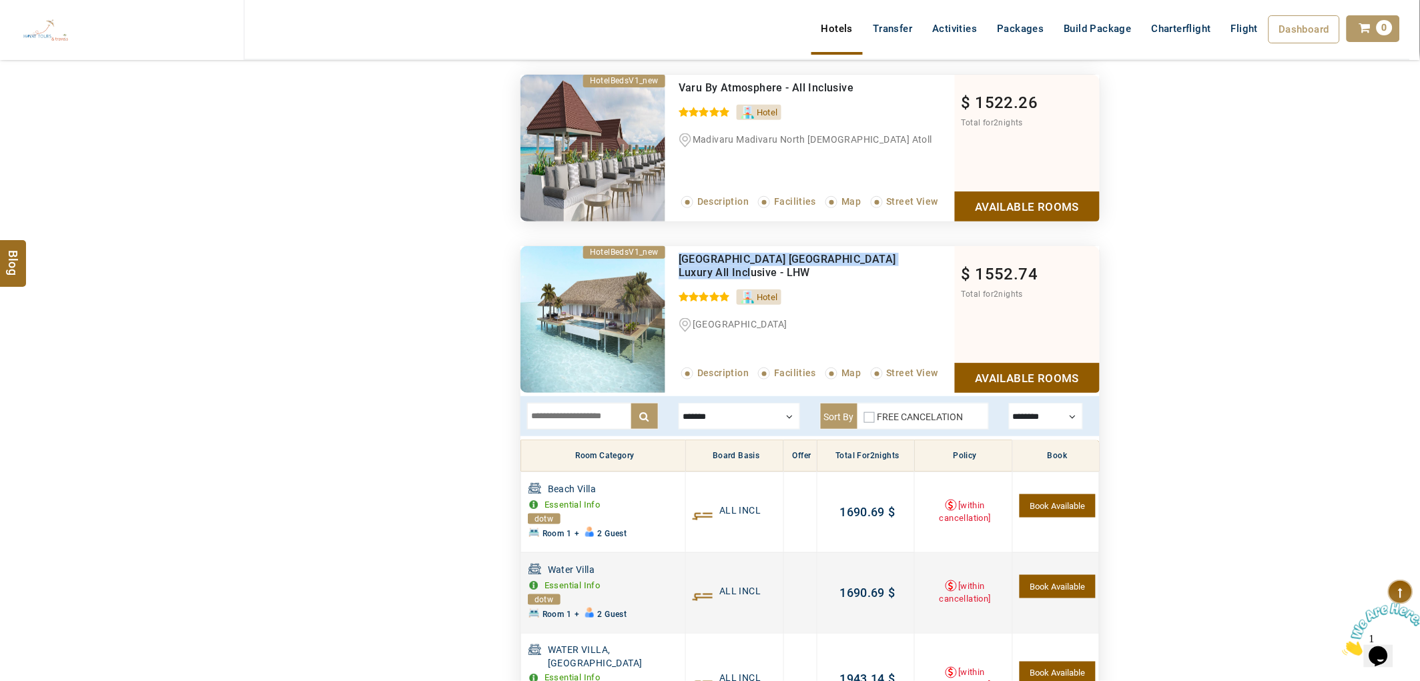
scroll to position [11656, 0]
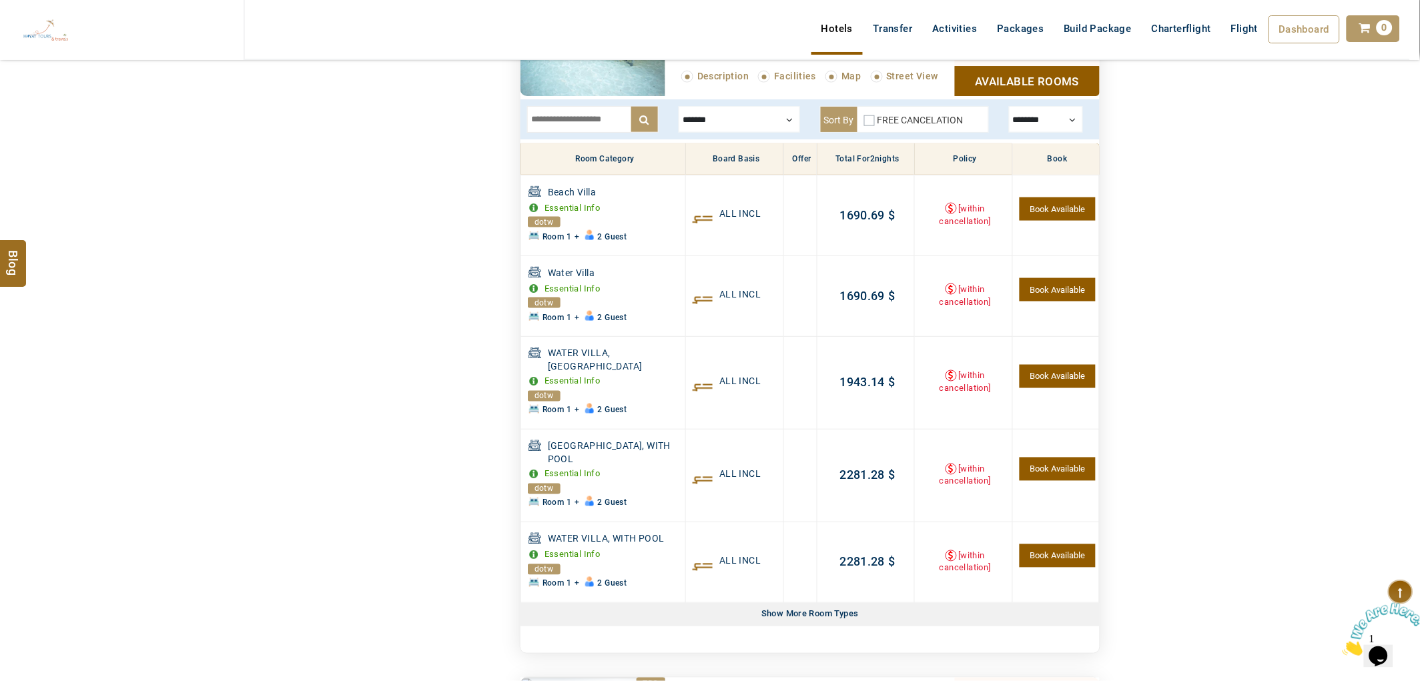
click at [1051, 133] on div at bounding box center [1046, 119] width 74 height 27
click at [1029, 92] on header "HAYAYT TOURS USD AED AED EUR € USD $ INR ₹ THB ฿ IDR Rp BHD BHD TRY ₺ Credit Li…" at bounding box center [710, 46] width 1420 height 93
click at [1006, 96] on link "Available Rooms" at bounding box center [1027, 81] width 145 height 30
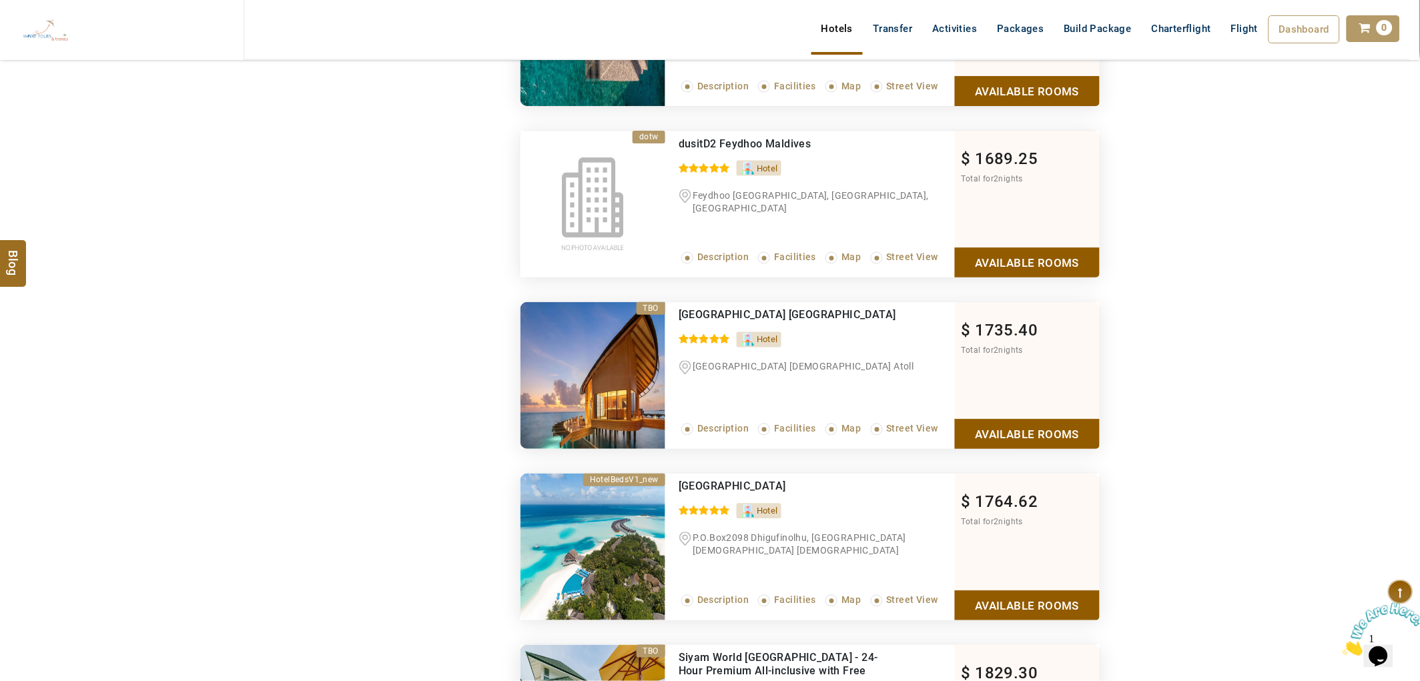
scroll to position [13435, 0]
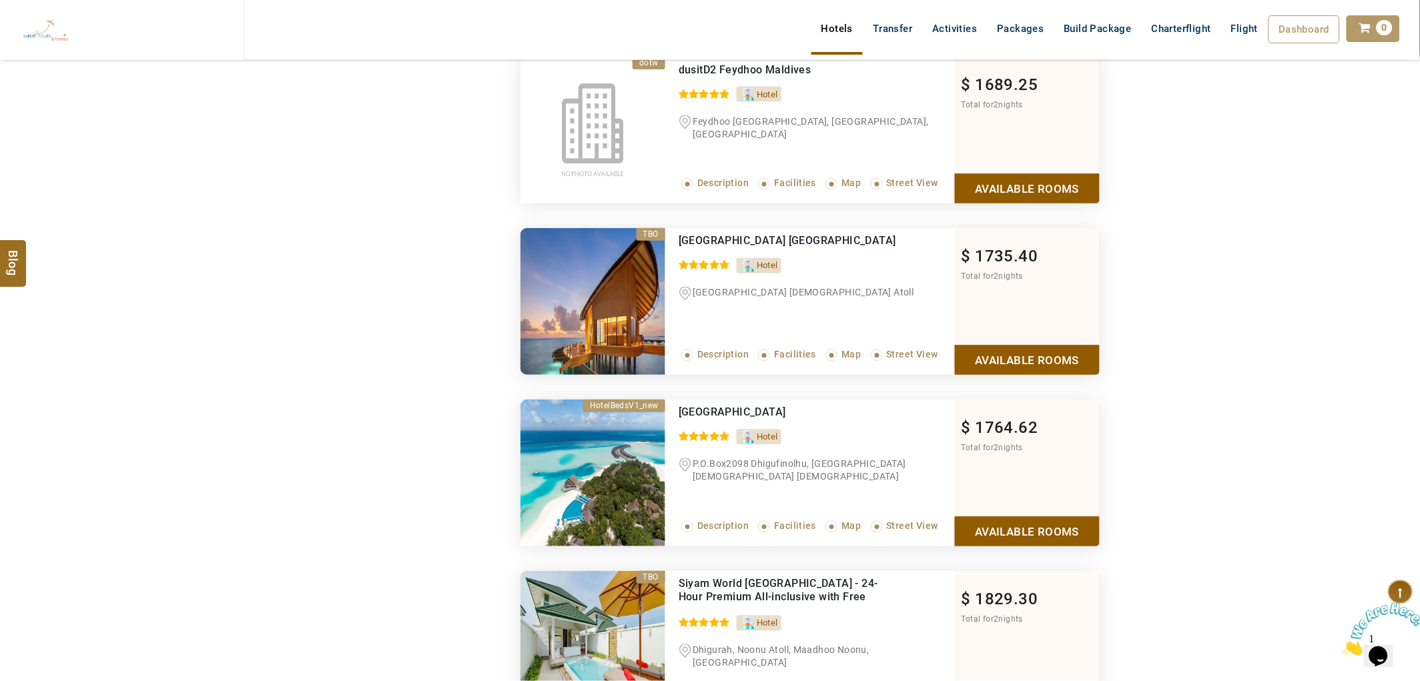
click at [1023, 370] on link "Available Rooms" at bounding box center [1027, 360] width 145 height 30
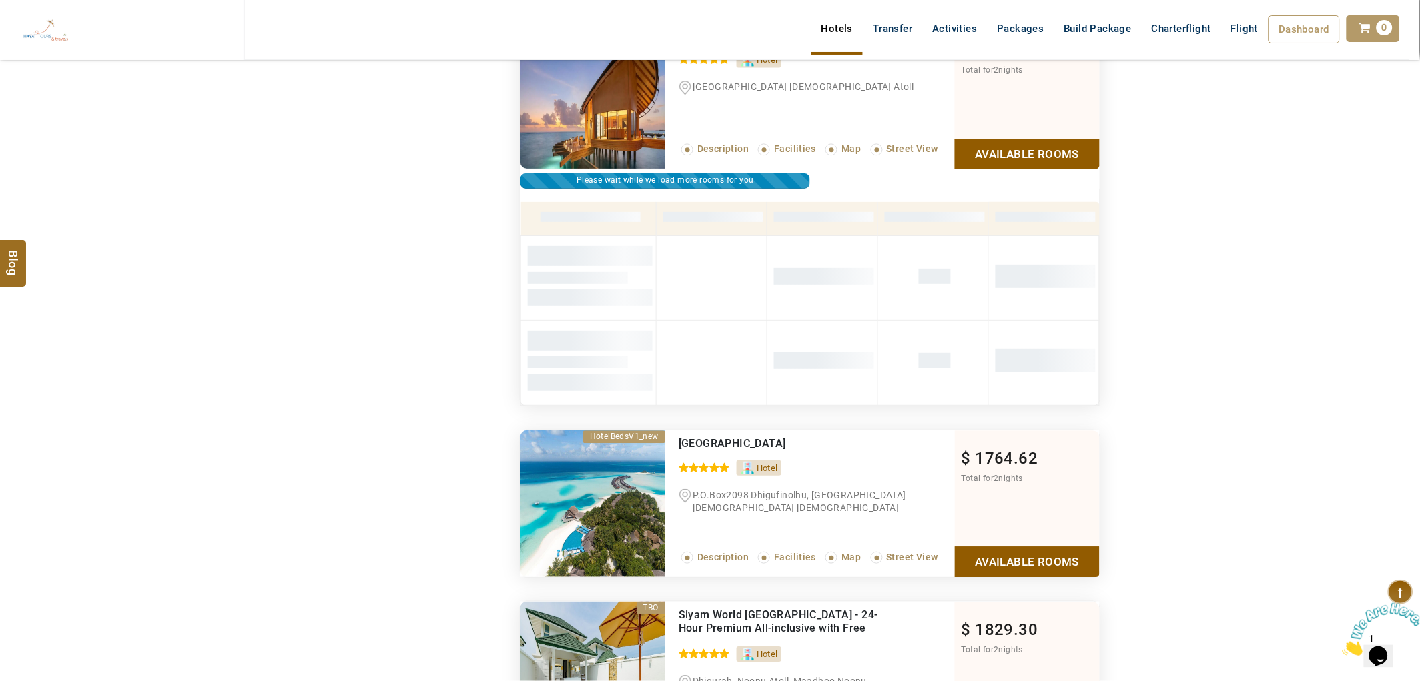
scroll to position [13419, 0]
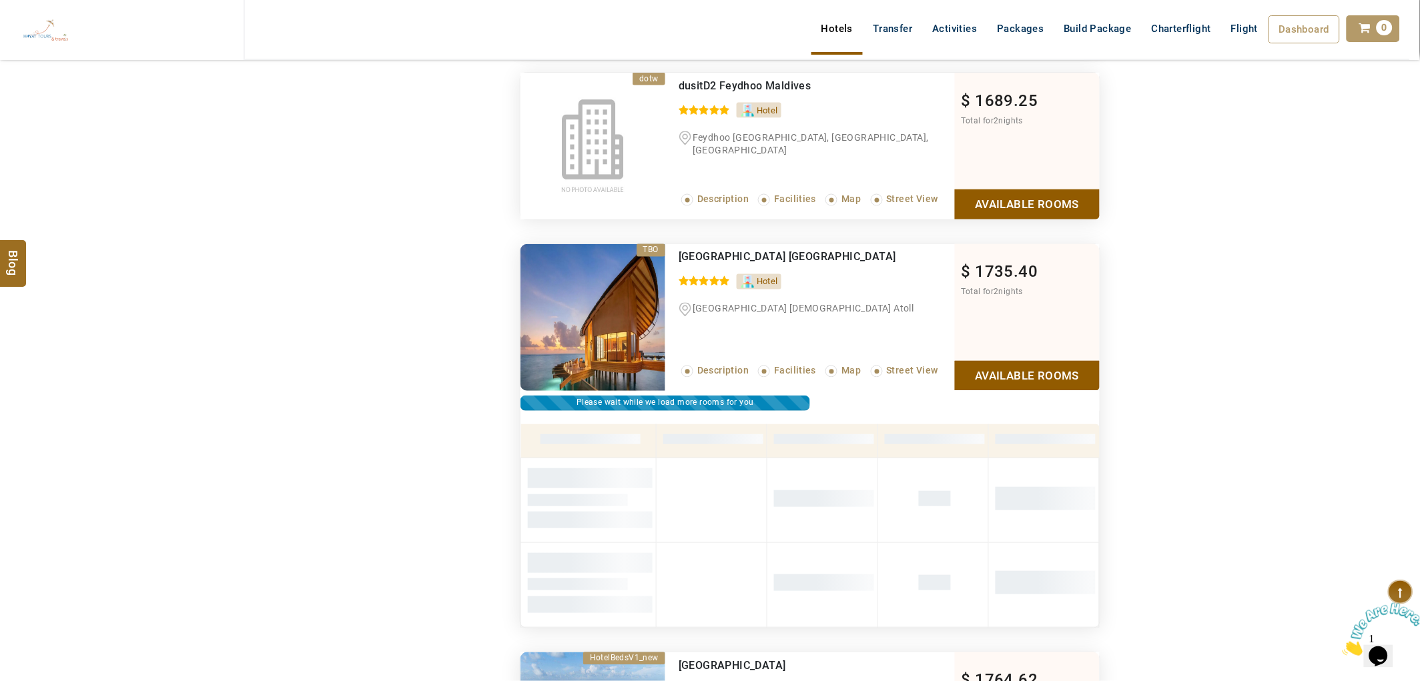
drag, startPoint x: 889, startPoint y: 267, endPoint x: 644, endPoint y: 247, distance: 245.7
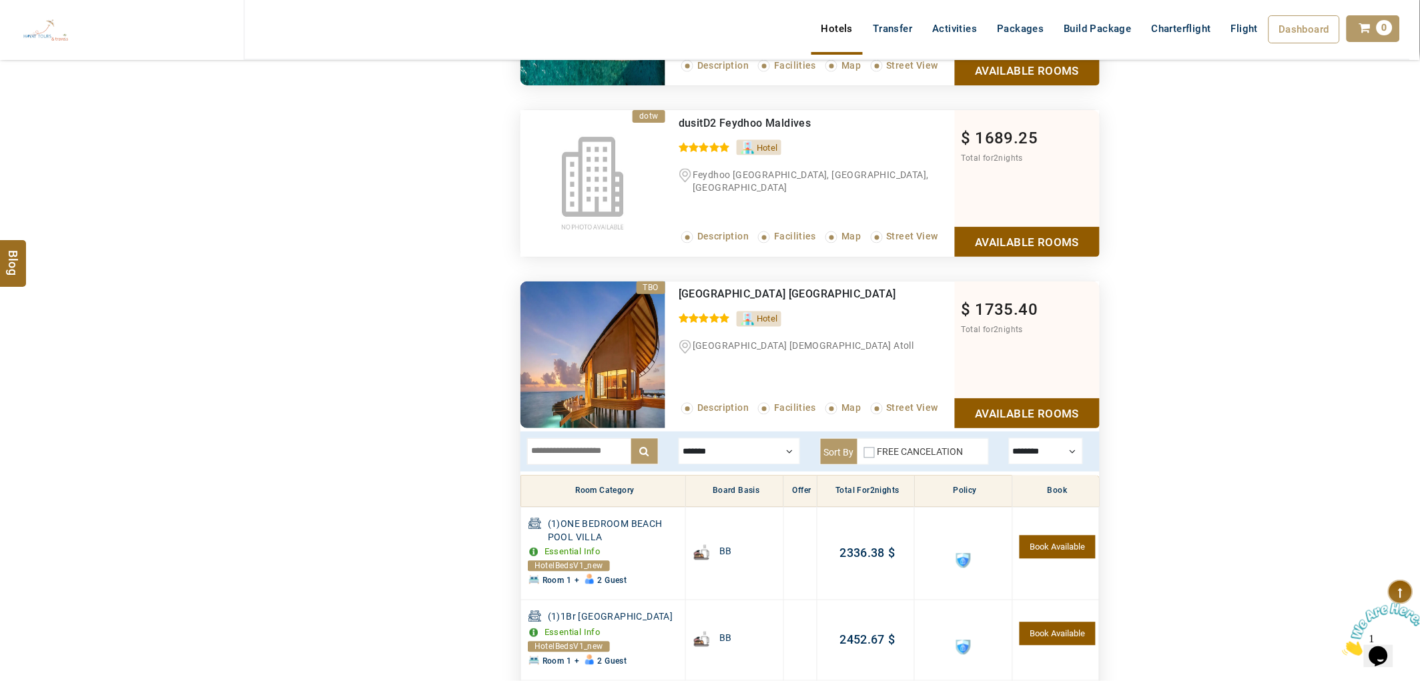
scroll to position [13345, 0]
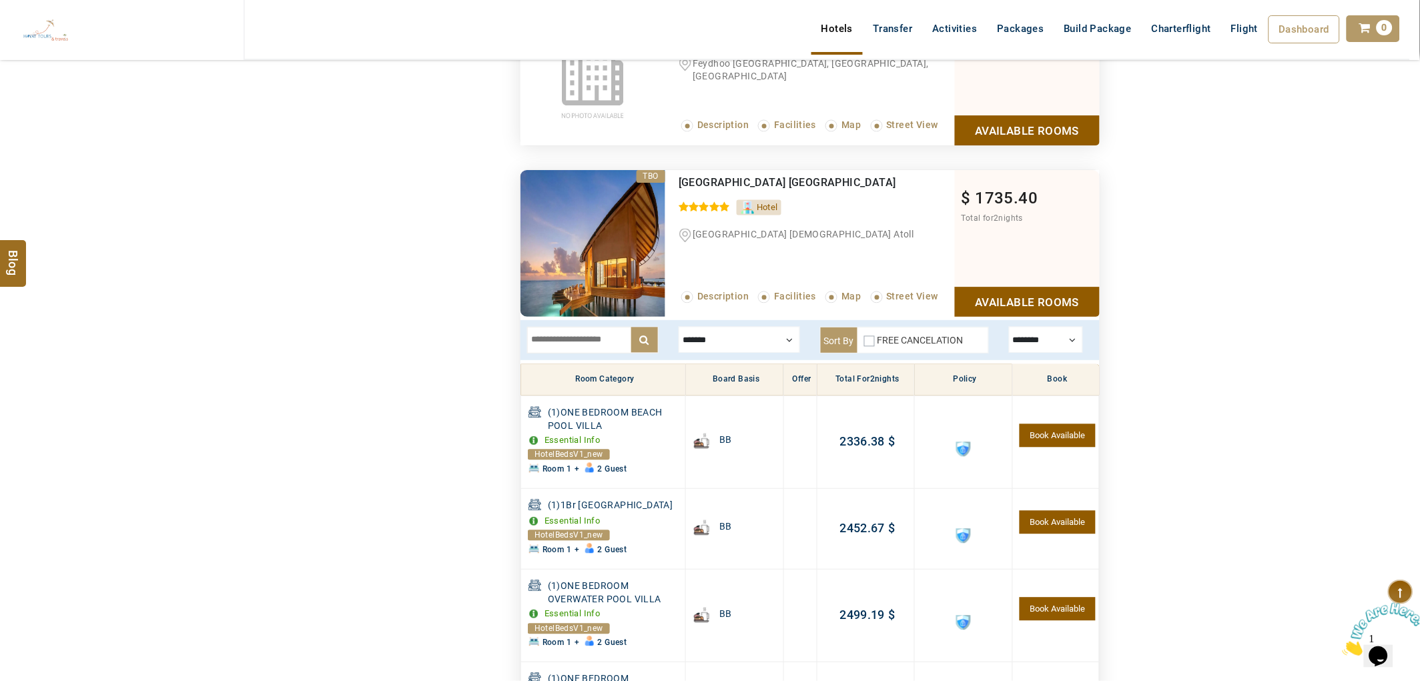
click at [749, 354] on div at bounding box center [739, 340] width 121 height 27
click at [723, 386] on label "Half Board" at bounding box center [723, 380] width 48 height 12
click at [584, 352] on input "text" at bounding box center [592, 340] width 131 height 27
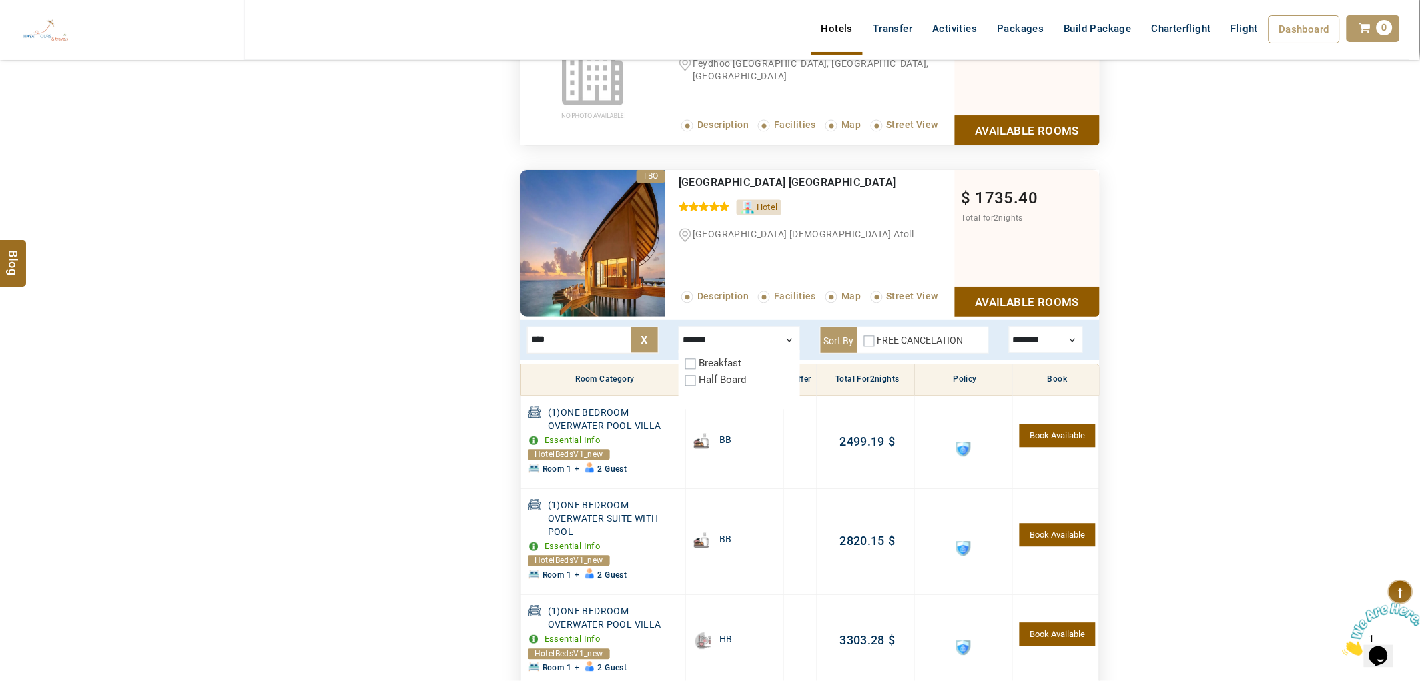
type input "****"
click at [751, 354] on div at bounding box center [739, 340] width 121 height 27
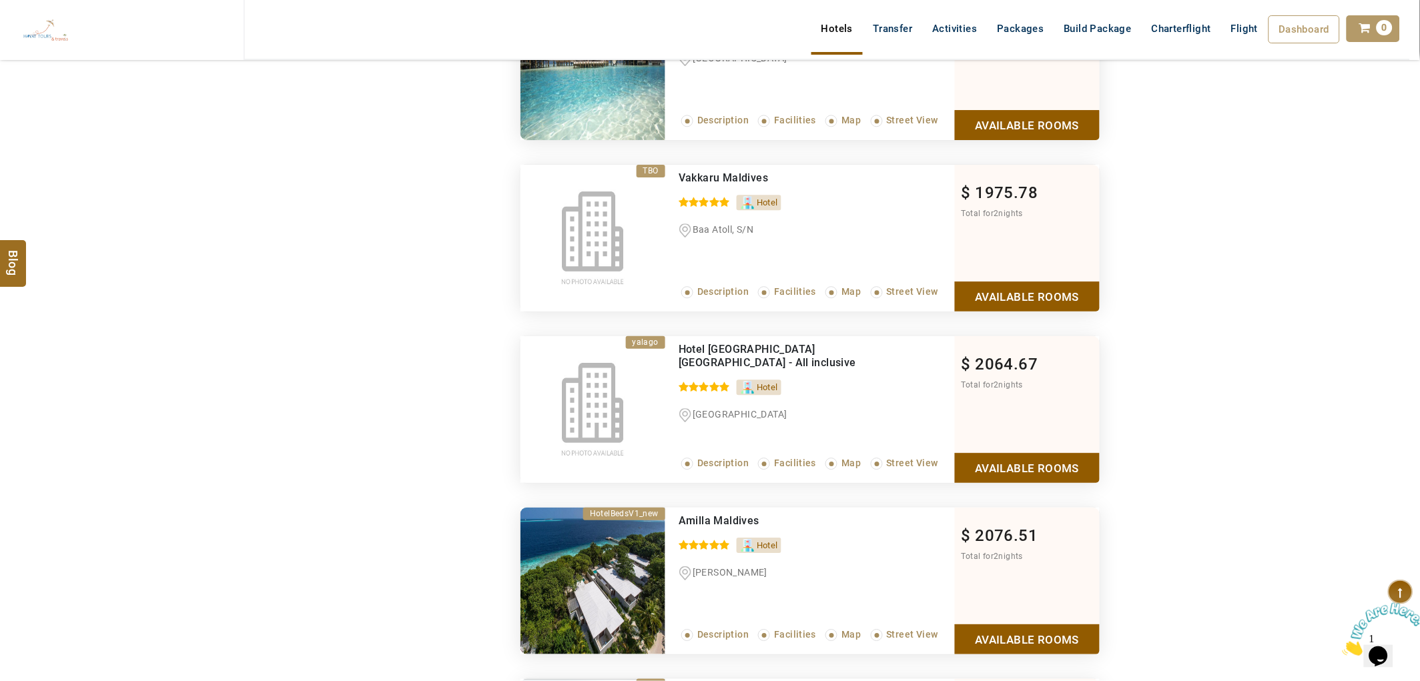
scroll to position [15347, 0]
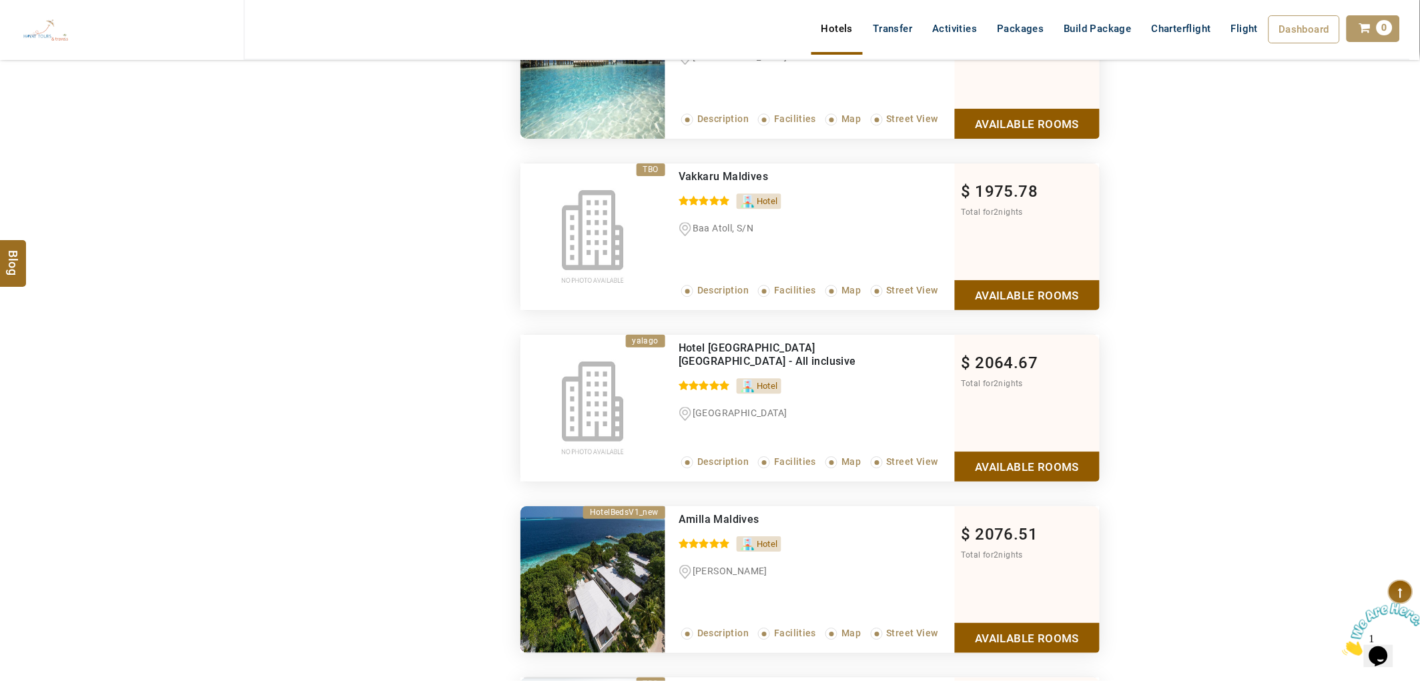
drag, startPoint x: 1019, startPoint y: 503, endPoint x: 932, endPoint y: 509, distance: 86.9
click at [1019, 482] on link "Available Rooms" at bounding box center [1027, 467] width 145 height 30
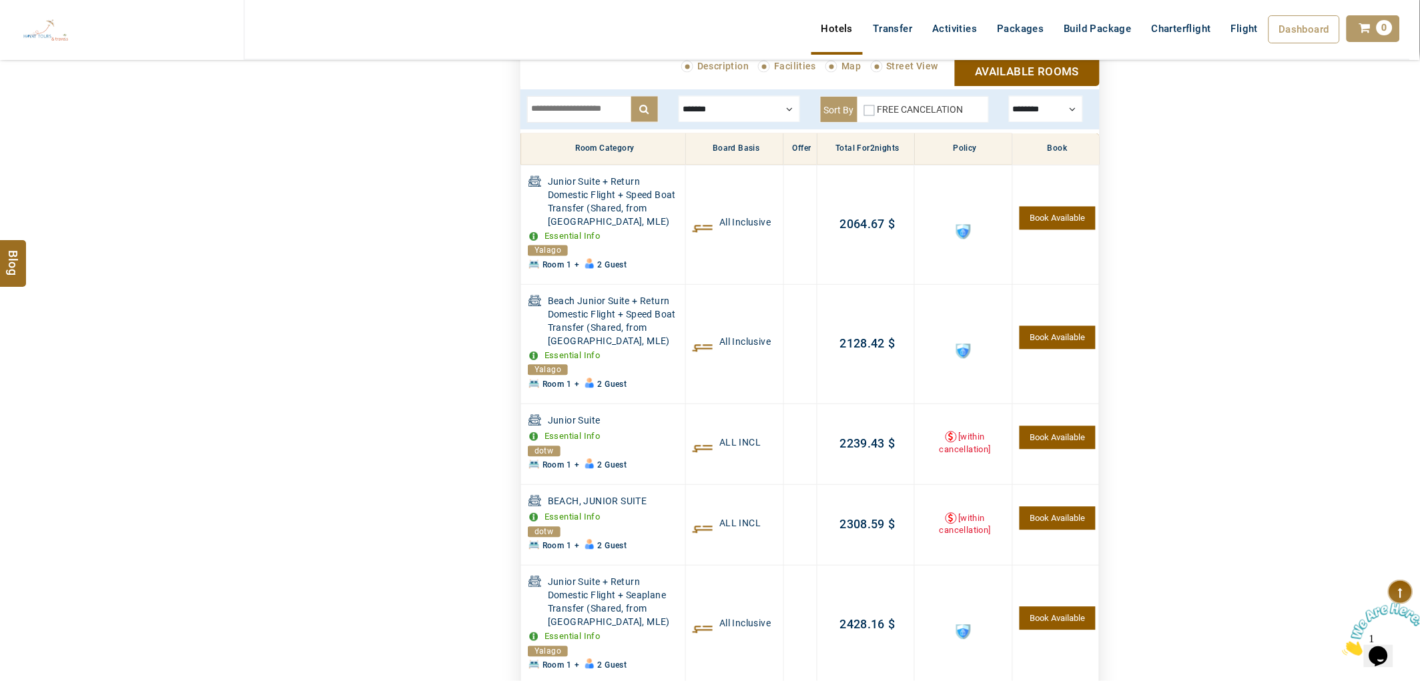
scroll to position [14792, 0]
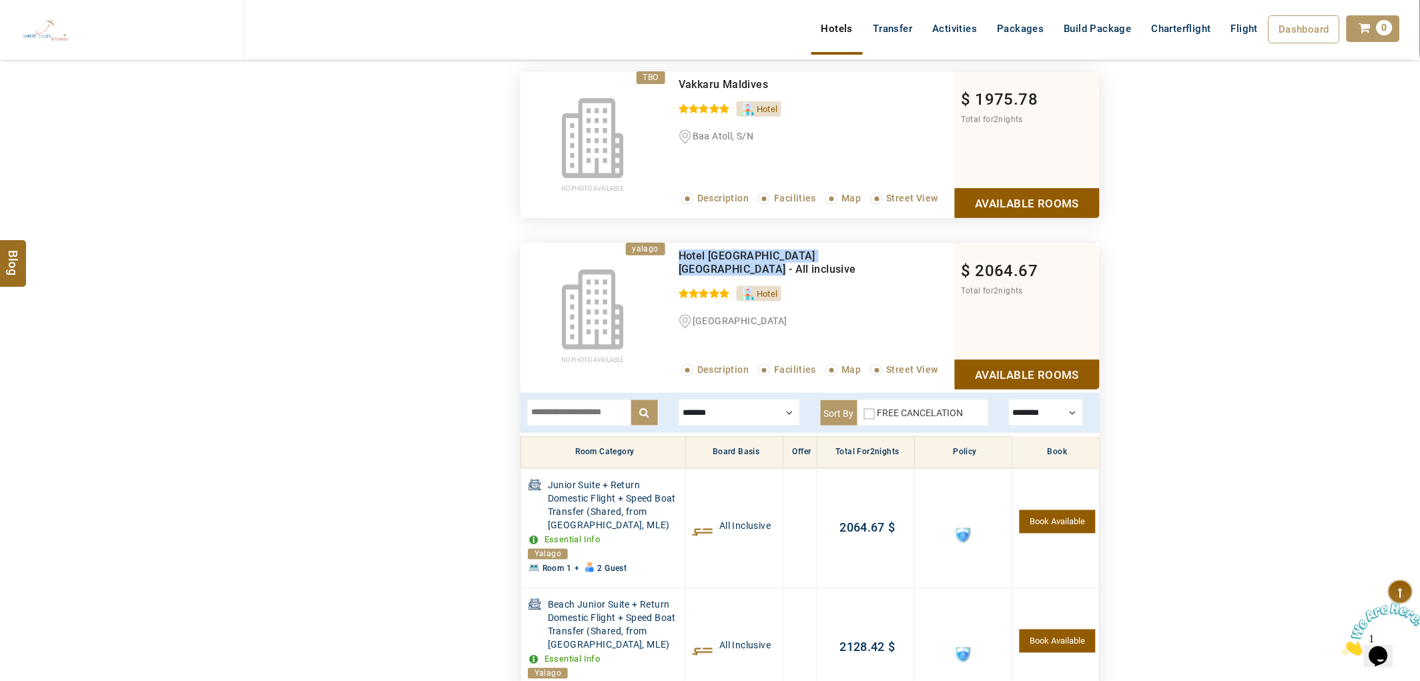
drag, startPoint x: 889, startPoint y: 272, endPoint x: 679, endPoint y: 270, distance: 210.2
click at [679, 270] on div "Hotel Riu Palace Maldivas - All inclusive" at bounding box center [789, 263] width 221 height 27
